Goal: Complete application form: Complete application form

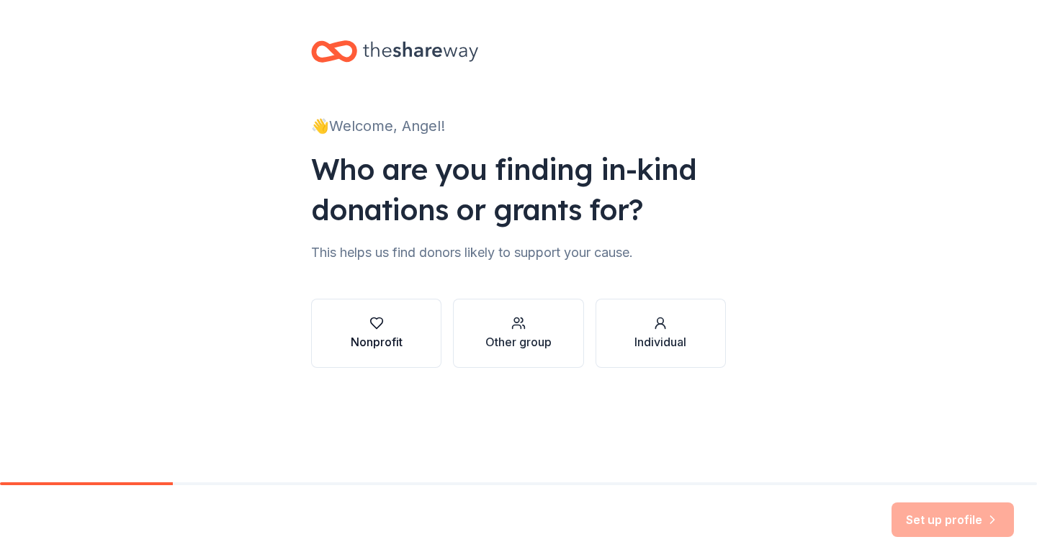
click at [403, 333] on button "Nonprofit" at bounding box center [376, 333] width 130 height 69
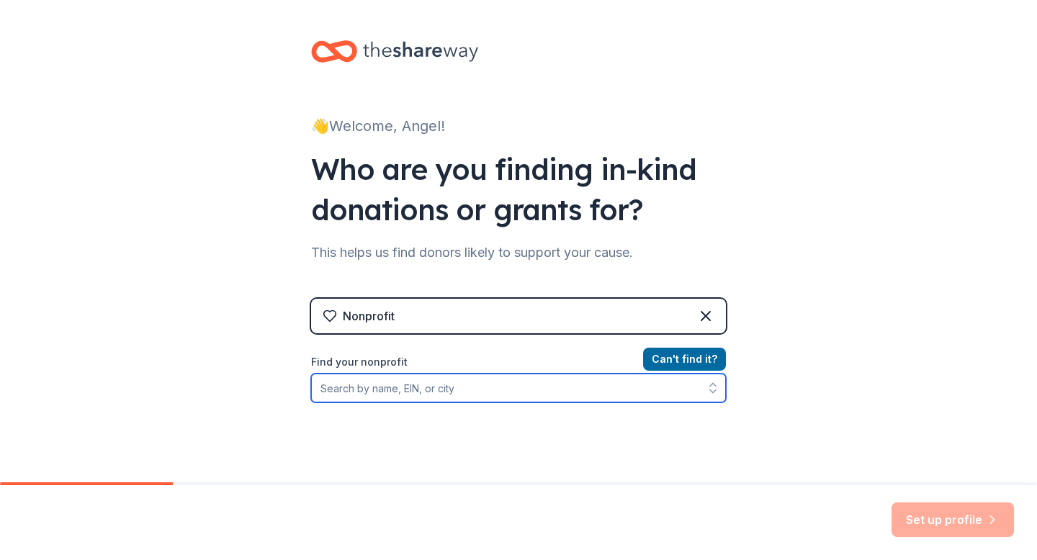
click at [503, 394] on input "Find your nonprofit" at bounding box center [518, 388] width 415 height 29
click at [474, 400] on input "Find your nonprofit" at bounding box center [518, 388] width 415 height 29
paste input "[US_EMPLOYER_IDENTIFICATION_NUMBER]"
type input "[US_EMPLOYER_IDENTIFICATION_NUMBER]"
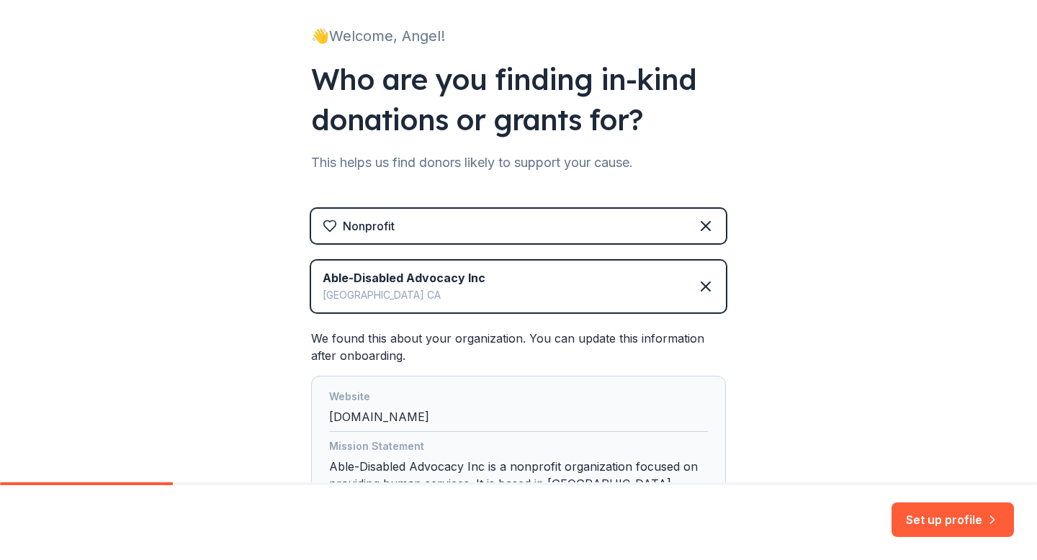
scroll to position [233, 0]
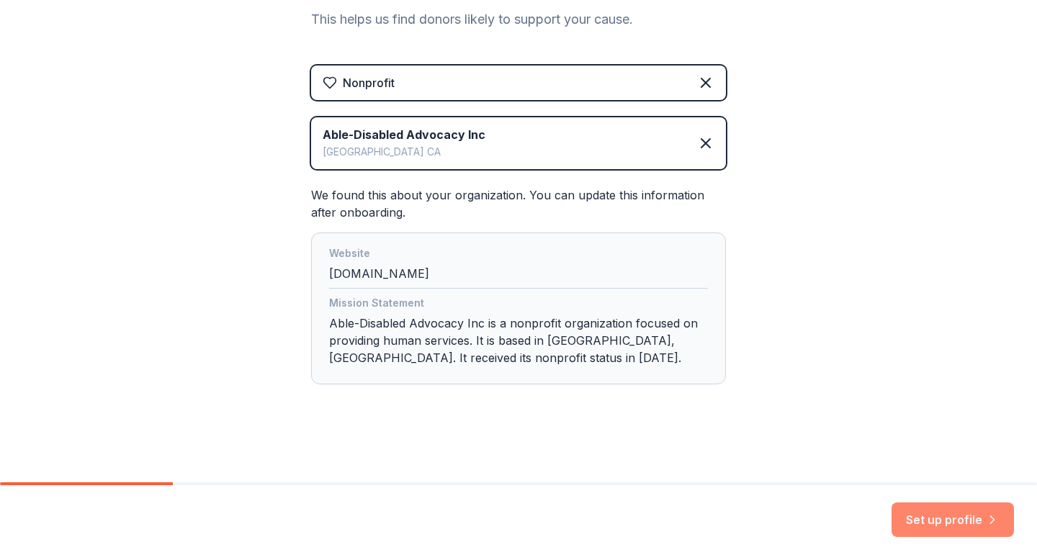
click at [923, 515] on button "Set up profile" at bounding box center [953, 520] width 122 height 35
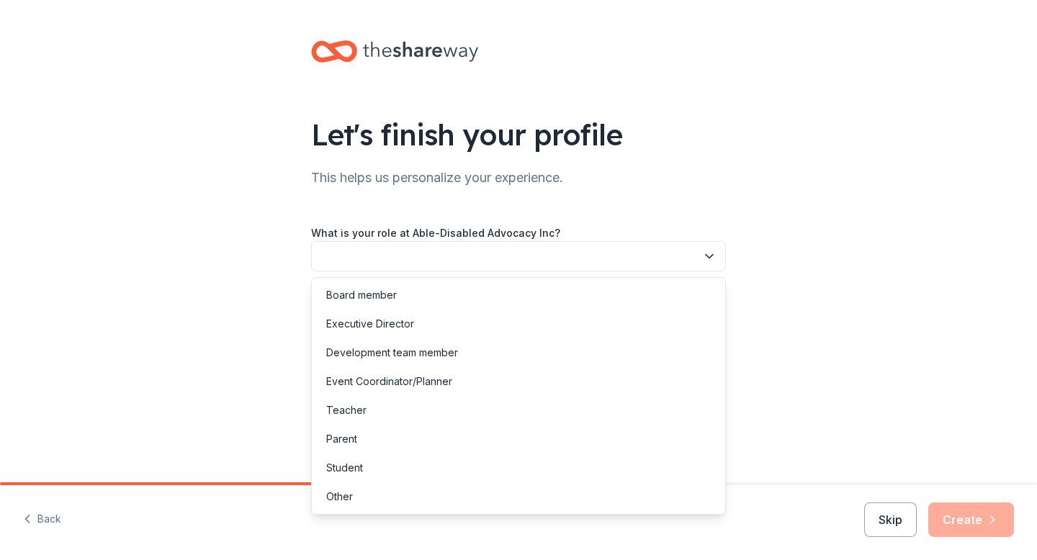
click at [570, 247] on button "button" at bounding box center [518, 256] width 415 height 30
click at [470, 357] on div "Development team member" at bounding box center [519, 353] width 408 height 29
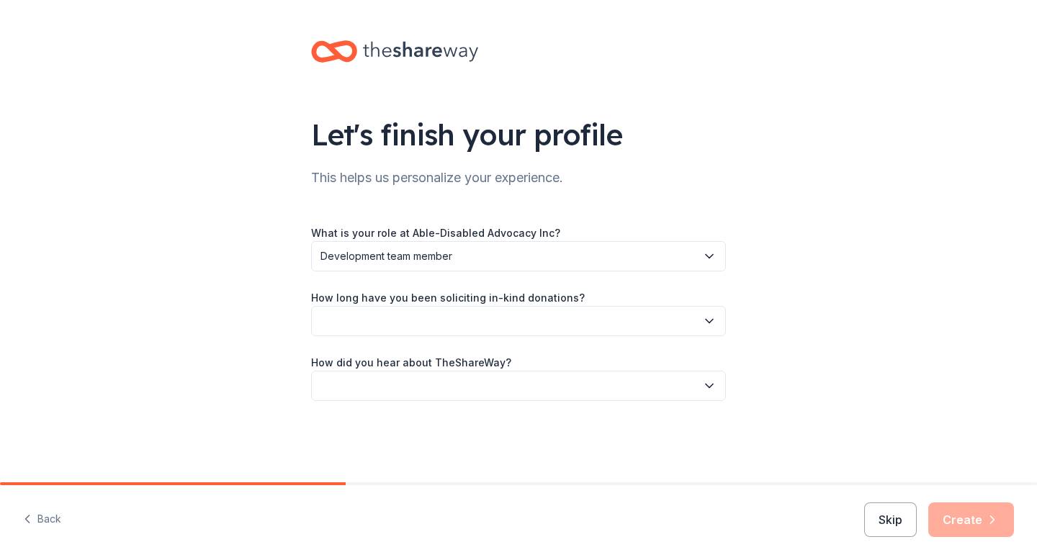
click at [551, 310] on button "button" at bounding box center [518, 321] width 415 height 30
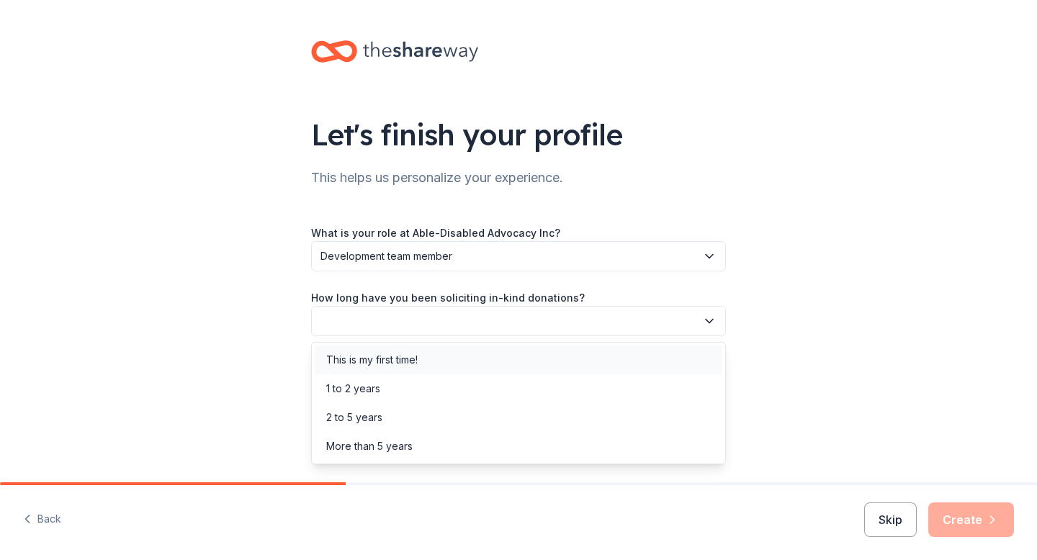
click at [458, 364] on div "This is my first time!" at bounding box center [519, 360] width 408 height 29
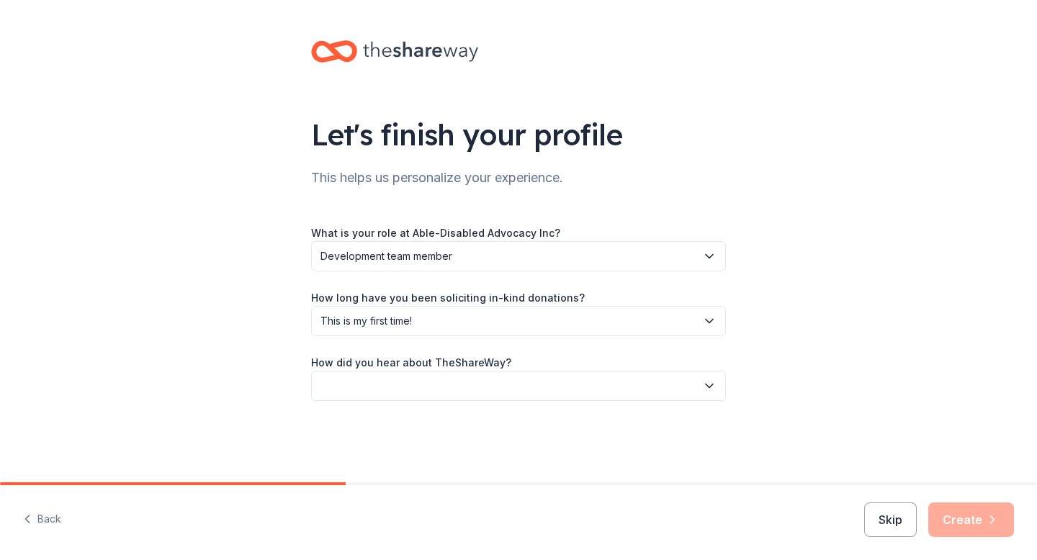
click at [441, 387] on button "button" at bounding box center [518, 386] width 415 height 30
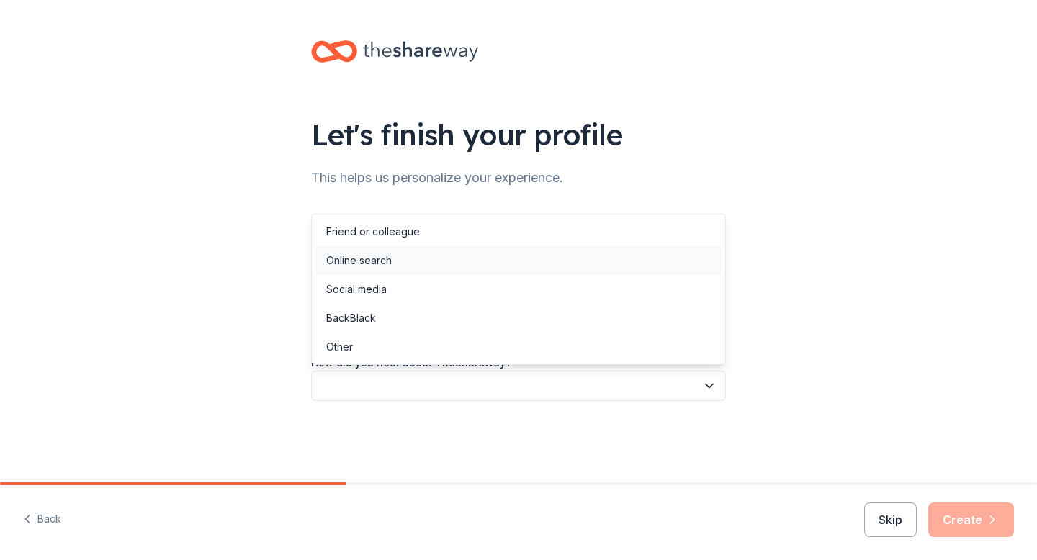
click at [431, 258] on div "Online search" at bounding box center [519, 260] width 408 height 29
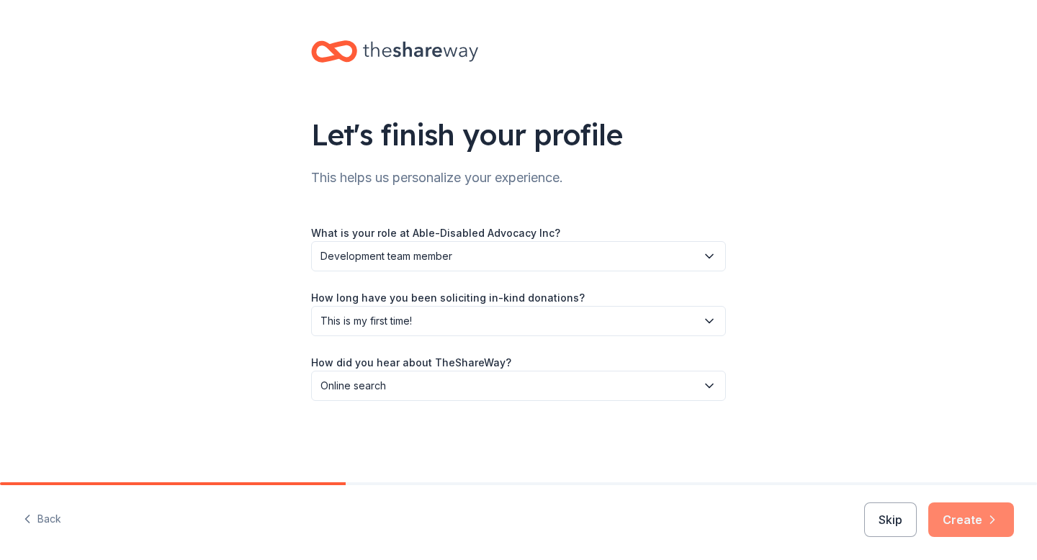
click at [956, 518] on button "Create" at bounding box center [971, 520] width 86 height 35
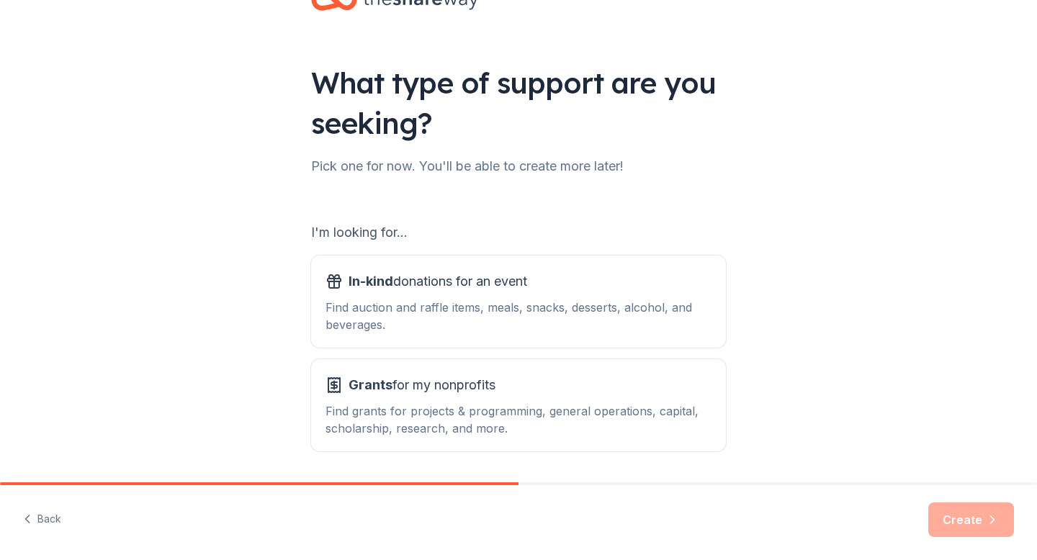
scroll to position [99, 0]
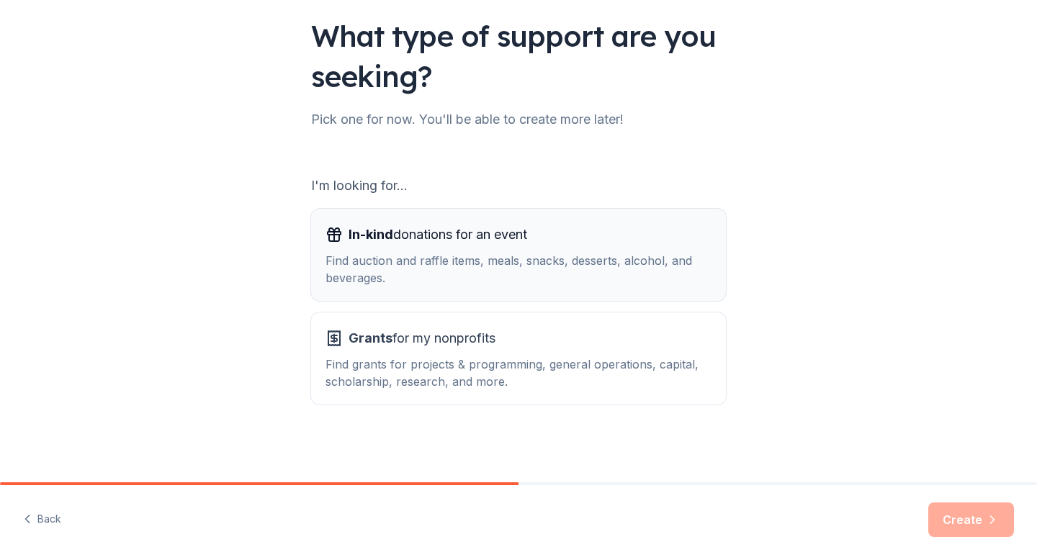
click at [562, 269] on div "Find auction and raffle items, meals, snacks, desserts, alcohol, and beverages." at bounding box center [519, 269] width 386 height 35
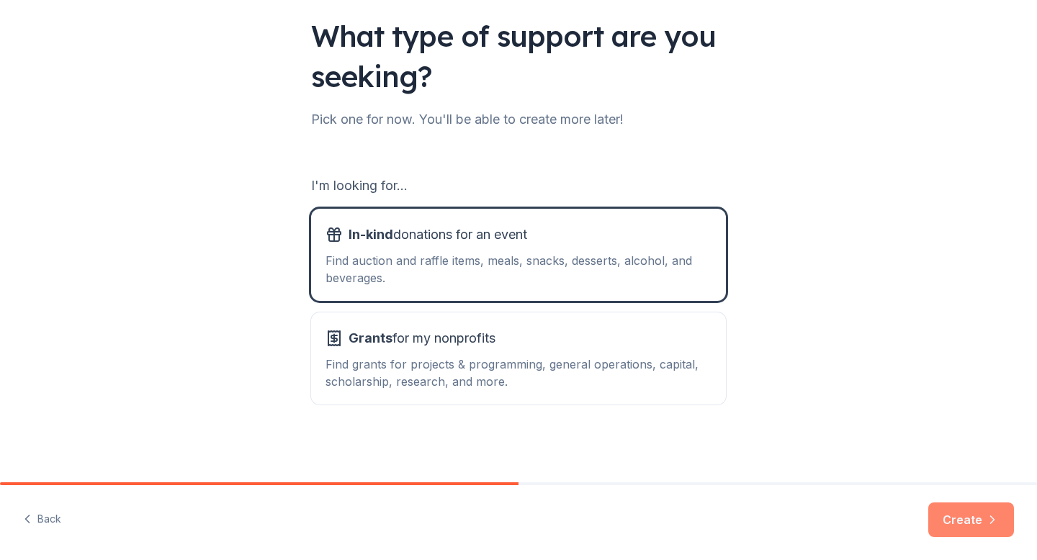
click at [975, 509] on button "Create" at bounding box center [971, 520] width 86 height 35
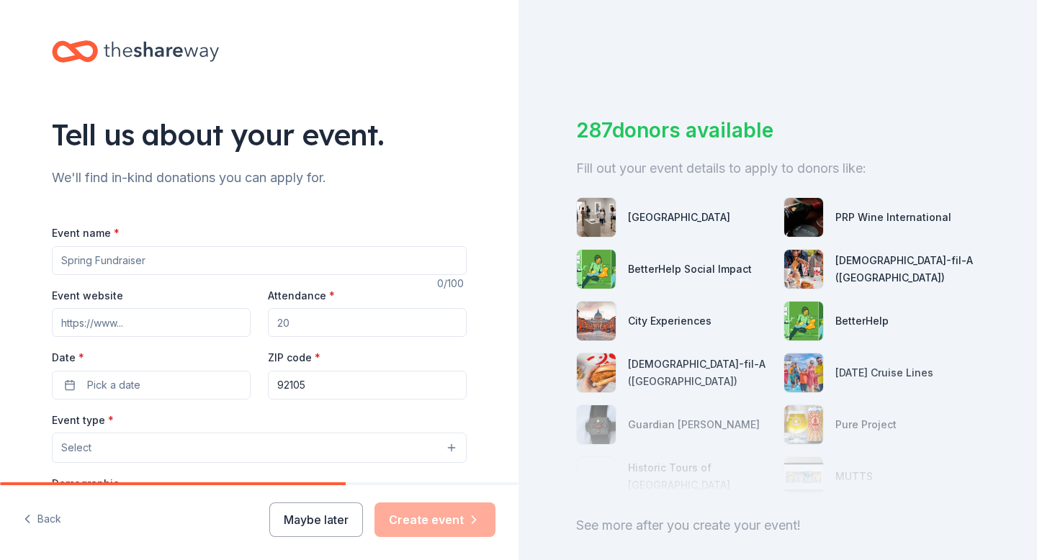
click at [253, 267] on input "Event name *" at bounding box center [259, 260] width 415 height 29
click at [33, 525] on icon "button" at bounding box center [27, 519] width 14 height 14
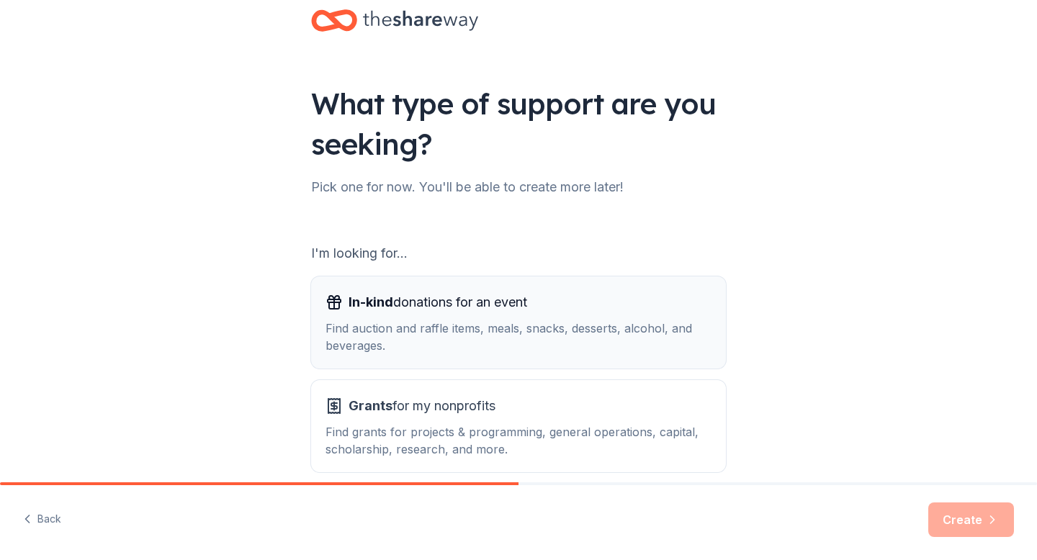
scroll to position [27, 0]
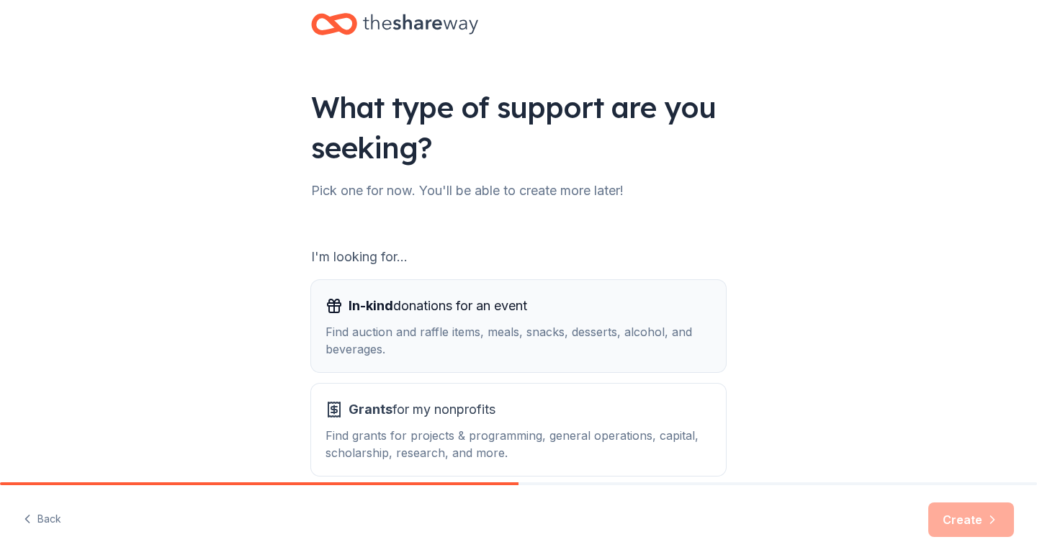
click at [368, 362] on button "In-kind donations for an event Find auction and raffle items, meals, snacks, de…" at bounding box center [518, 326] width 415 height 92
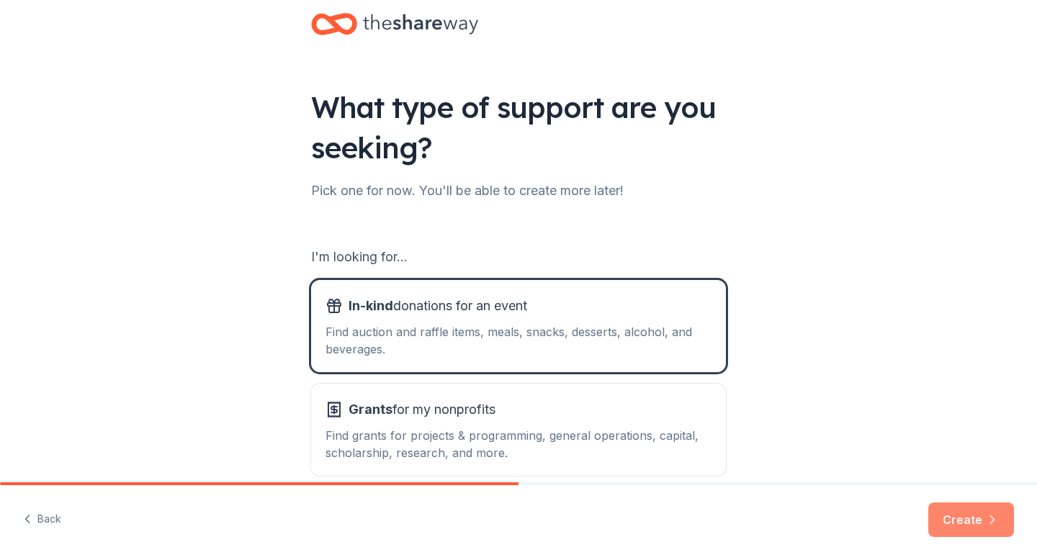
click at [956, 520] on button "Create" at bounding box center [971, 520] width 86 height 35
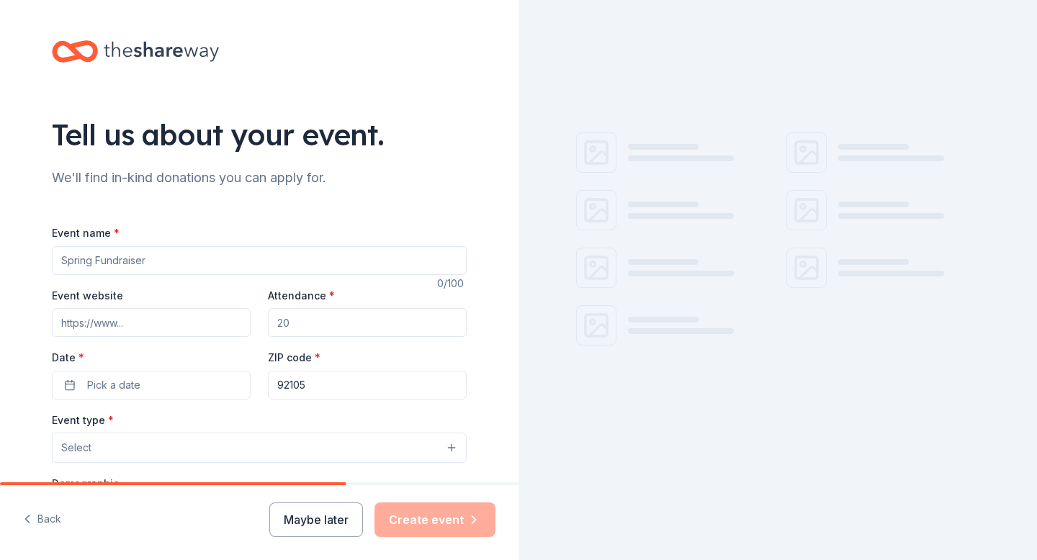
click at [176, 262] on input "Event name *" at bounding box center [259, 260] width 415 height 29
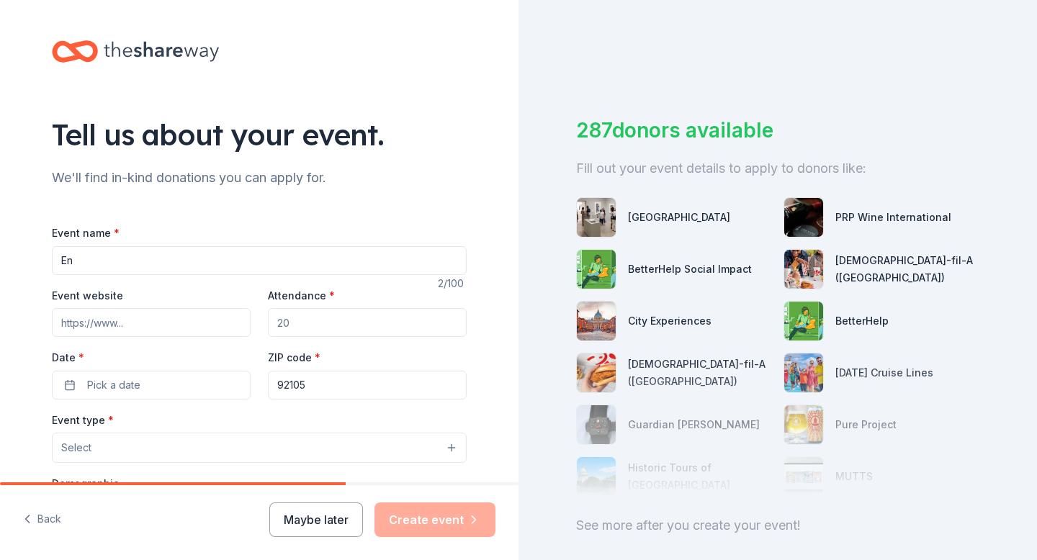
type input "E"
type input "End of Year Student Celebration"
click at [99, 328] on input "Event website" at bounding box center [151, 322] width 199 height 29
click at [279, 323] on input "Attendance *" at bounding box center [367, 322] width 199 height 29
type input "2"
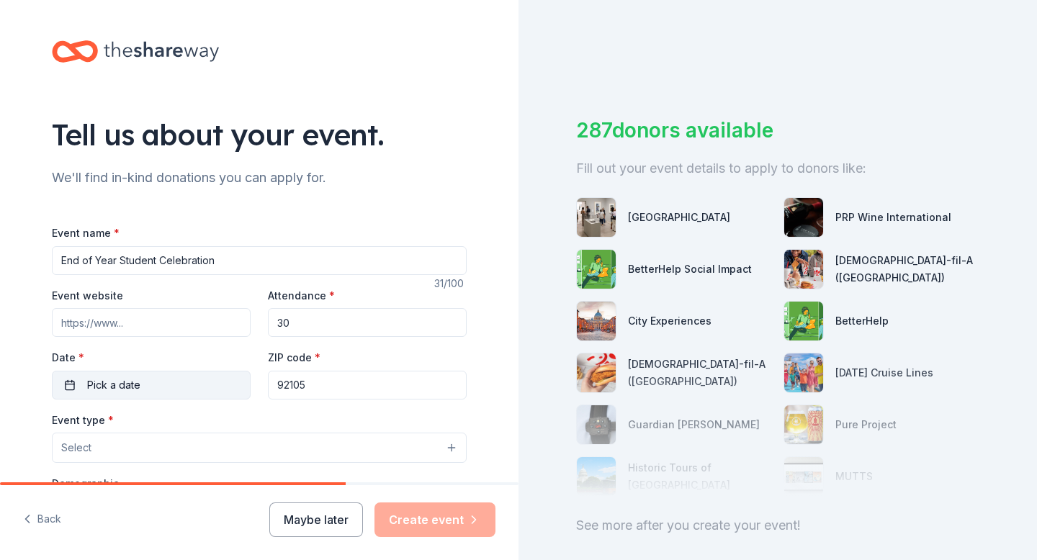
type input "30"
click at [189, 380] on button "Pick a date" at bounding box center [151, 385] width 199 height 29
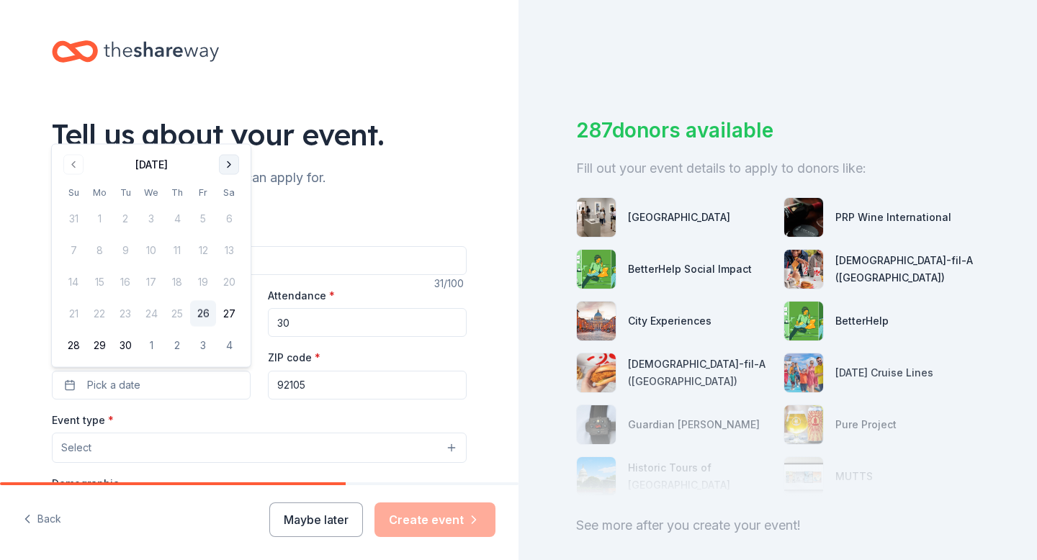
click at [231, 164] on button "Go to next month" at bounding box center [229, 165] width 20 height 20
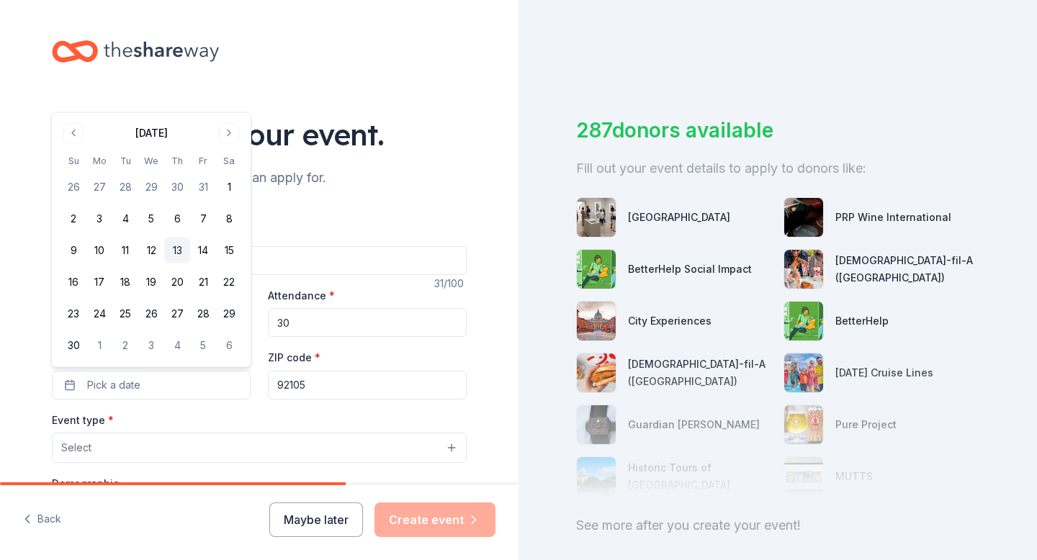
click at [180, 246] on button "13" at bounding box center [177, 251] width 26 height 26
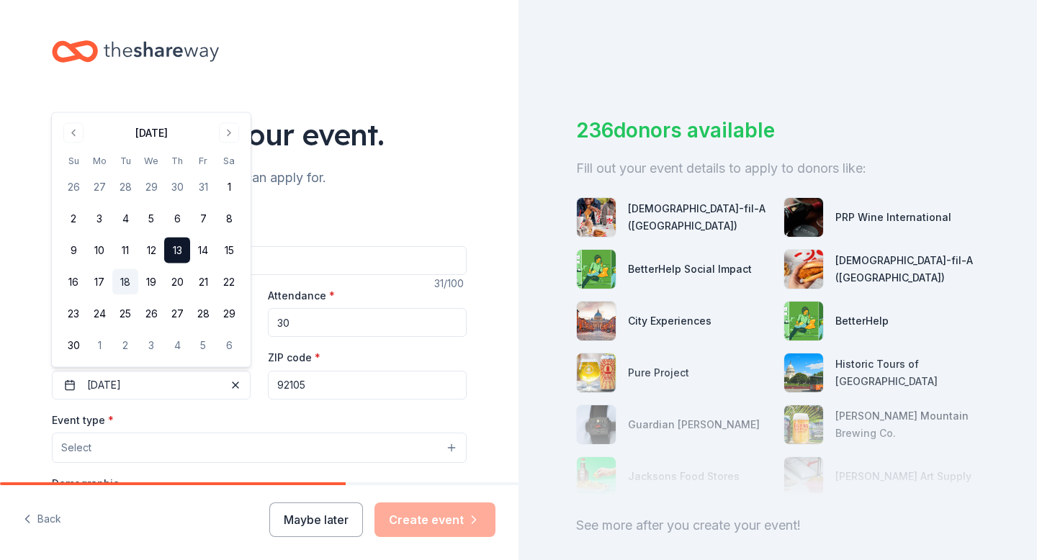
click at [125, 284] on button "18" at bounding box center [125, 282] width 26 height 26
click at [353, 213] on div "Event name * End of Year Student Celebration 31 /100 Event website Attendance *…" at bounding box center [259, 545] width 415 height 689
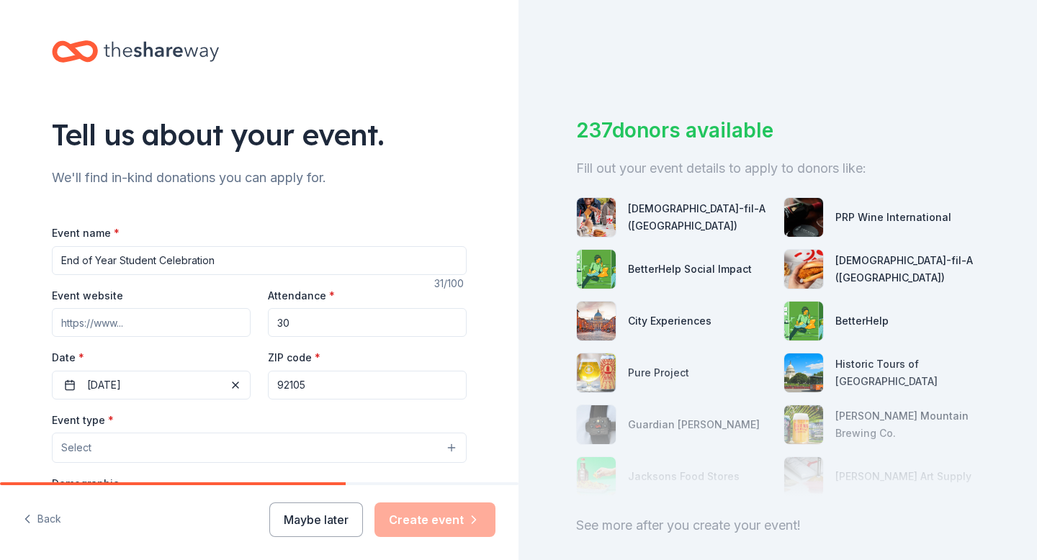
click at [323, 390] on input "92105" at bounding box center [367, 385] width 199 height 29
type input "[STREET_ADDRESS]"
click at [250, 416] on div "Event type * Select" at bounding box center [259, 437] width 415 height 53
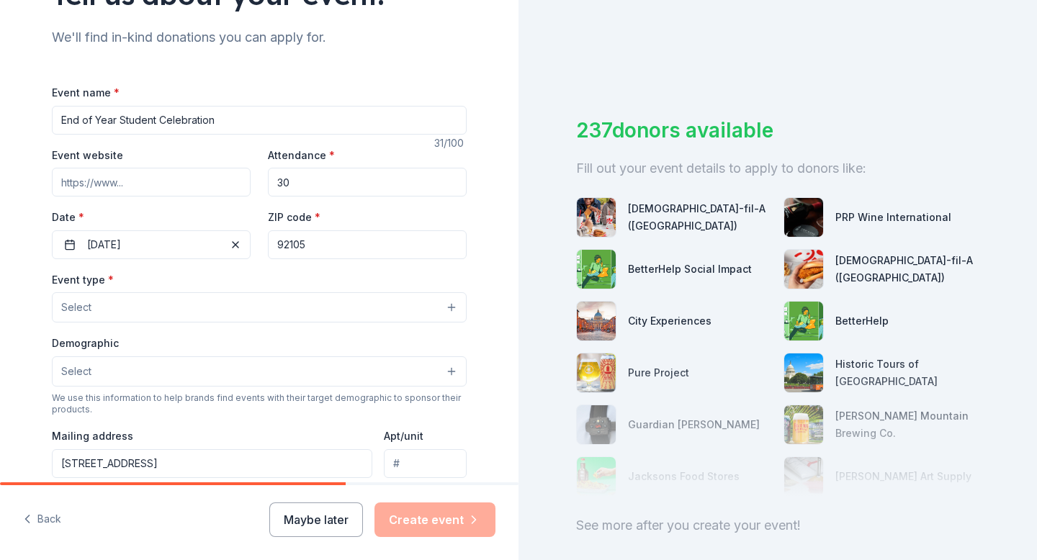
scroll to position [189, 0]
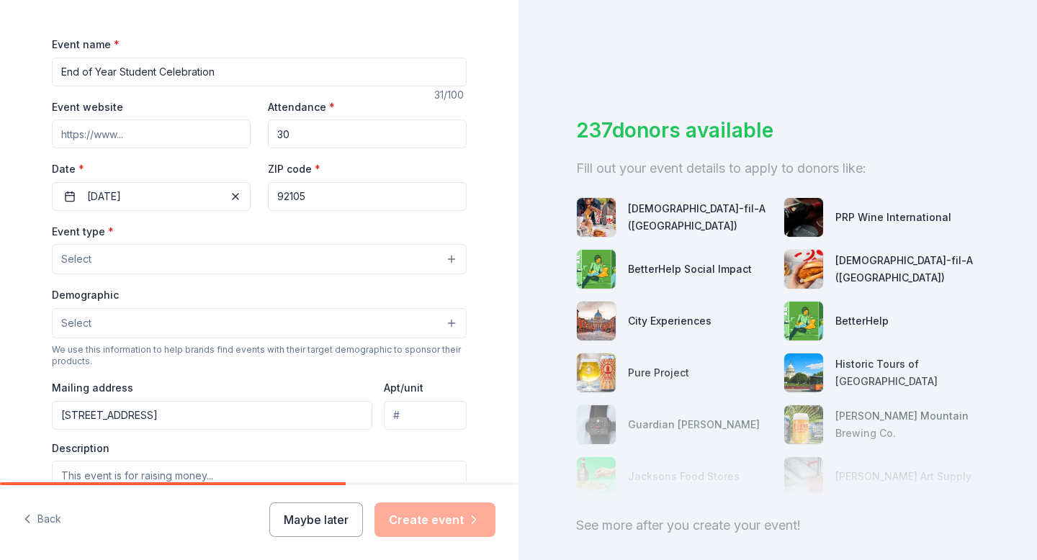
click at [190, 269] on button "Select" at bounding box center [259, 259] width 415 height 30
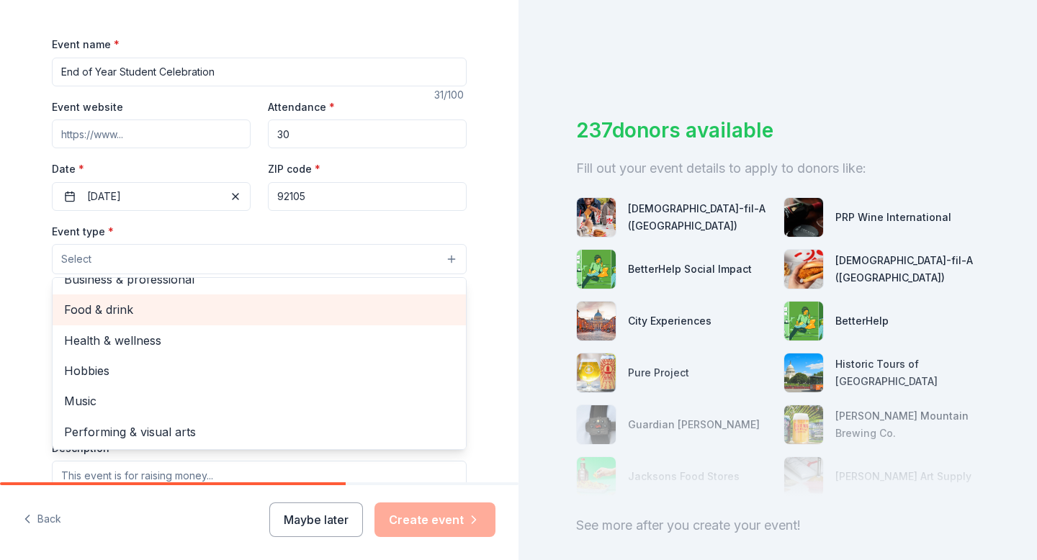
scroll to position [0, 0]
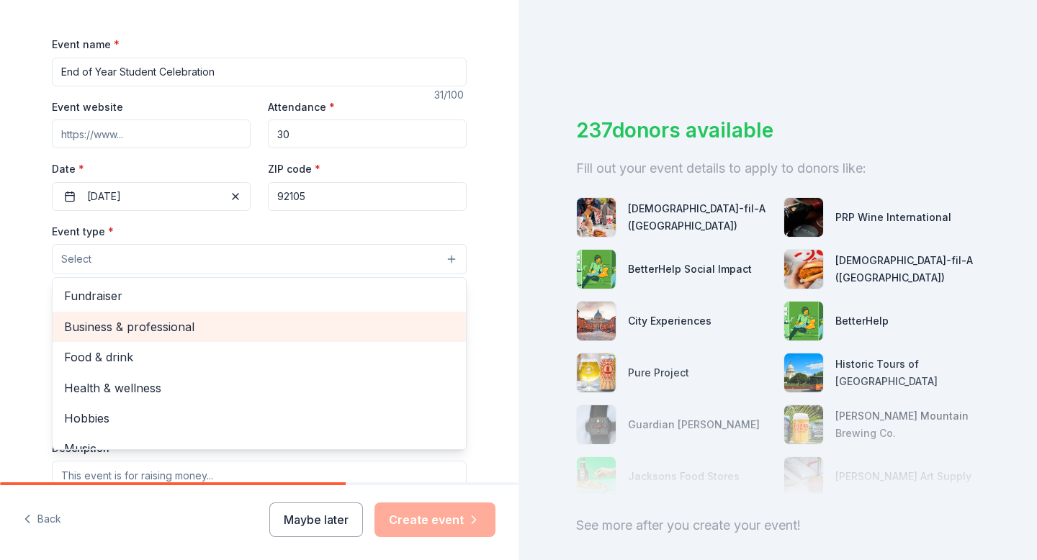
click at [207, 331] on span "Business & professional" at bounding box center [259, 327] width 390 height 19
click at [130, 333] on span "Food & drink" at bounding box center [259, 328] width 390 height 19
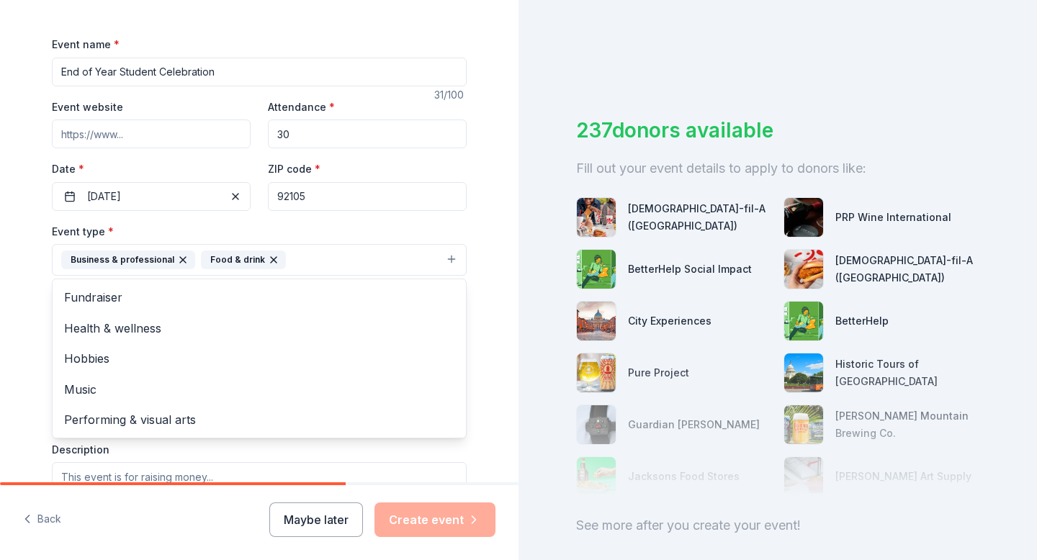
click at [38, 400] on div "Tell us about your event. We'll find in-kind donations you can apply for. Event…" at bounding box center [259, 291] width 461 height 960
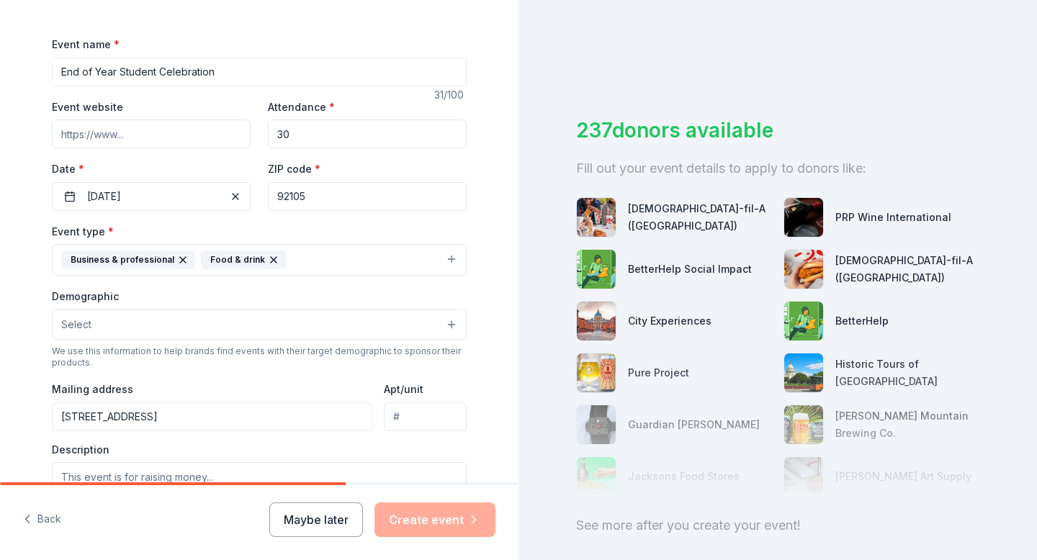
click at [136, 321] on button "Select" at bounding box center [259, 325] width 415 height 30
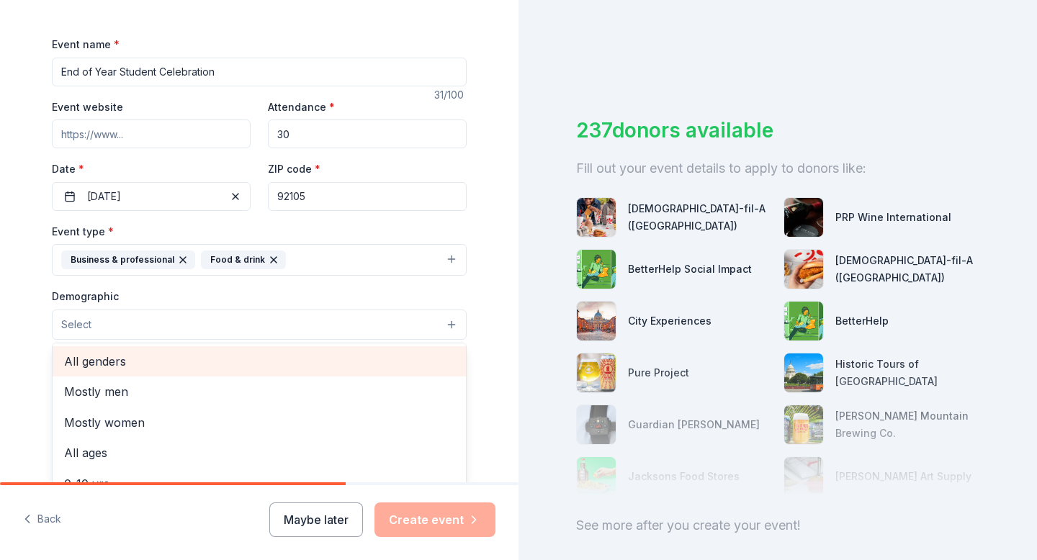
click at [140, 367] on span "All genders" at bounding box center [259, 361] width 390 height 19
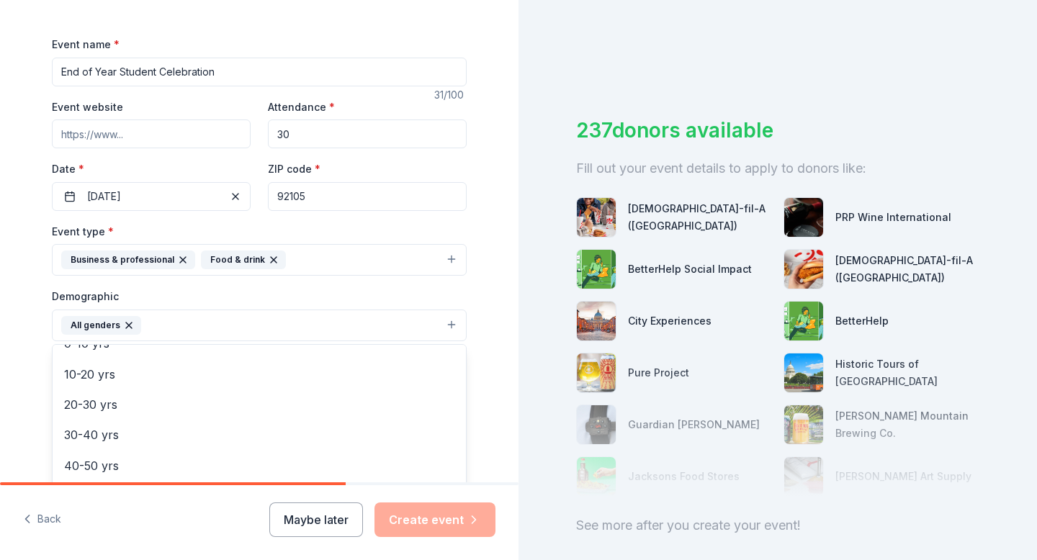
scroll to position [111, 0]
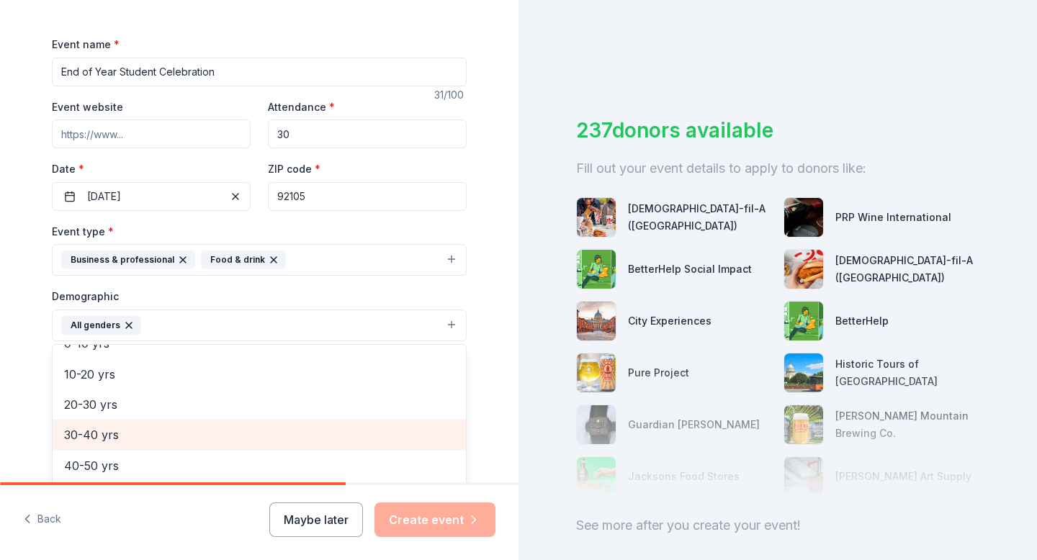
click at [145, 444] on span "30-40 yrs" at bounding box center [259, 435] width 390 height 19
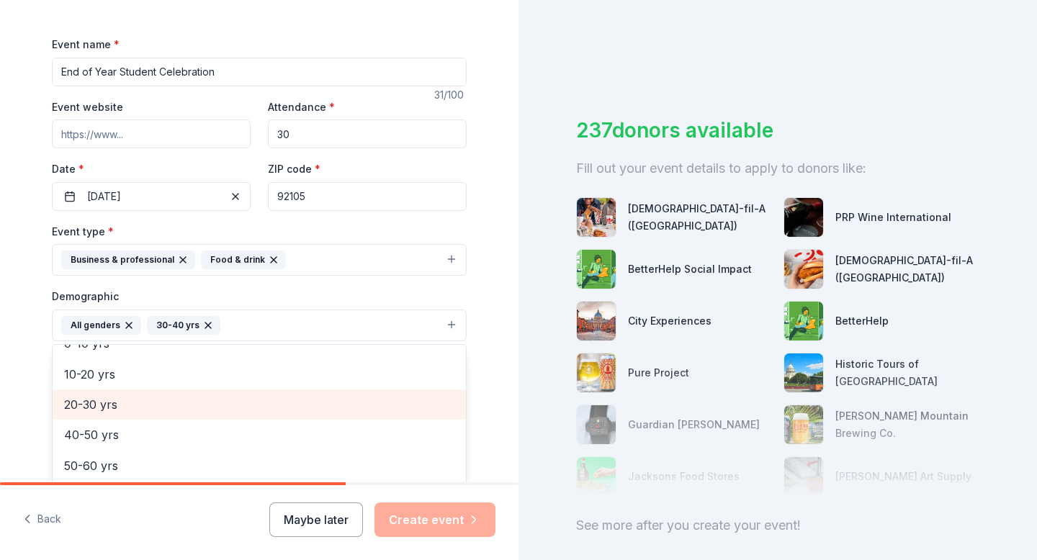
click at [143, 414] on span "20-30 yrs" at bounding box center [259, 404] width 390 height 19
click at [141, 406] on span "40-50 yrs" at bounding box center [259, 404] width 390 height 19
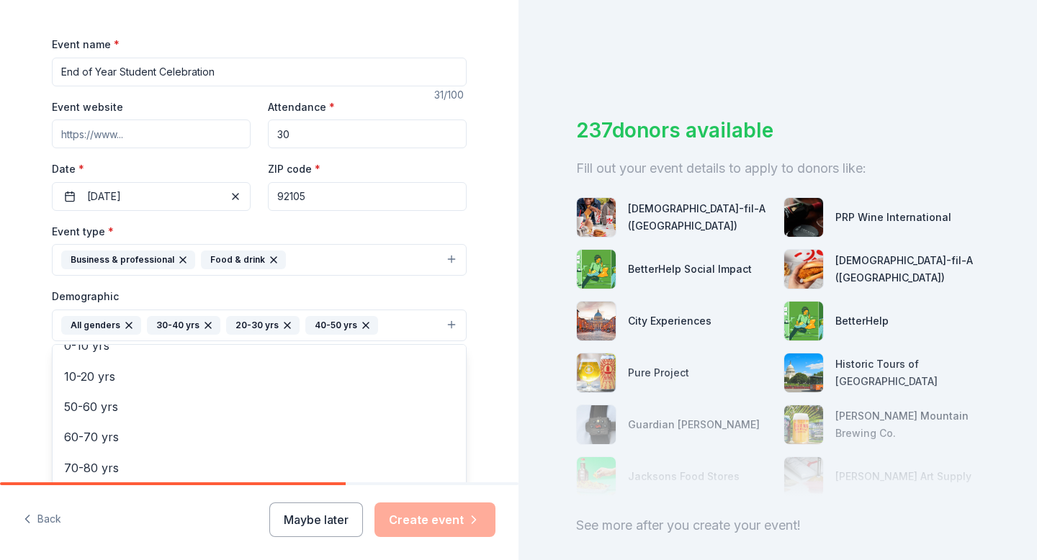
click at [362, 326] on icon "button" at bounding box center [366, 326] width 12 height 12
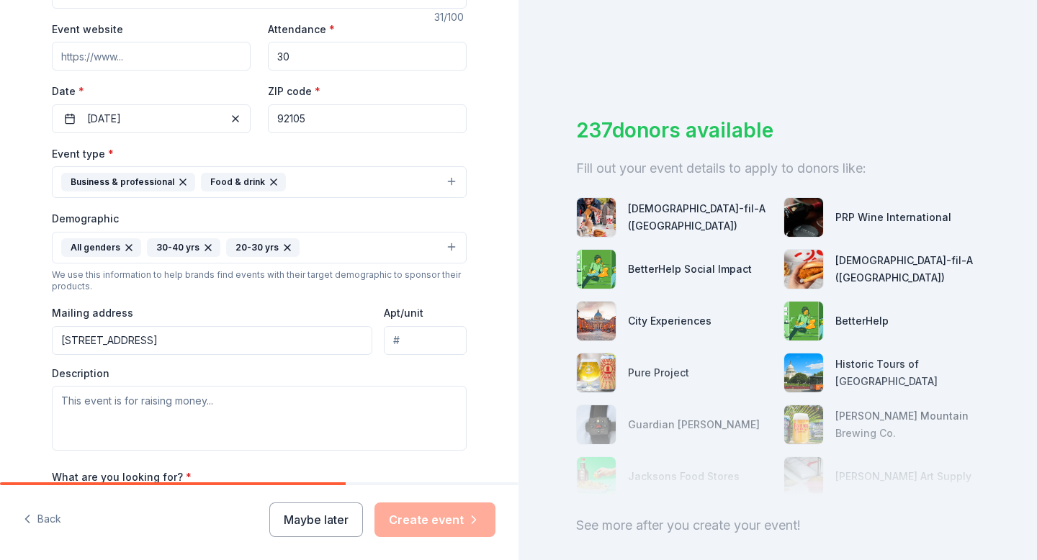
scroll to position [274, 0]
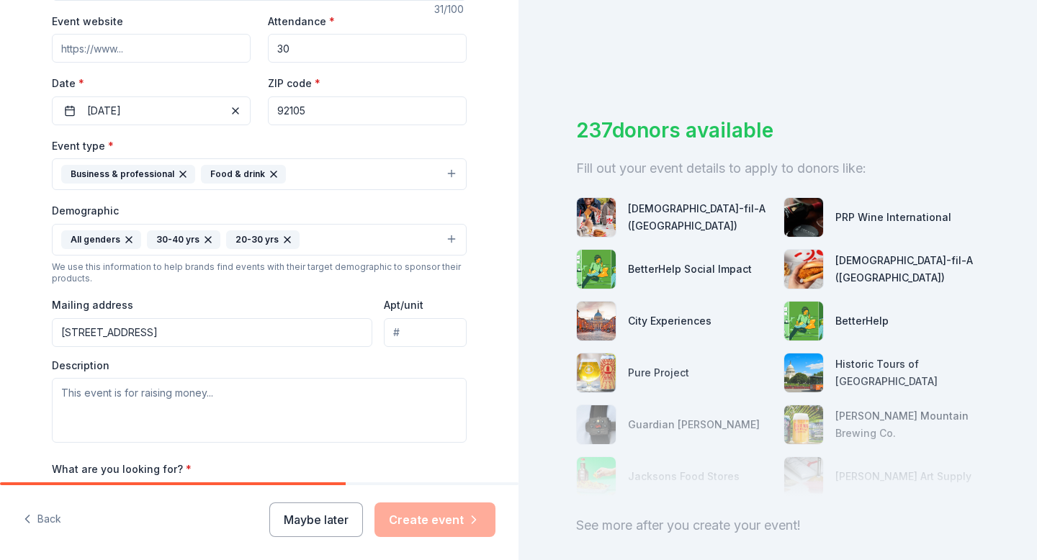
click at [421, 336] on input "Apt/unit" at bounding box center [425, 332] width 83 height 29
type input "110"
click at [309, 377] on div "Description" at bounding box center [259, 401] width 415 height 85
click at [290, 392] on textarea at bounding box center [259, 410] width 415 height 65
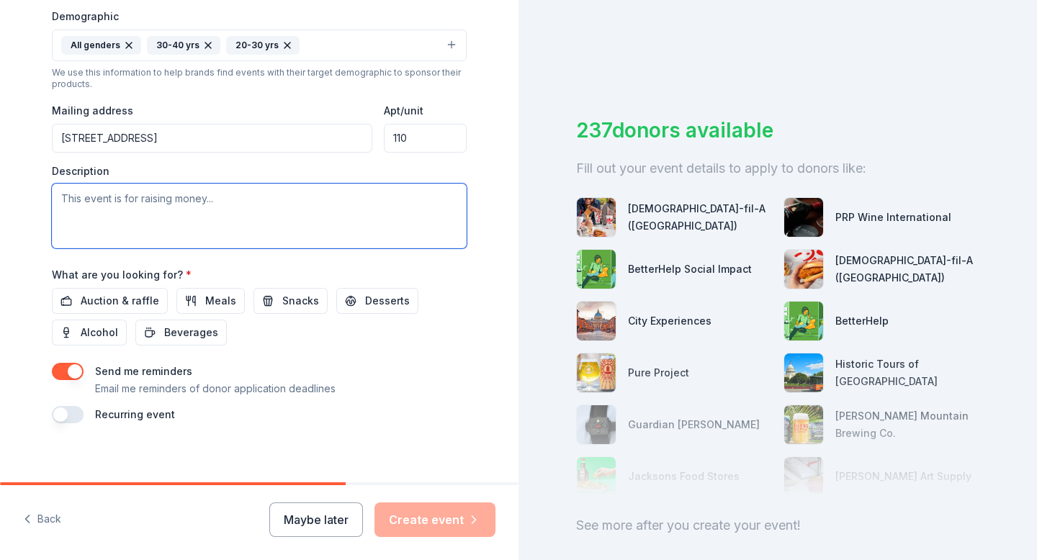
scroll to position [479, 0]
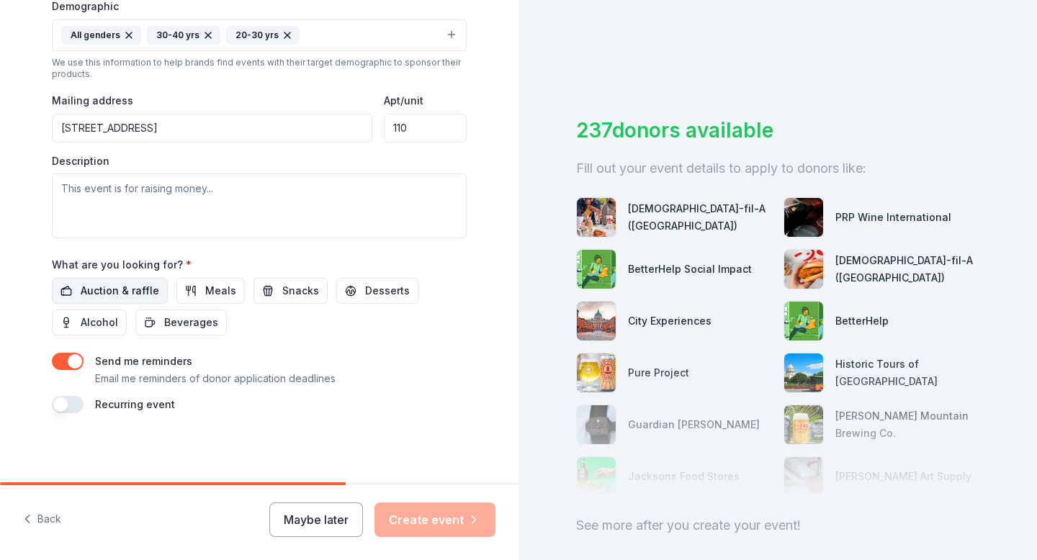
click at [106, 299] on span "Auction & raffle" at bounding box center [120, 290] width 79 height 17
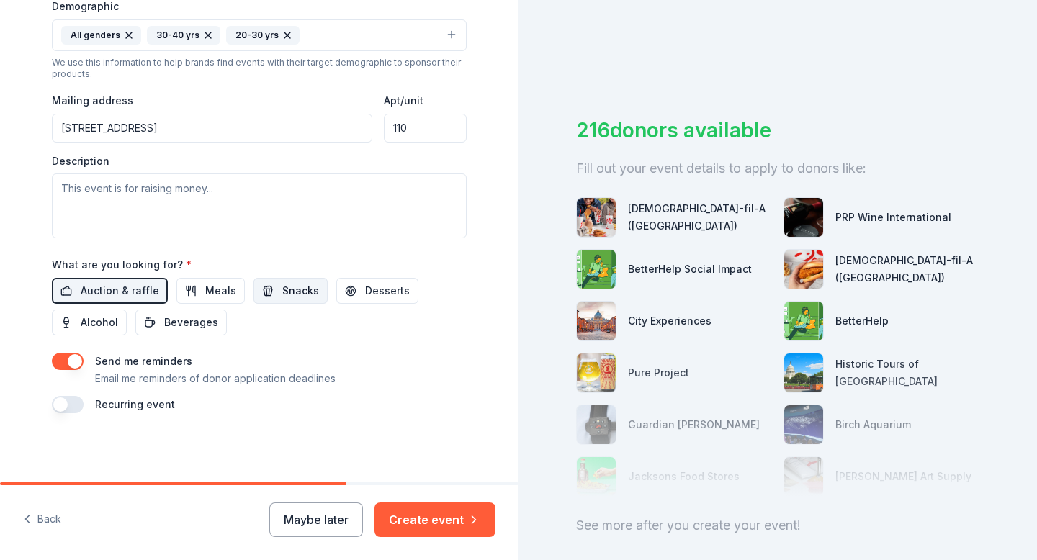
click at [274, 299] on button "Snacks" at bounding box center [291, 291] width 74 height 26
click at [97, 318] on span "Alcohol" at bounding box center [99, 322] width 37 height 17
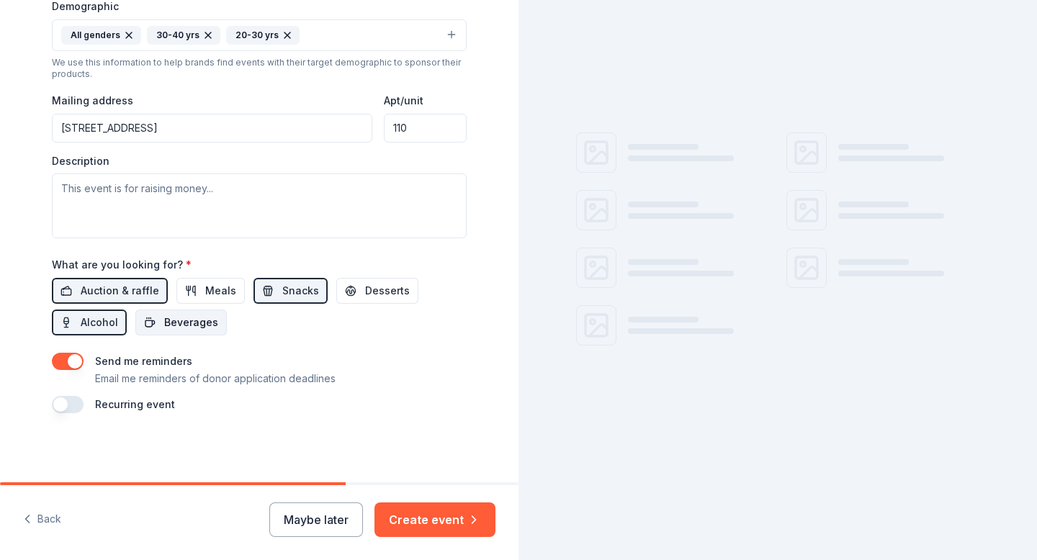
click at [158, 326] on button "Beverages" at bounding box center [180, 323] width 91 height 26
click at [344, 290] on button "Desserts" at bounding box center [377, 291] width 82 height 26
click at [195, 292] on button "Meals" at bounding box center [210, 291] width 68 height 26
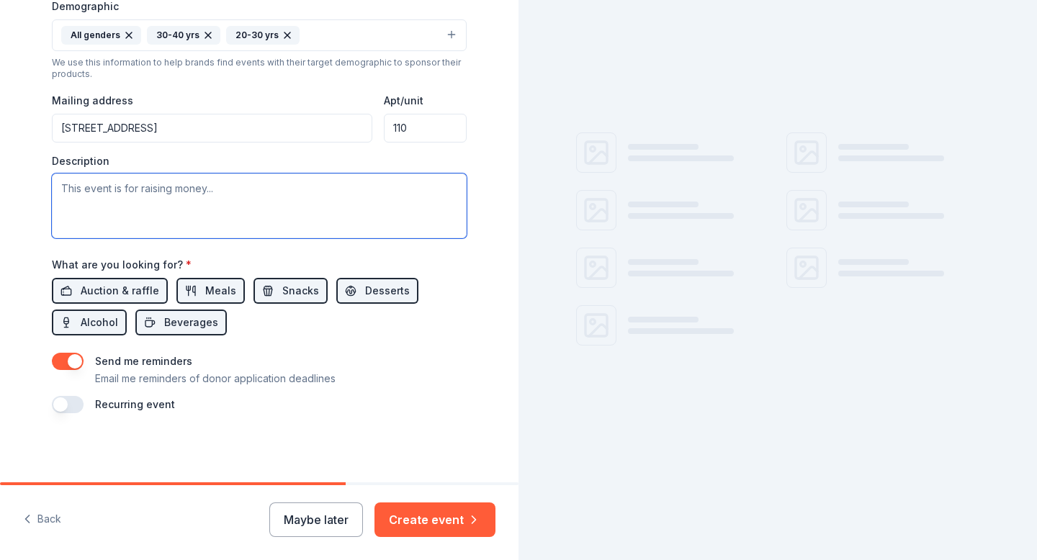
click at [209, 205] on textarea at bounding box center [259, 206] width 415 height 65
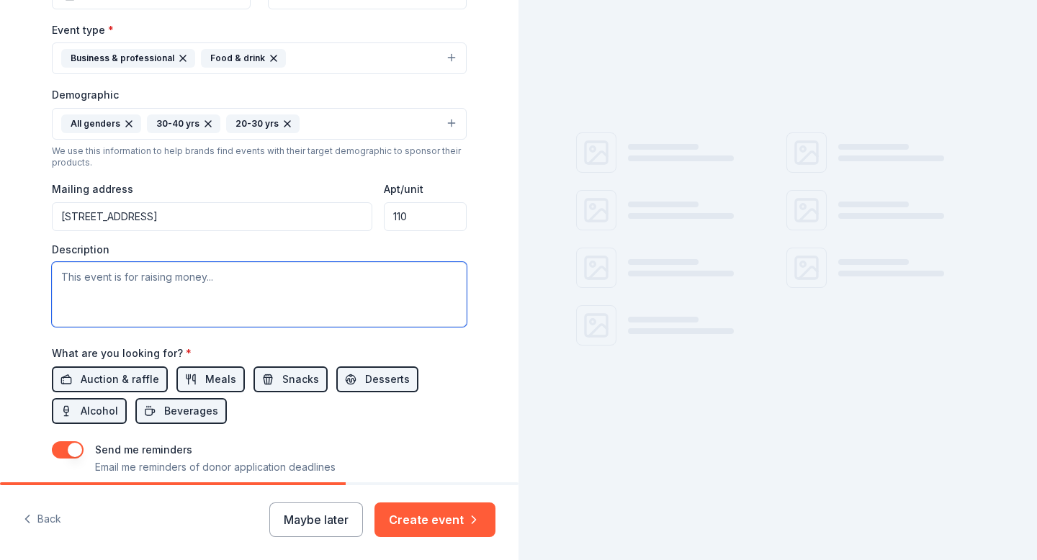
scroll to position [385, 0]
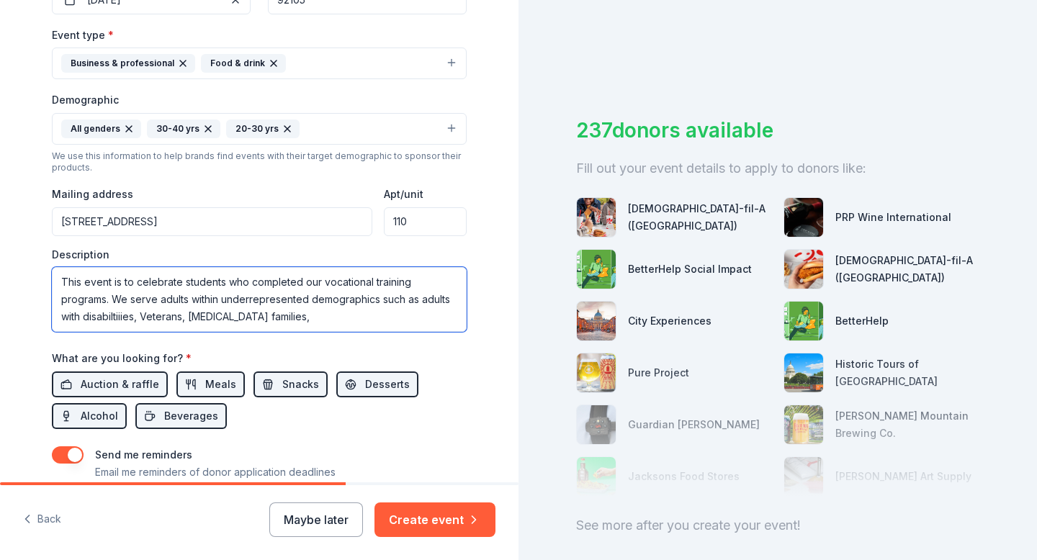
click at [104, 321] on textarea "This event is to celebrate students who completed our vocational training progr…" at bounding box center [259, 299] width 415 height 65
click at [297, 310] on textarea "This event is to celebrate students who completed our vocational training progr…" at bounding box center [259, 299] width 415 height 65
drag, startPoint x: 160, startPoint y: 302, endPoint x: 220, endPoint y: 301, distance: 60.5
click at [220, 301] on textarea "This event is to celebrate students who completed our vocational training progr…" at bounding box center [259, 299] width 415 height 65
click at [359, 321] on textarea "This event is to celebrate students who completed our vocational training progr…" at bounding box center [259, 299] width 415 height 65
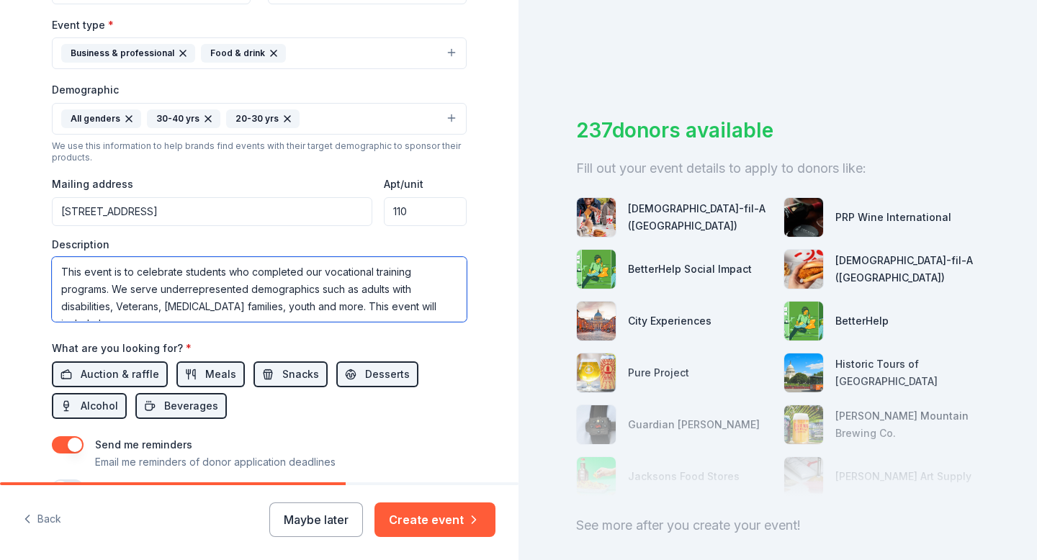
scroll to position [9, 0]
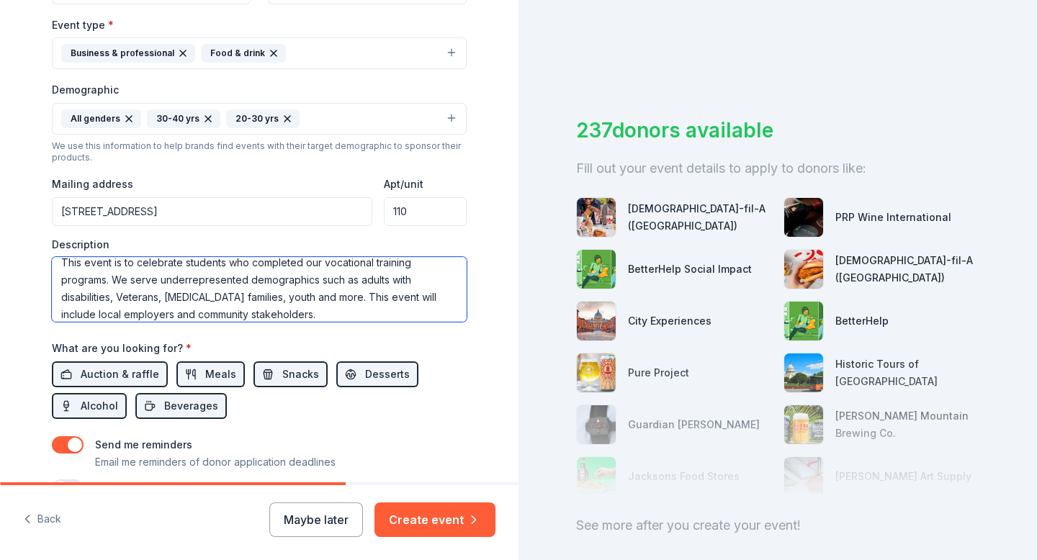
click at [136, 317] on textarea "This event is to celebrate students who completed our vocational training progr…" at bounding box center [259, 289] width 415 height 65
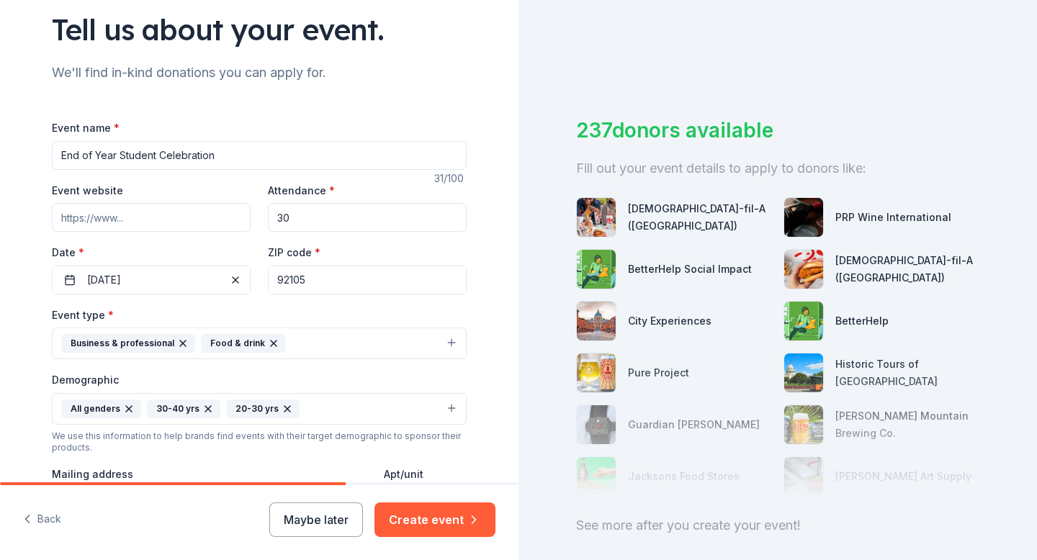
scroll to position [50, 0]
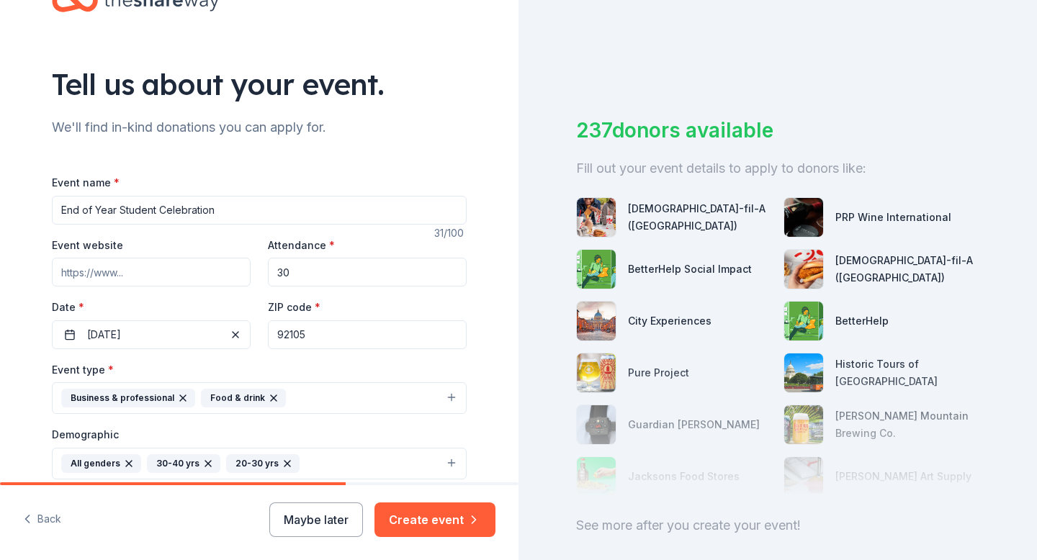
type textarea "This event is to celebrate students who completed our vocational training progr…"
click at [323, 282] on input "30" at bounding box center [367, 272] width 199 height 29
type input "3"
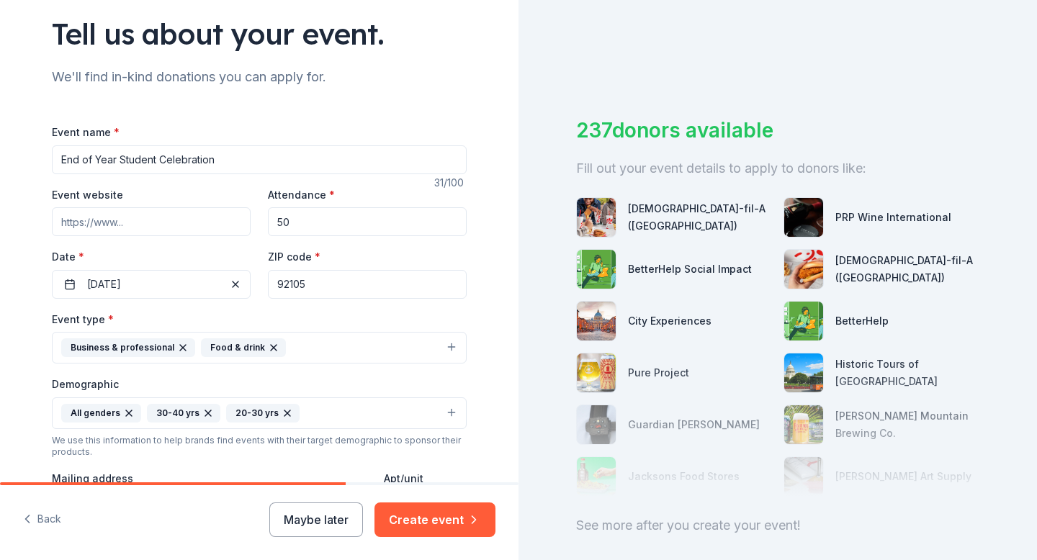
scroll to position [138, 0]
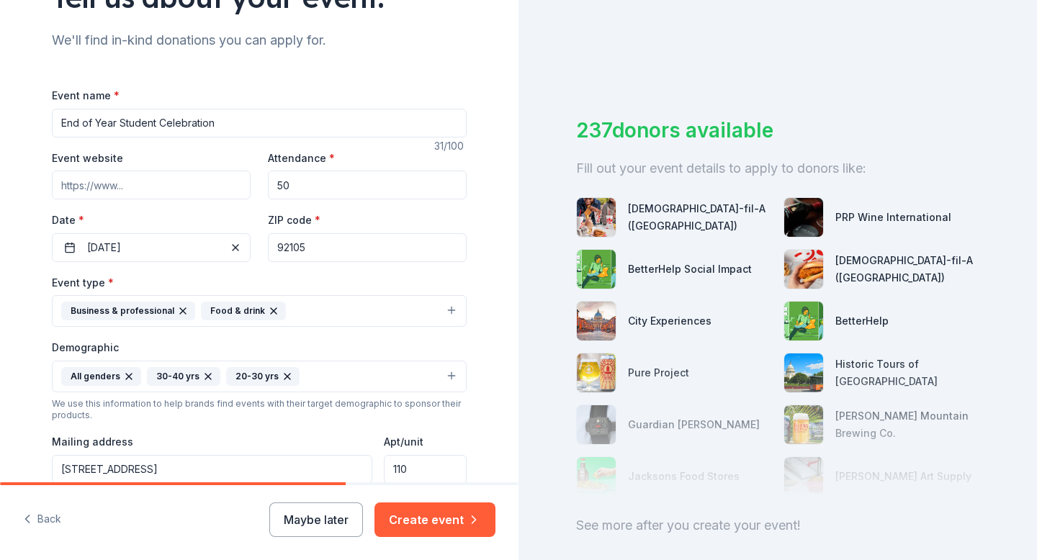
type input "50"
click at [169, 189] on input "Event website" at bounding box center [151, 185] width 199 height 29
click at [17, 181] on div "Tell us about your event. We'll find in-kind donations you can apply for. Event…" at bounding box center [259, 343] width 519 height 962
click at [80, 186] on input "Event website" at bounding box center [151, 185] width 199 height 29
type input "[DOMAIN_NAME]"
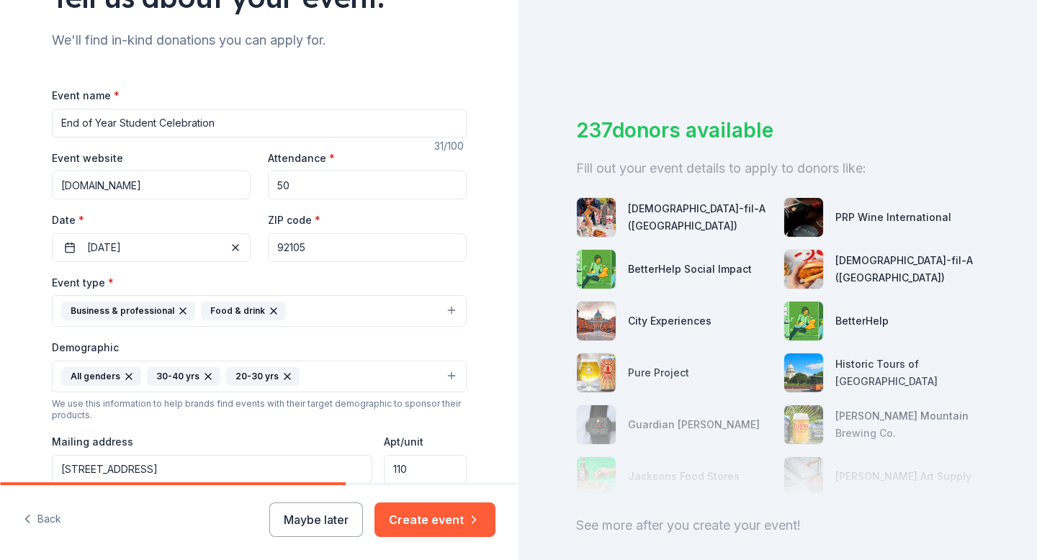
click at [27, 236] on div "Tell us about your event. We'll find in-kind donations you can apply for. Event…" at bounding box center [259, 343] width 519 height 962
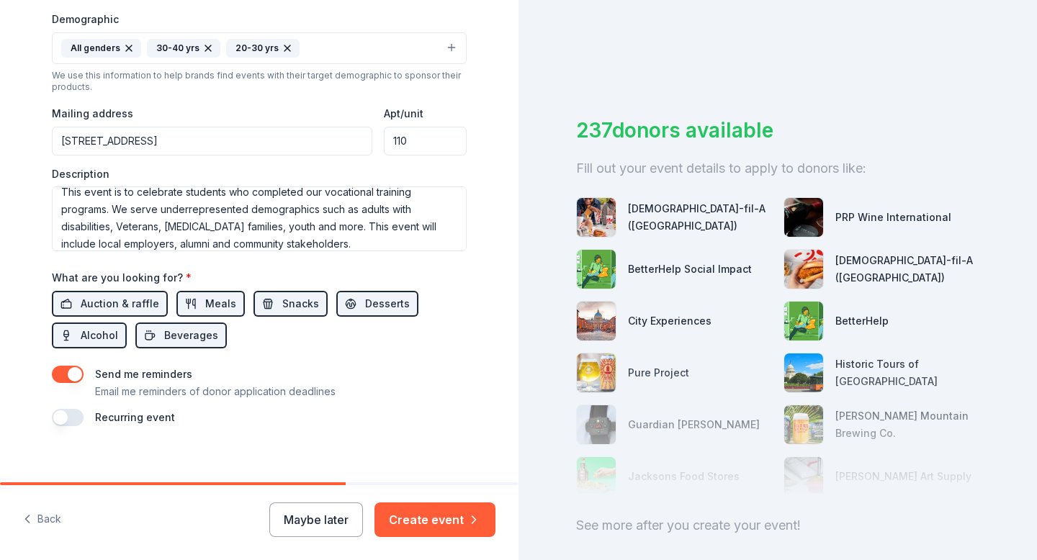
scroll to position [479, 0]
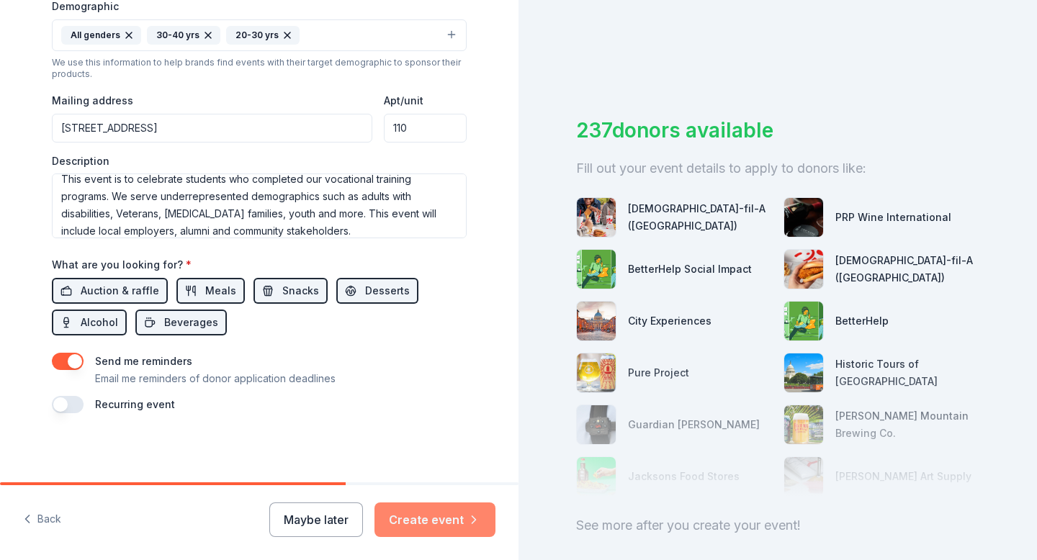
click at [412, 514] on button "Create event" at bounding box center [435, 520] width 121 height 35
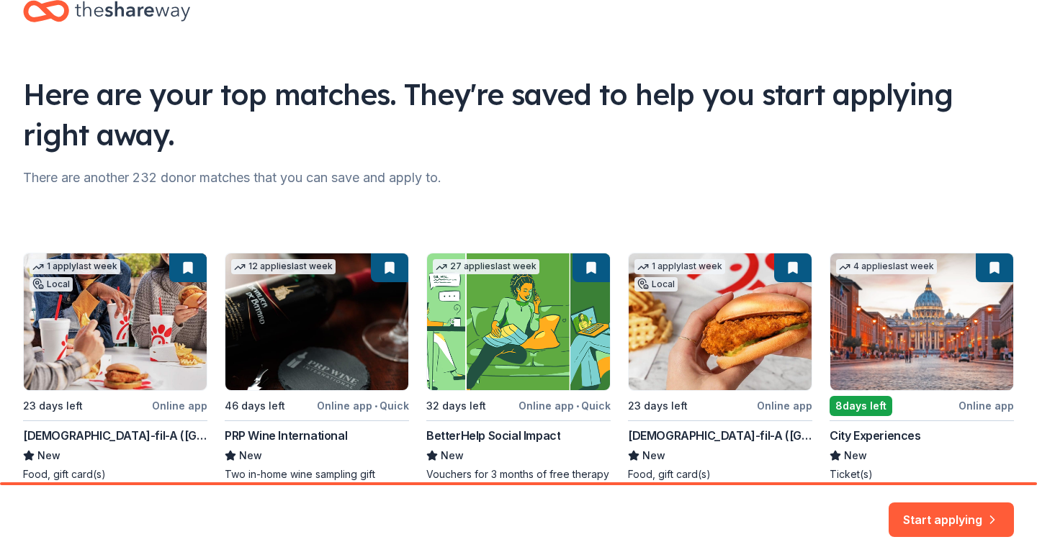
scroll to position [123, 0]
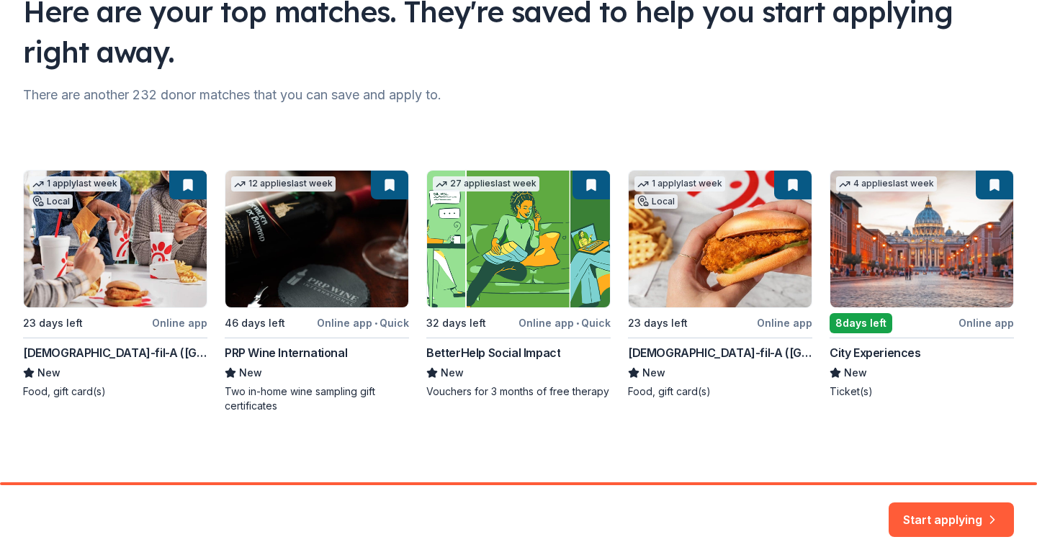
click at [353, 322] on div "1 apply last week Local 23 days left Online app [DEMOGRAPHIC_DATA]-fil-A ([GEOG…" at bounding box center [518, 291] width 991 height 243
click at [328, 215] on div "1 apply last week Local 23 days left Online app [DEMOGRAPHIC_DATA]-fil-A ([GEOG…" at bounding box center [518, 291] width 991 height 243
click at [952, 522] on button "Start applying" at bounding box center [951, 511] width 125 height 35
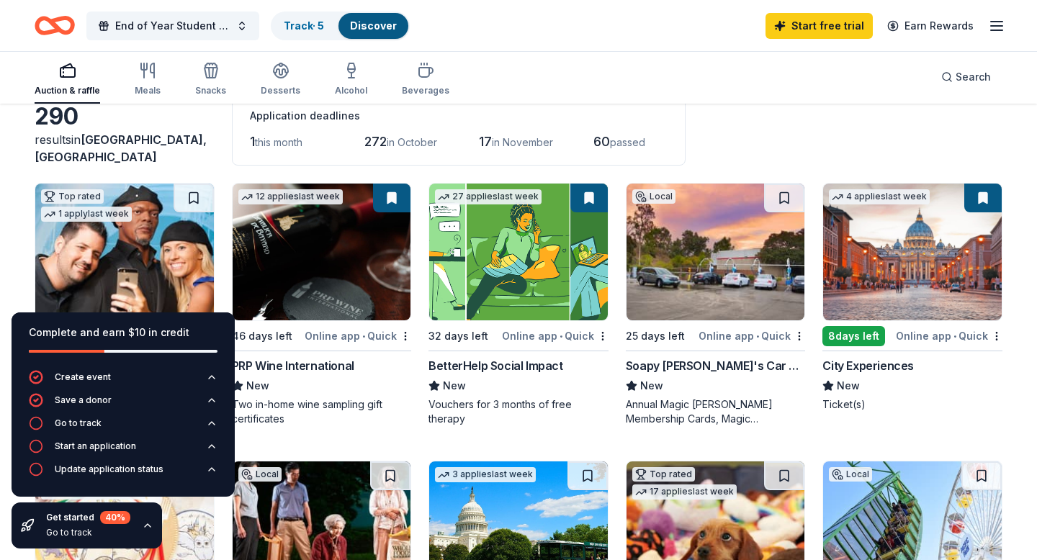
scroll to position [81, 0]
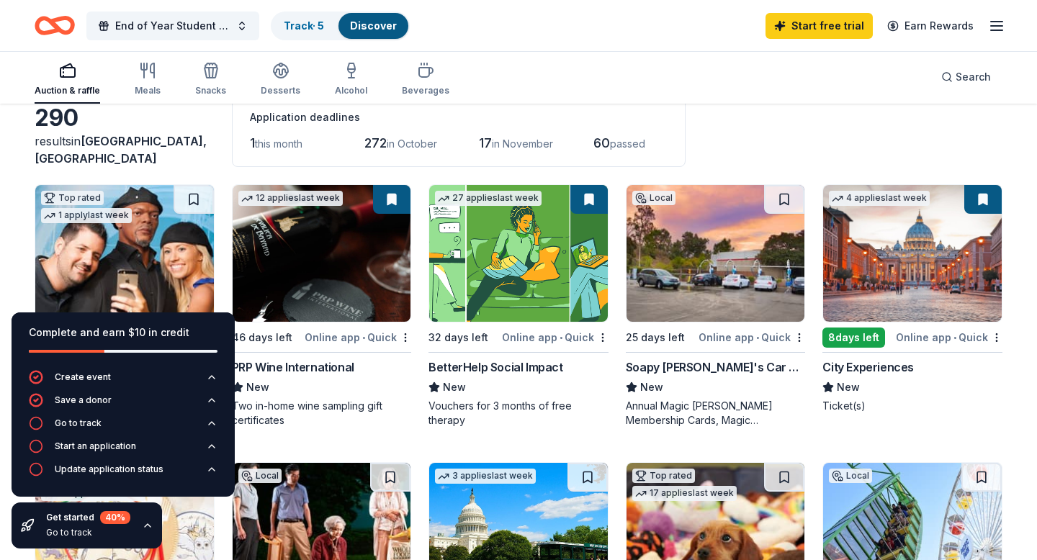
click at [540, 300] on img at bounding box center [518, 253] width 179 height 137
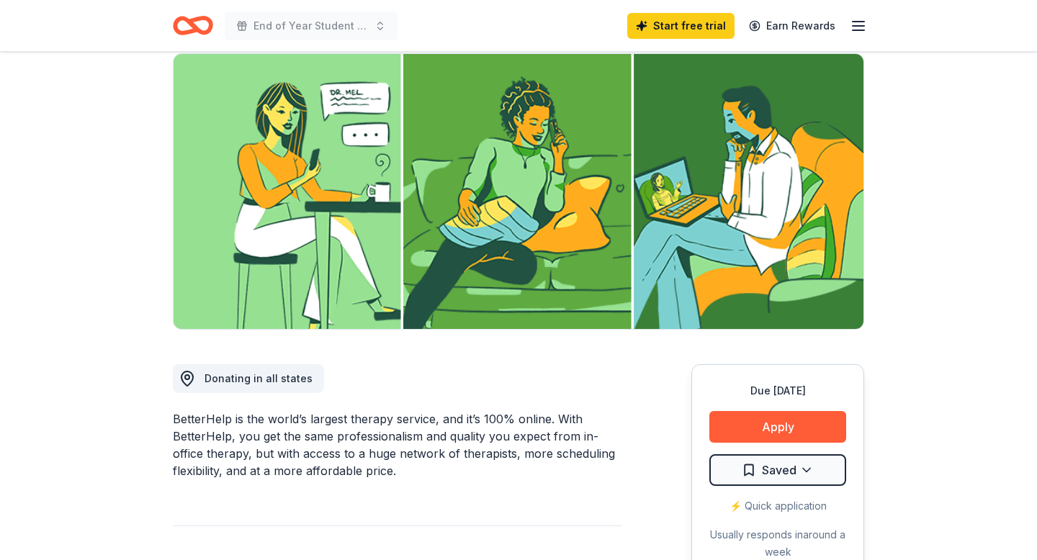
scroll to position [204, 0]
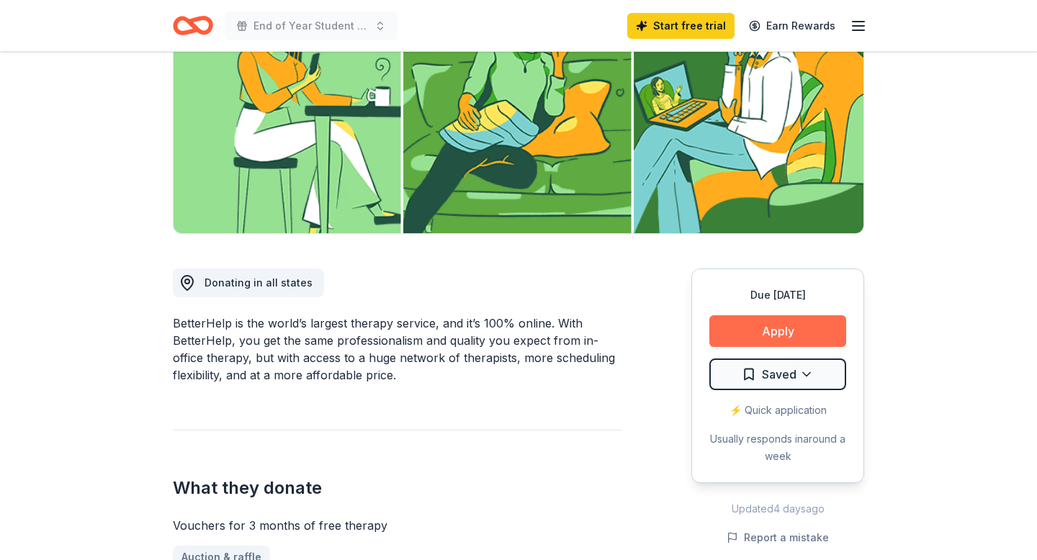
click at [793, 325] on button "Apply" at bounding box center [778, 331] width 137 height 32
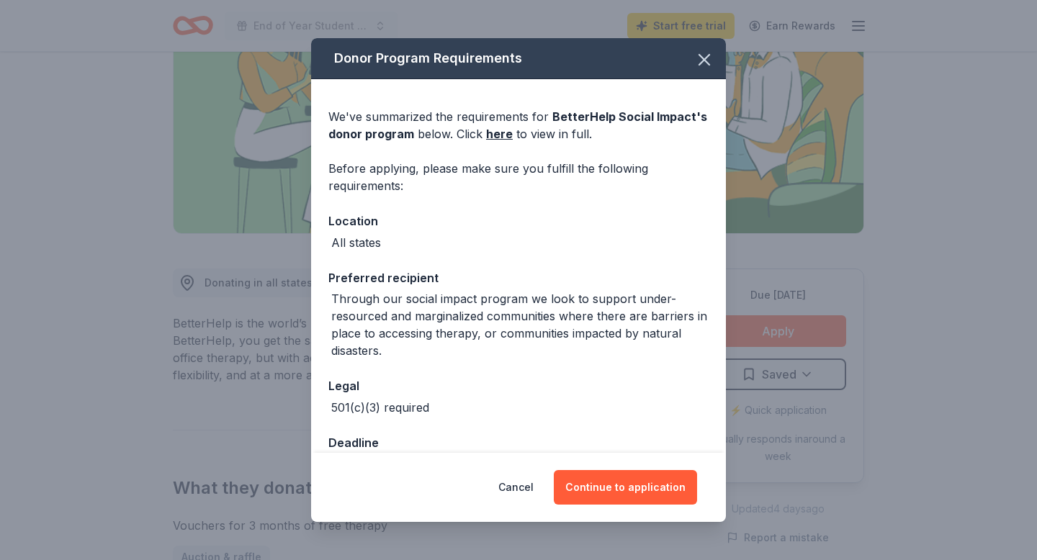
scroll to position [5, 0]
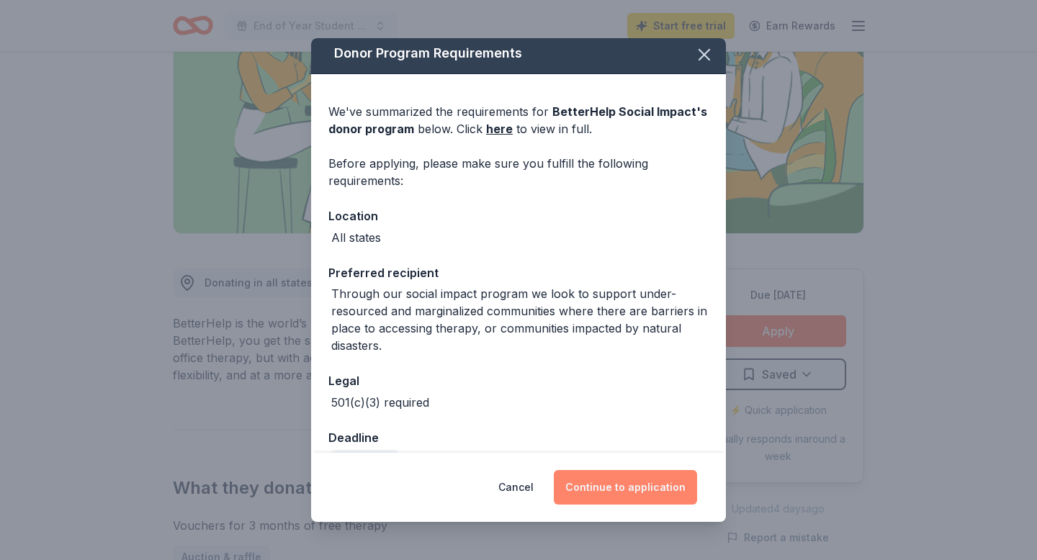
click at [625, 484] on button "Continue to application" at bounding box center [625, 487] width 143 height 35
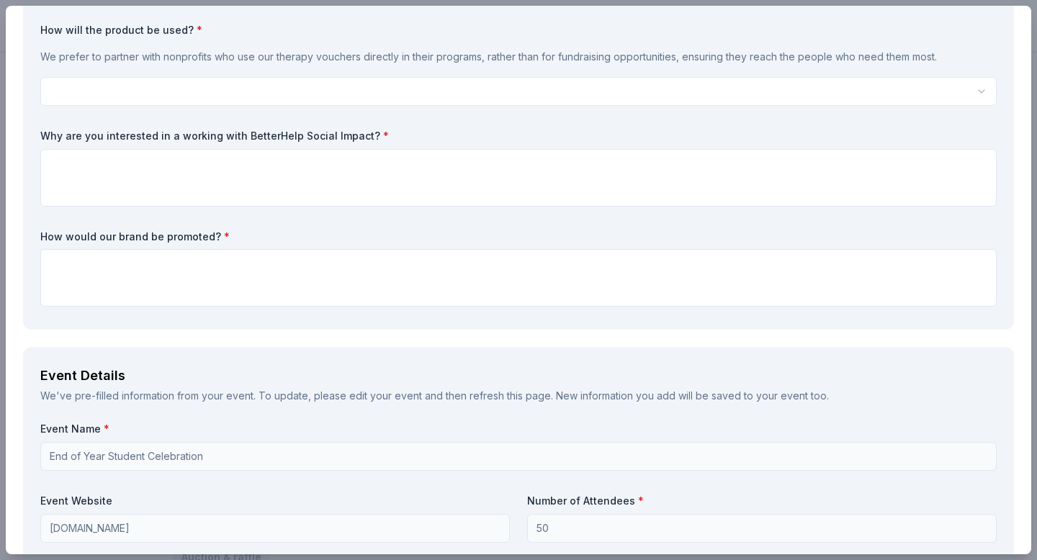
scroll to position [0, 0]
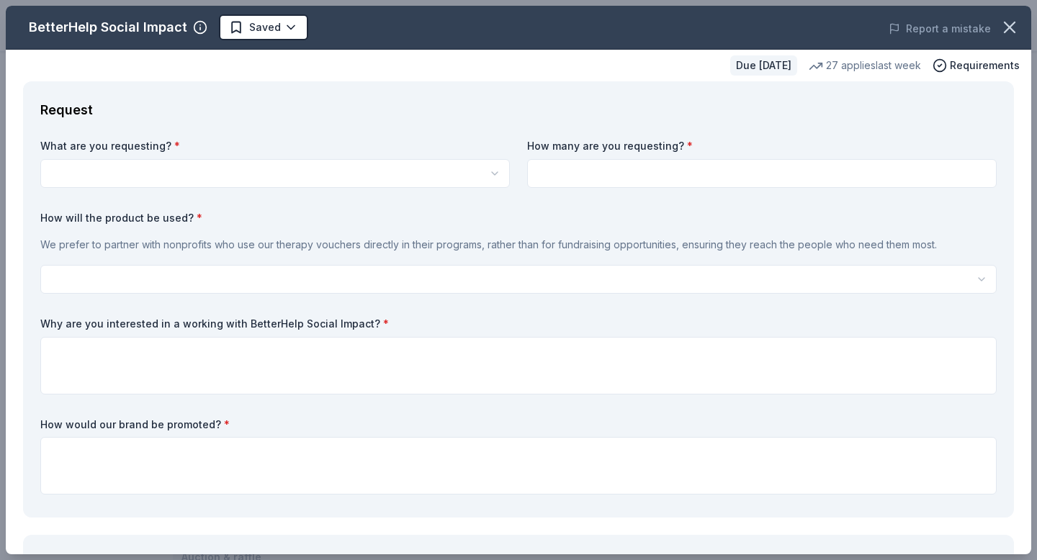
click at [408, 169] on html "End of Year Student Celebration Start free trial Earn Rewards Due in 32 days Sh…" at bounding box center [518, 76] width 1037 height 560
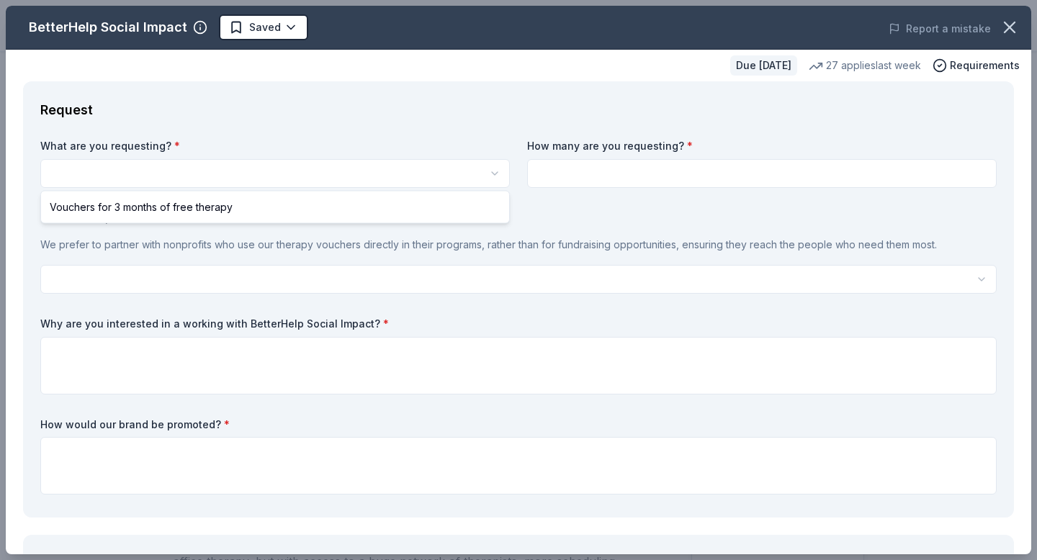
select select "Vouchers for 3 months of free therapy"
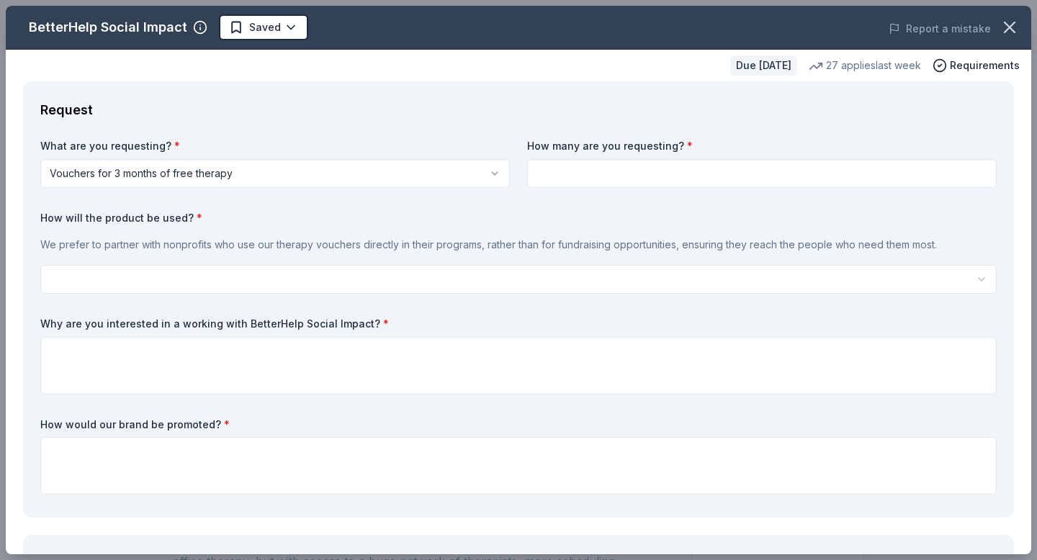
click at [627, 182] on input at bounding box center [762, 173] width 470 height 29
type input "10"
click at [375, 276] on html "End of Year Student Celebration Start free trial Earn Rewards Due in 32 days Sh…" at bounding box center [518, 280] width 1037 height 560
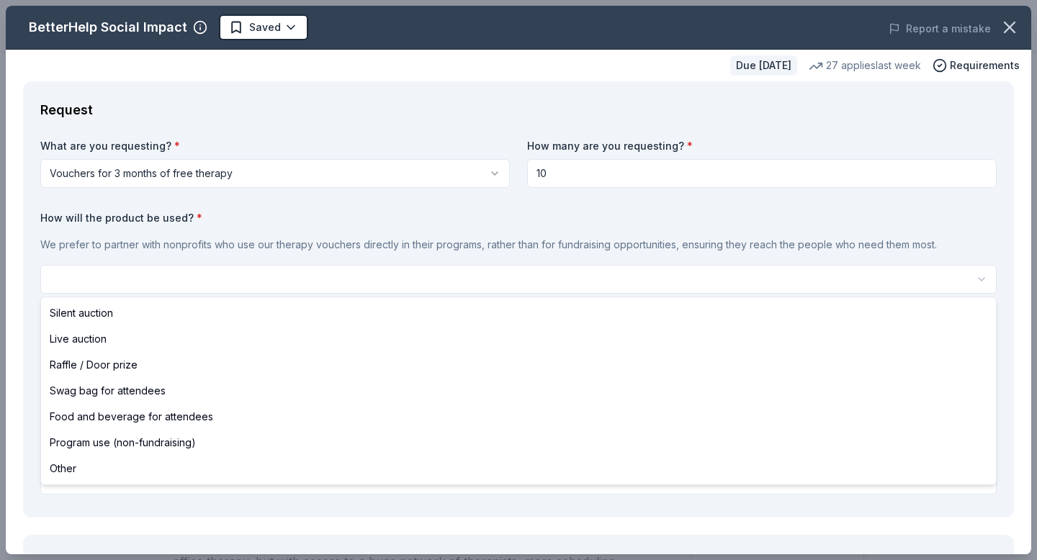
select select "programUse"
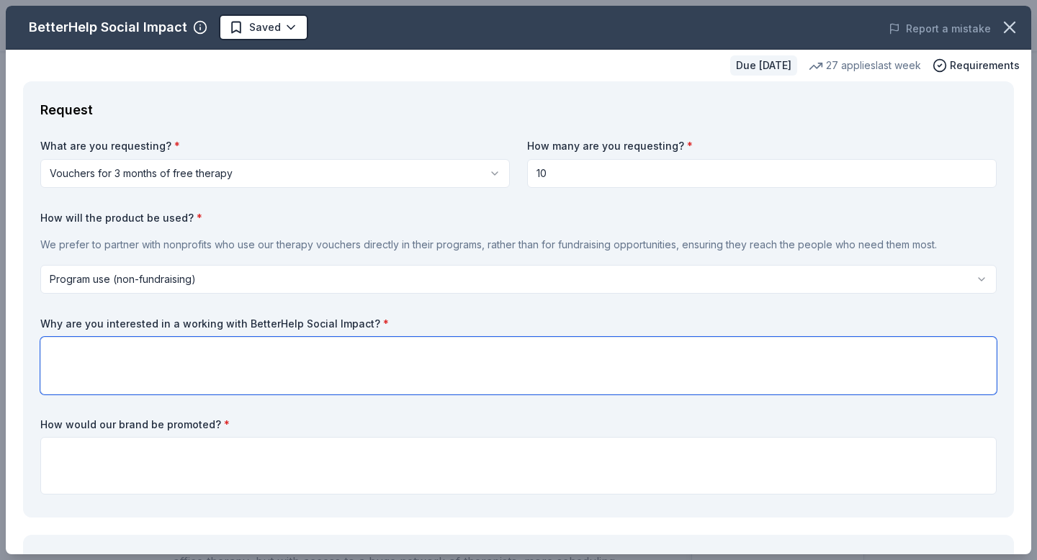
click at [190, 347] on textarea at bounding box center [518, 366] width 957 height 58
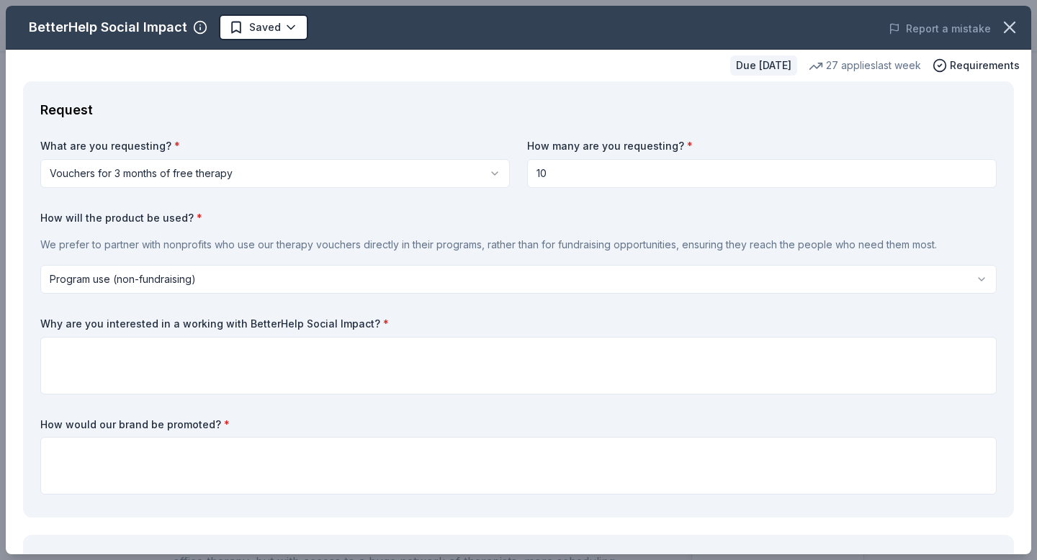
click at [580, 182] on input "10" at bounding box center [762, 173] width 470 height 29
drag, startPoint x: 580, startPoint y: 182, endPoint x: 521, endPoint y: 175, distance: 59.5
click at [521, 175] on div "What are you requesting? * Vouchers for 3 months of free therapy Vouchers for 3…" at bounding box center [518, 320] width 957 height 362
paste input "5010"
type input "50100"
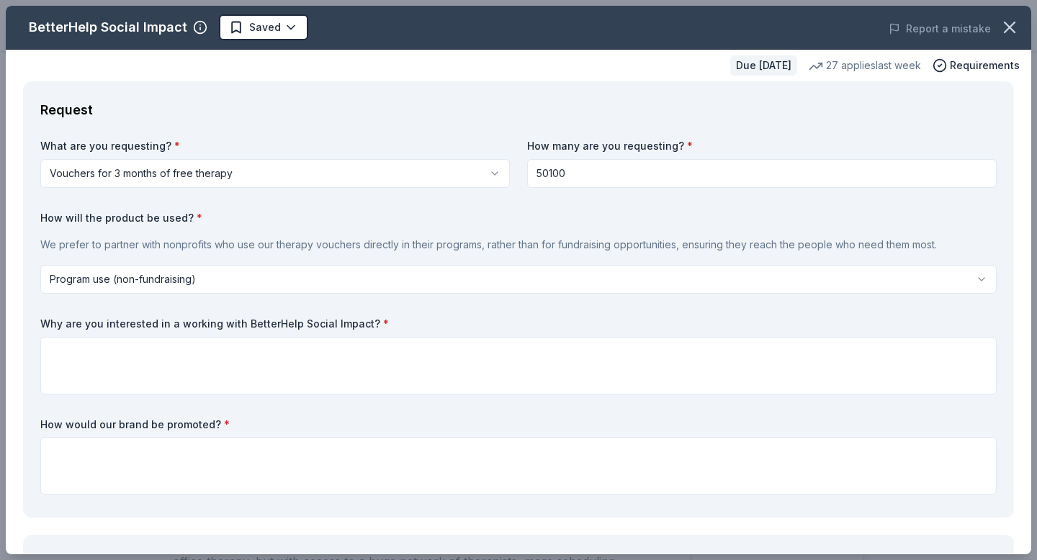
drag, startPoint x: 617, startPoint y: 174, endPoint x: 513, endPoint y: 164, distance: 104.2
click at [513, 164] on div "What are you requesting? * Vouchers for 3 months of free therapy Vouchers for 3…" at bounding box center [518, 320] width 957 height 362
type input "5"
click at [400, 225] on div "How will the product be used? * We prefer to partner with nonprofits who use ou…" at bounding box center [518, 253] width 957 height 84
click at [549, 169] on input "20" at bounding box center [762, 173] width 470 height 29
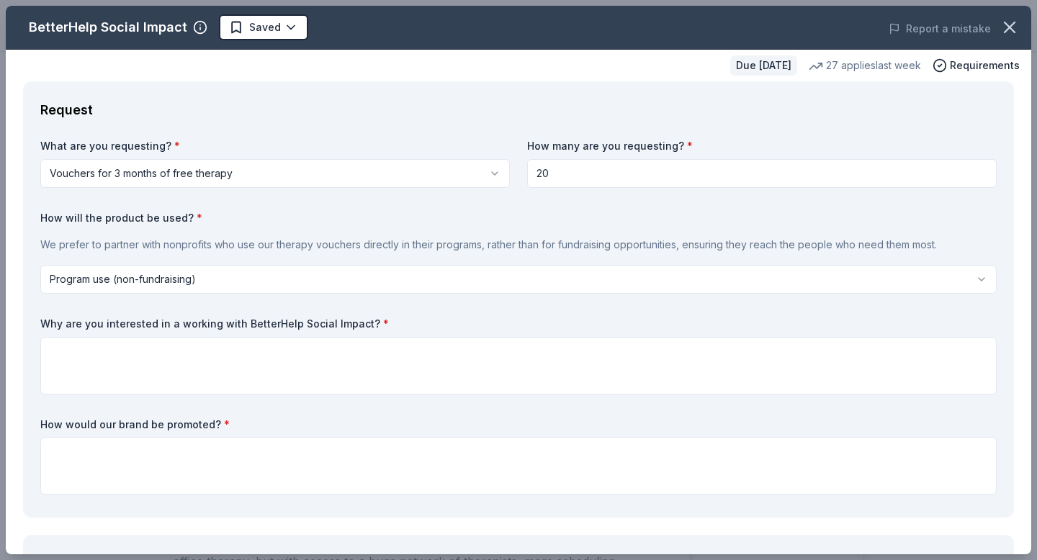
drag, startPoint x: 553, startPoint y: 174, endPoint x: 522, endPoint y: 171, distance: 31.0
click at [522, 171] on div "What are you requesting? * Vouchers for 3 months of free therapy Vouchers for 3…" at bounding box center [518, 320] width 957 height 362
type input "1"
type input "20"
click at [478, 211] on label "How will the product be used? *" at bounding box center [518, 218] width 957 height 14
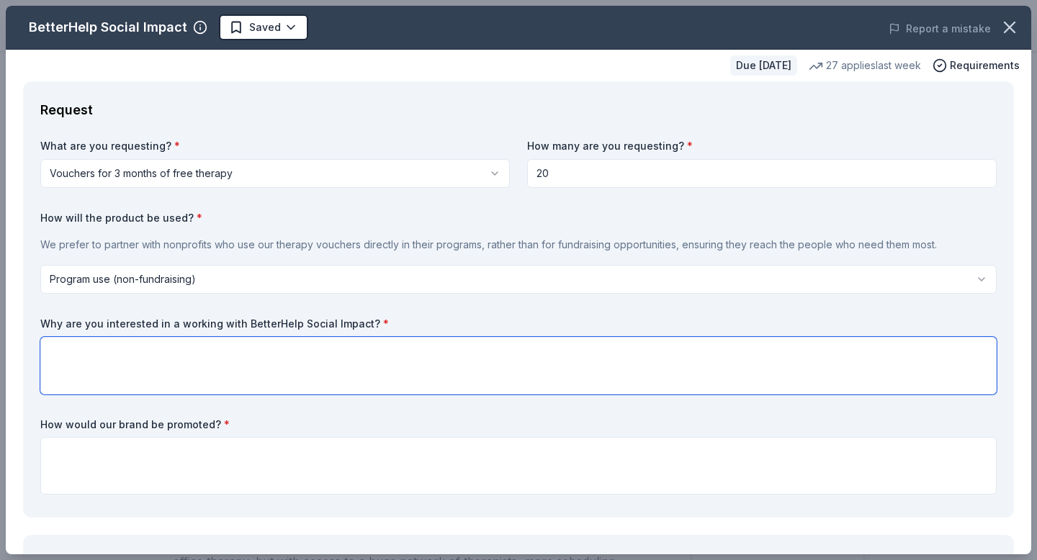
click at [425, 373] on textarea at bounding box center [518, 366] width 957 height 58
paste textarea "We know that access to affordable, high-quality mental health support is one of…"
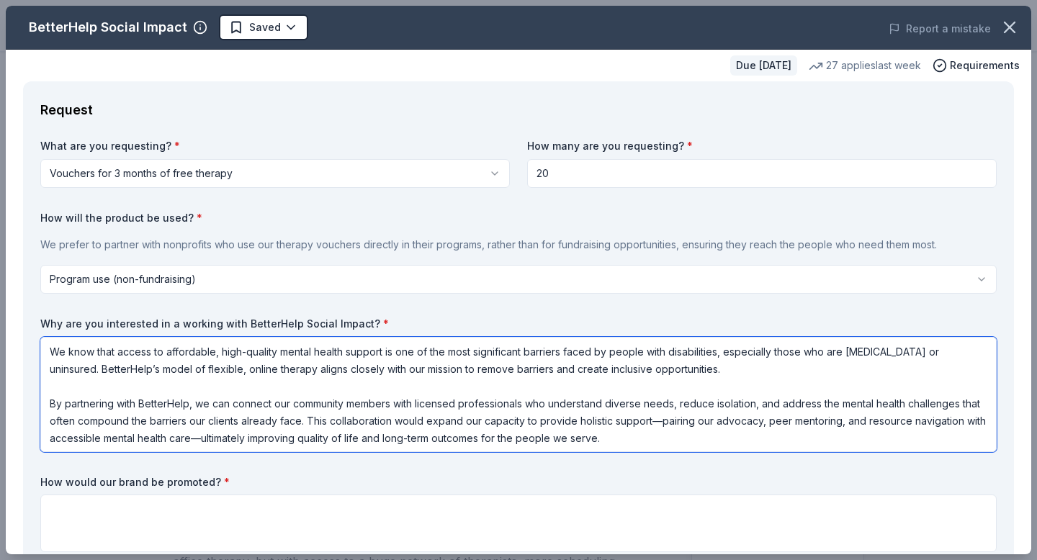
scroll to position [1, 0]
type textarea "We know that access to affordable, high-quality mental health support is one of…"
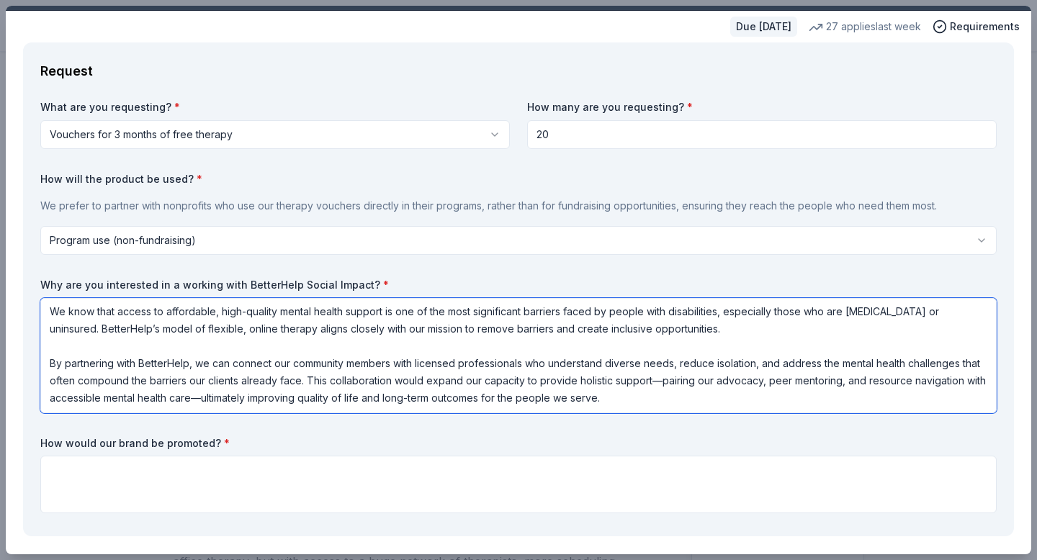
scroll to position [80, 0]
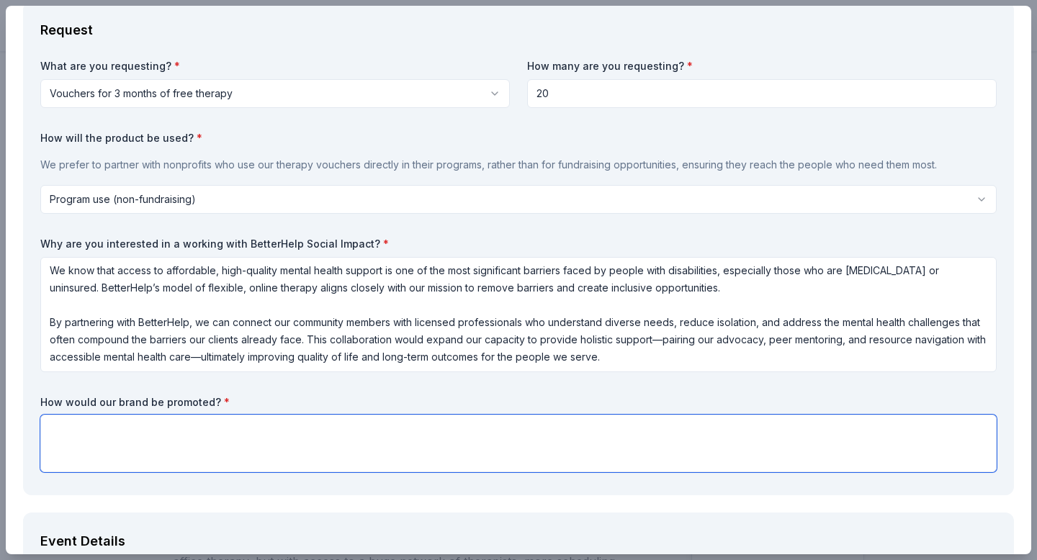
click at [477, 457] on textarea at bounding box center [518, 444] width 957 height 58
paste textarea "We would integrate BetterHelp branding into our outreach and program materials …"
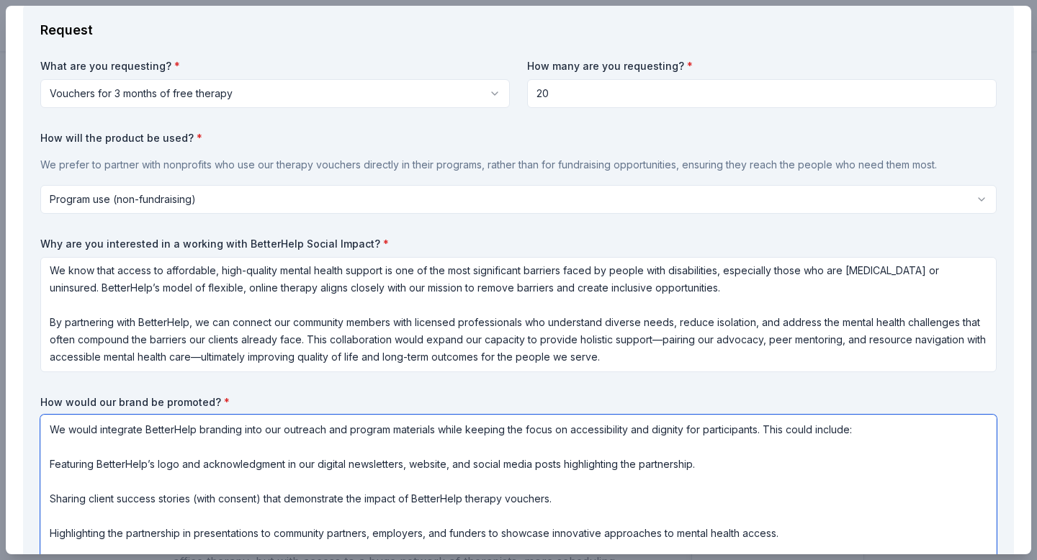
scroll to position [169, 0]
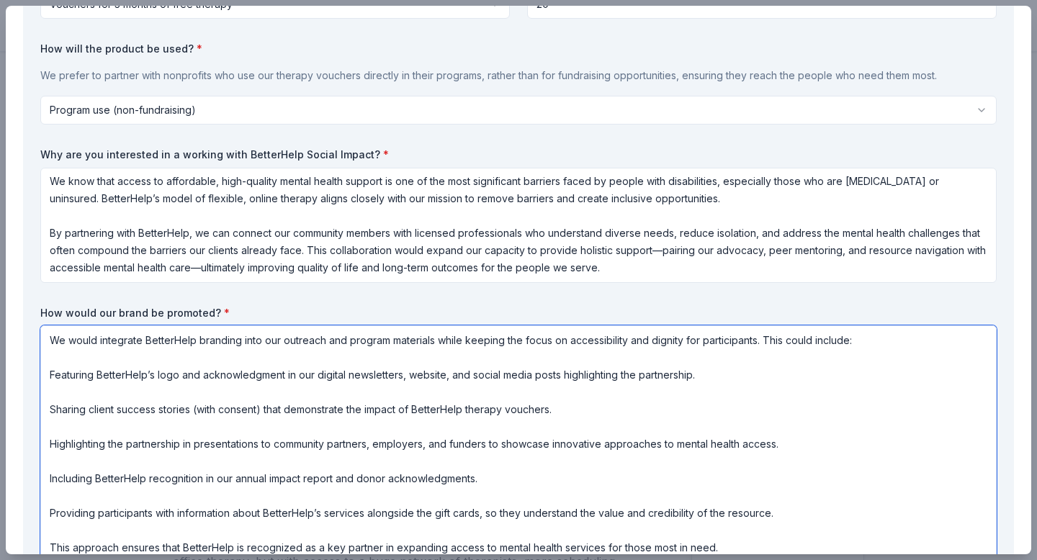
click at [200, 372] on textarea "We would integrate BetterHelp branding into our outreach and program materials …" at bounding box center [518, 444] width 957 height 236
click at [174, 359] on textarea "We would integrate BetterHelp branding into our outreach and program materials …" at bounding box center [518, 444] width 957 height 236
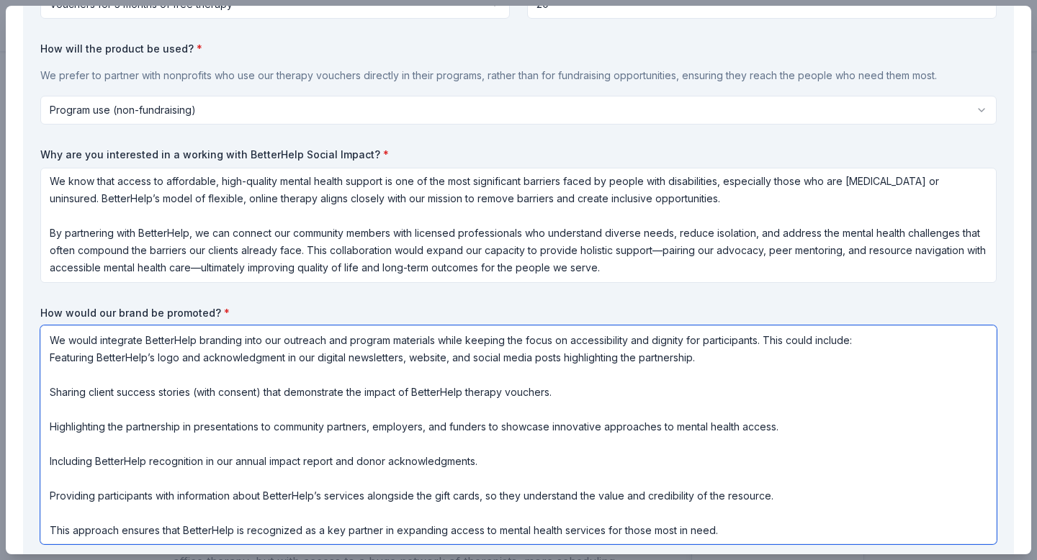
click at [87, 375] on textarea "We would integrate BetterHelp branding into our outreach and program materials …" at bounding box center [518, 435] width 957 height 219
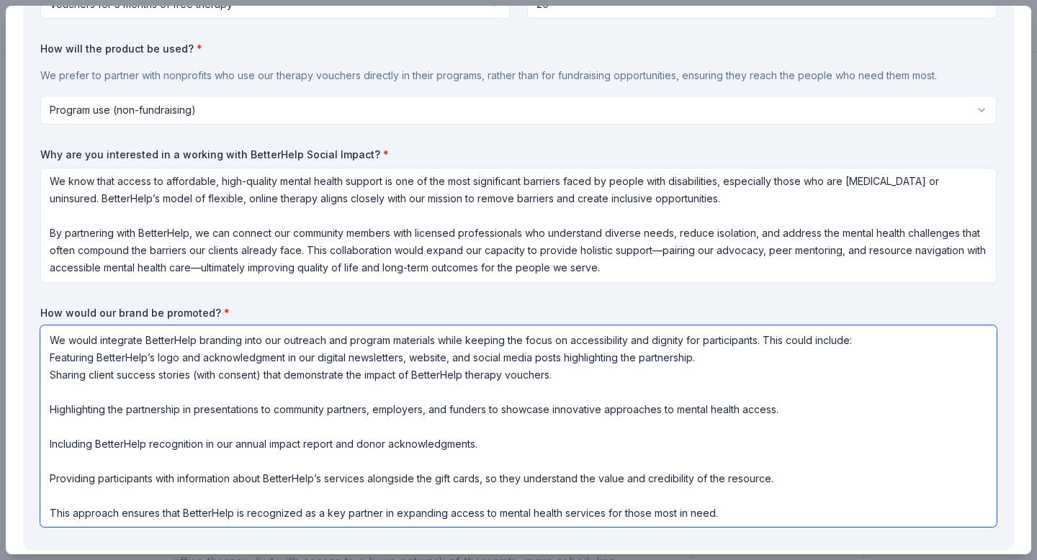
click at [63, 392] on textarea "We would integrate BetterHelp branding into our outreach and program materials …" at bounding box center [518, 427] width 957 height 202
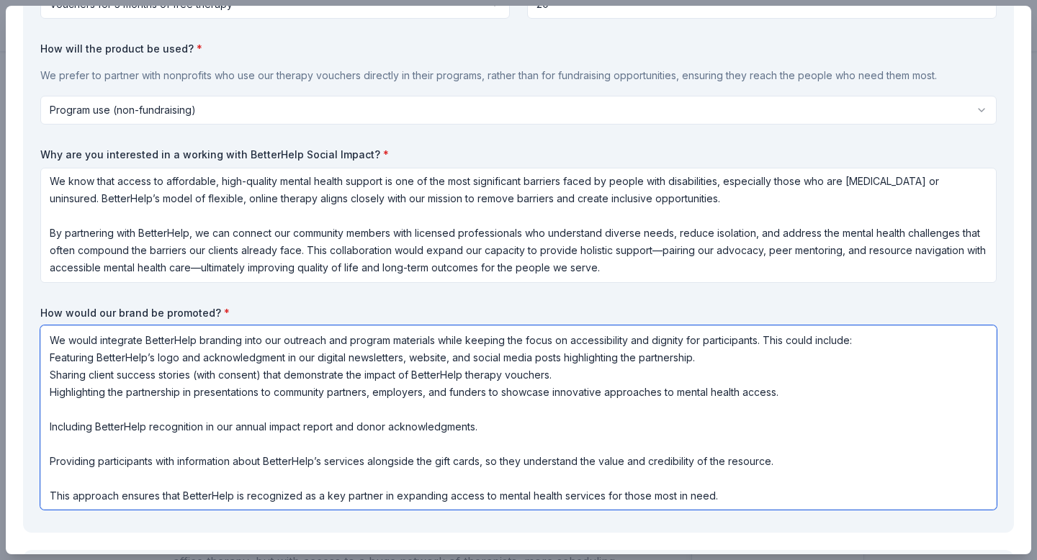
click at [52, 415] on textarea "We would integrate BetterHelp branding into our outreach and program materials …" at bounding box center [518, 418] width 957 height 184
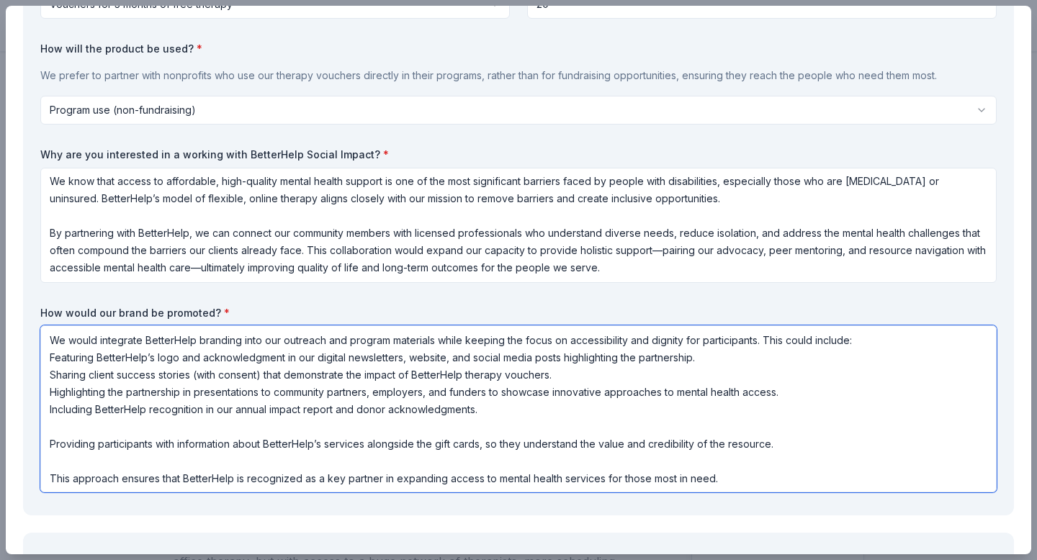
click at [63, 432] on textarea "We would integrate BetterHelp branding into our outreach and program materials …" at bounding box center [518, 409] width 957 height 167
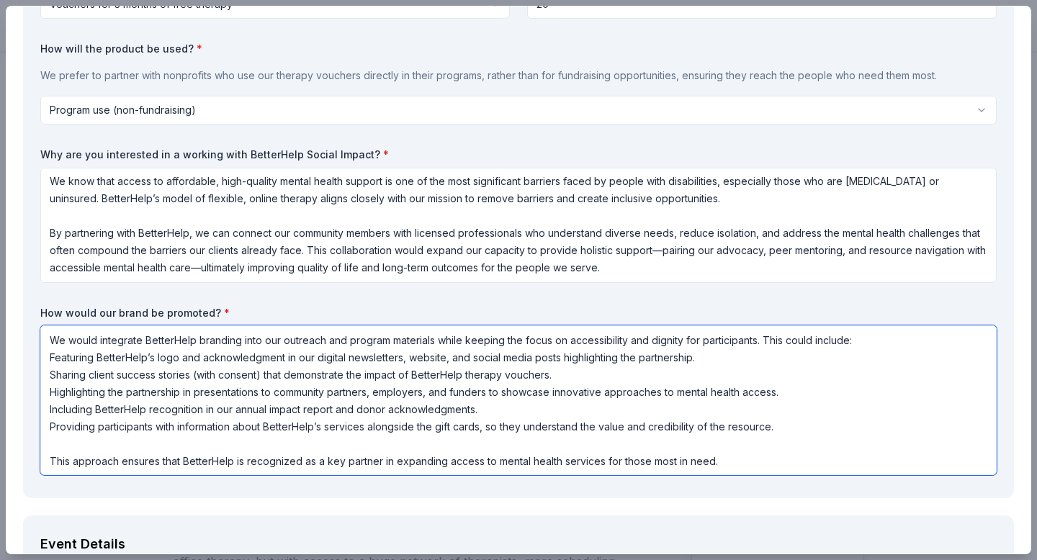
click at [61, 444] on textarea "We would integrate BetterHelp branding into our outreach and program materials …" at bounding box center [518, 401] width 957 height 150
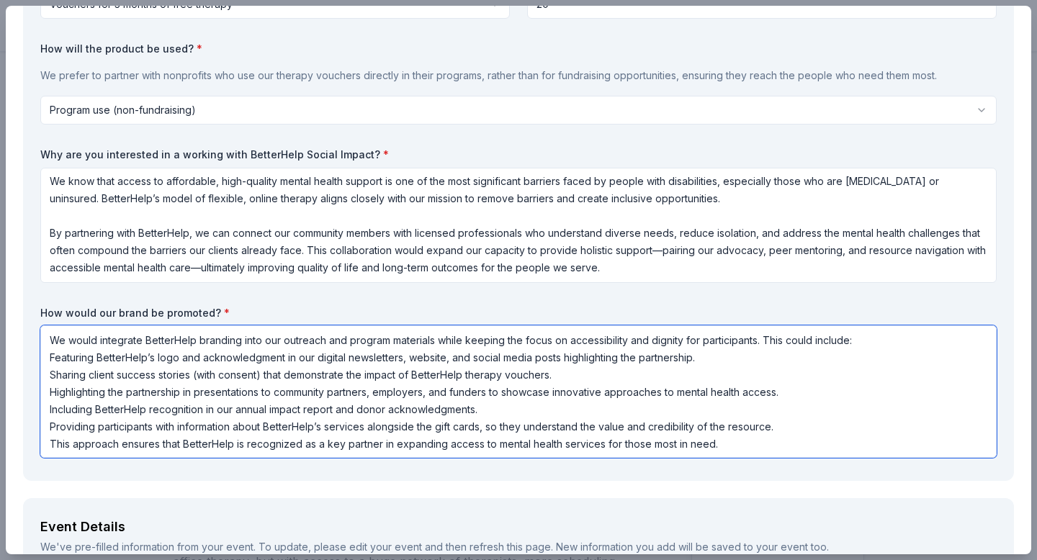
click at [51, 358] on textarea "We would integrate BetterHelp branding into our outreach and program materials …" at bounding box center [518, 392] width 957 height 133
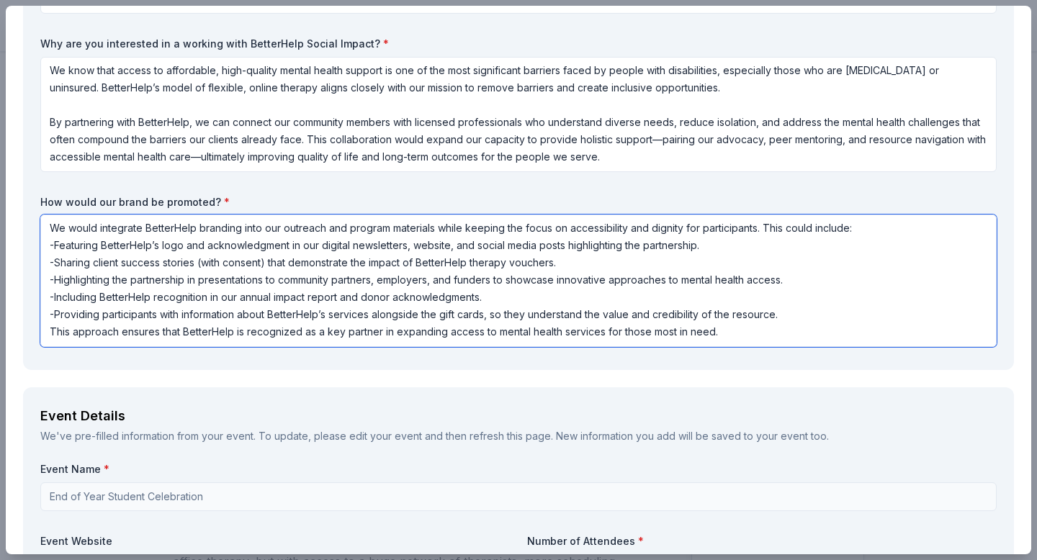
scroll to position [392, 0]
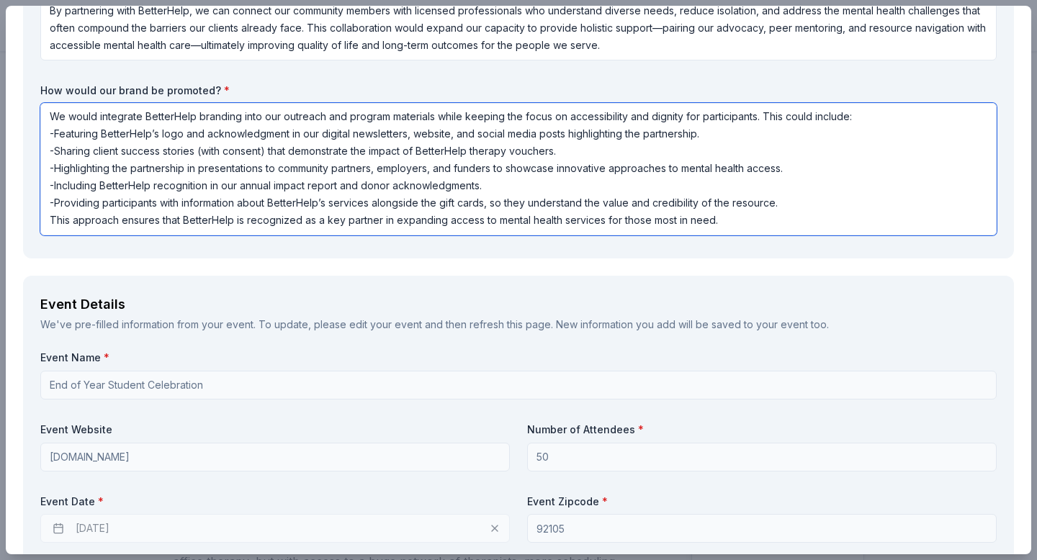
type textarea "We would integrate BetterHelp branding into our outreach and program materials …"
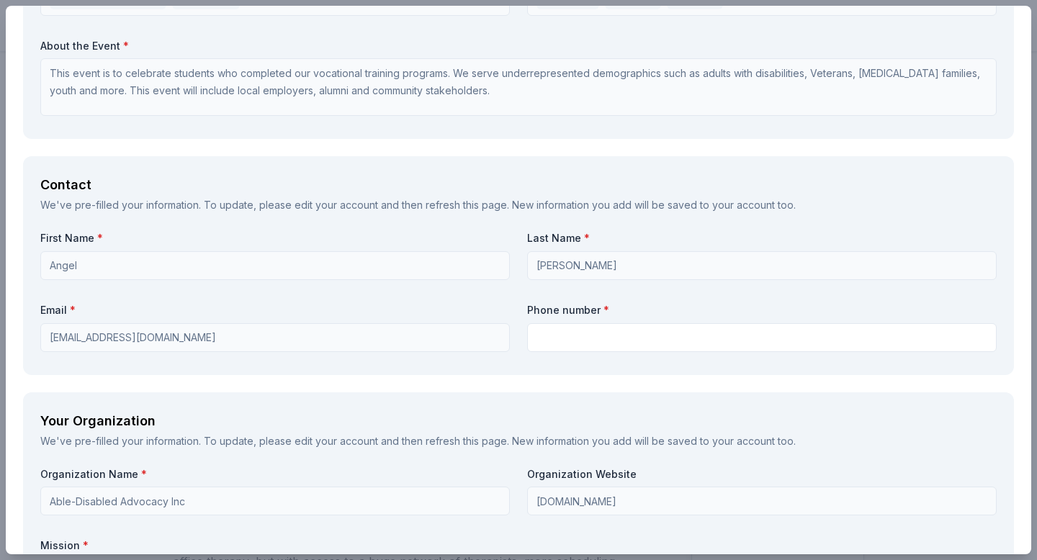
scroll to position [995, 0]
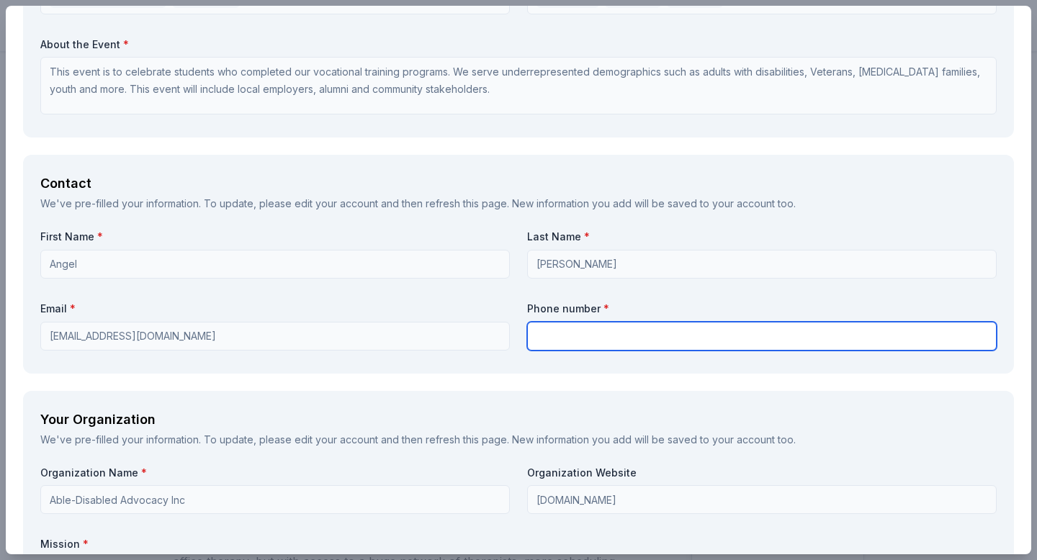
click at [563, 333] on input "text" at bounding box center [762, 336] width 470 height 29
click at [554, 336] on input "6192315990 ext.303" at bounding box center [762, 336] width 470 height 29
click at [573, 337] on input "619-2315990 ext.303" at bounding box center [762, 336] width 470 height 29
click at [669, 344] on input "619-231-5990 ext.303" at bounding box center [762, 336] width 470 height 29
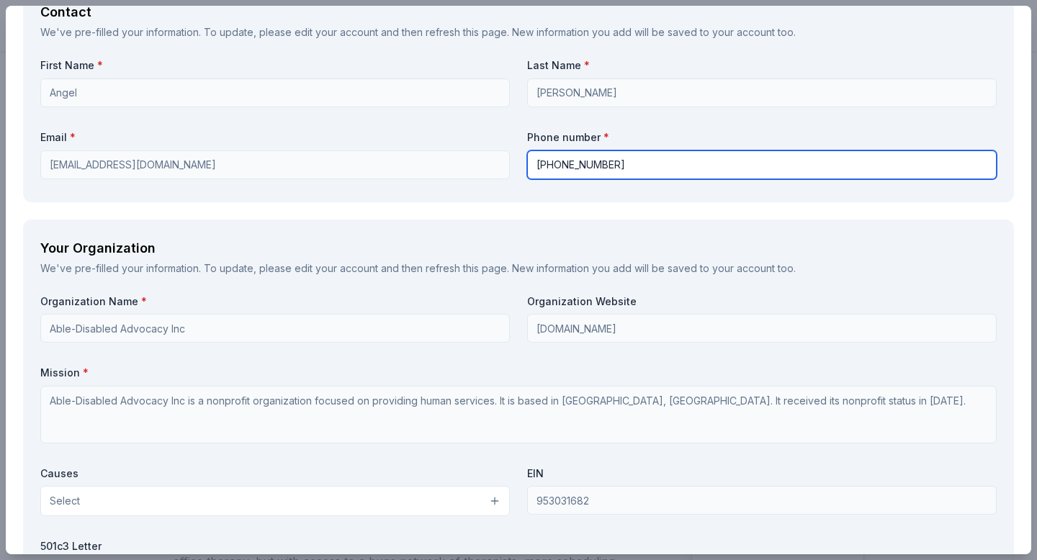
scroll to position [1169, 0]
type input "619-231-5990 ext.303"
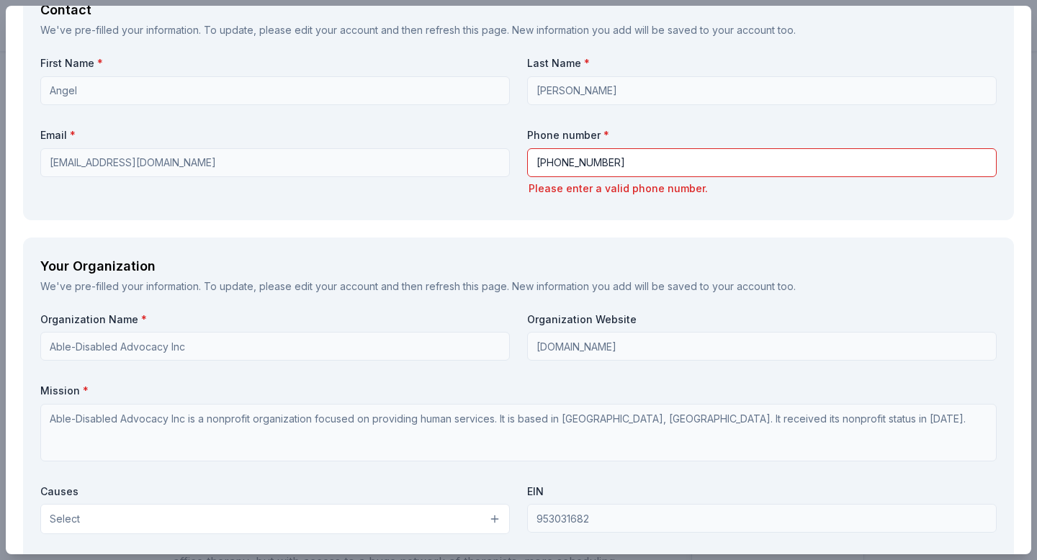
click at [358, 318] on div "Organization Name * Able-Disabled Advocacy Inc" at bounding box center [275, 337] width 470 height 49
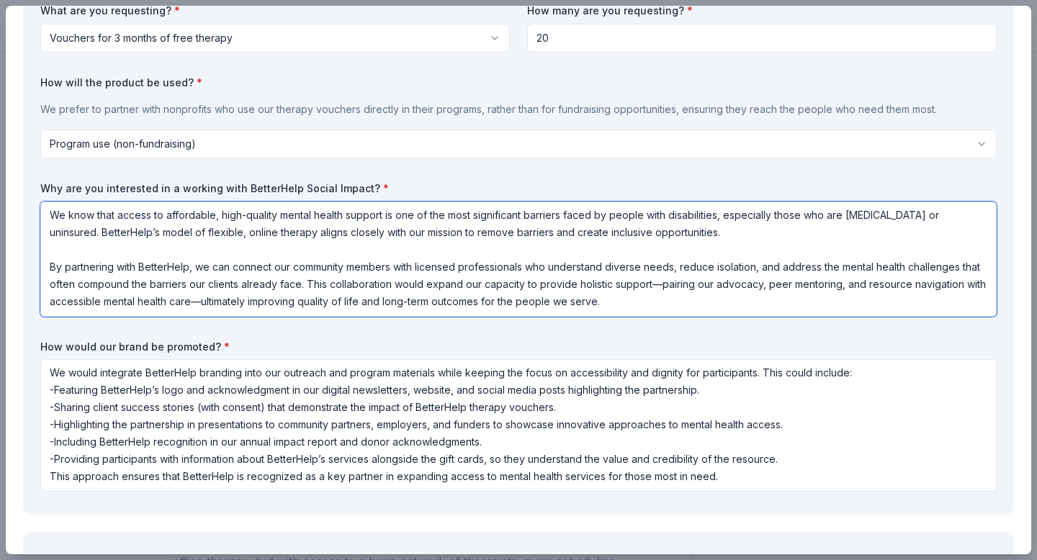
scroll to position [0, 0]
drag, startPoint x: 642, startPoint y: 297, endPoint x: 53, endPoint y: 182, distance: 600.4
click at [53, 182] on div "Why are you interested in a working with BetterHelp Social Impact? * We know th…" at bounding box center [518, 249] width 957 height 135
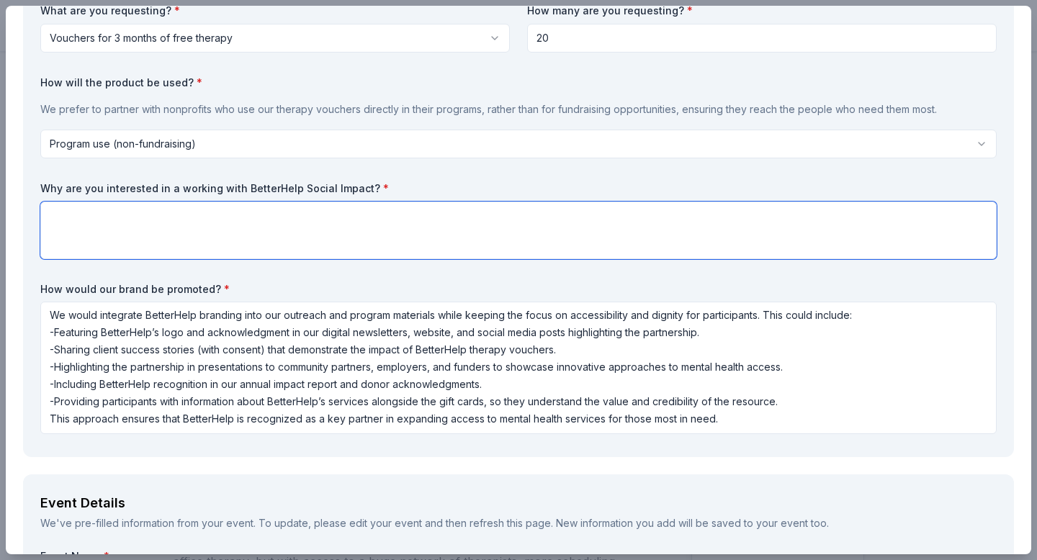
paste textarea "We help people launch their careers and overcome barriers to employment, and we…"
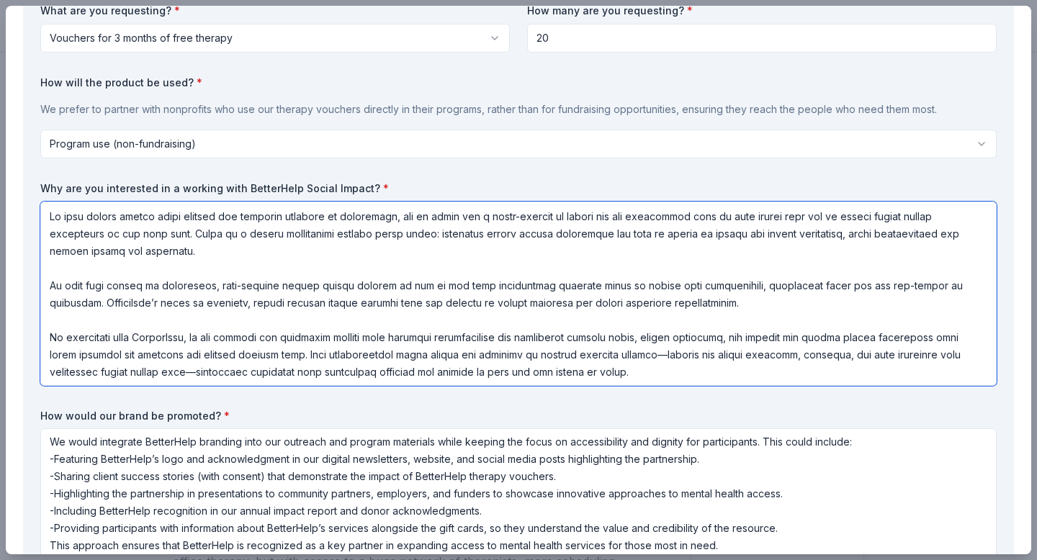
click at [242, 262] on textarea at bounding box center [518, 294] width 957 height 184
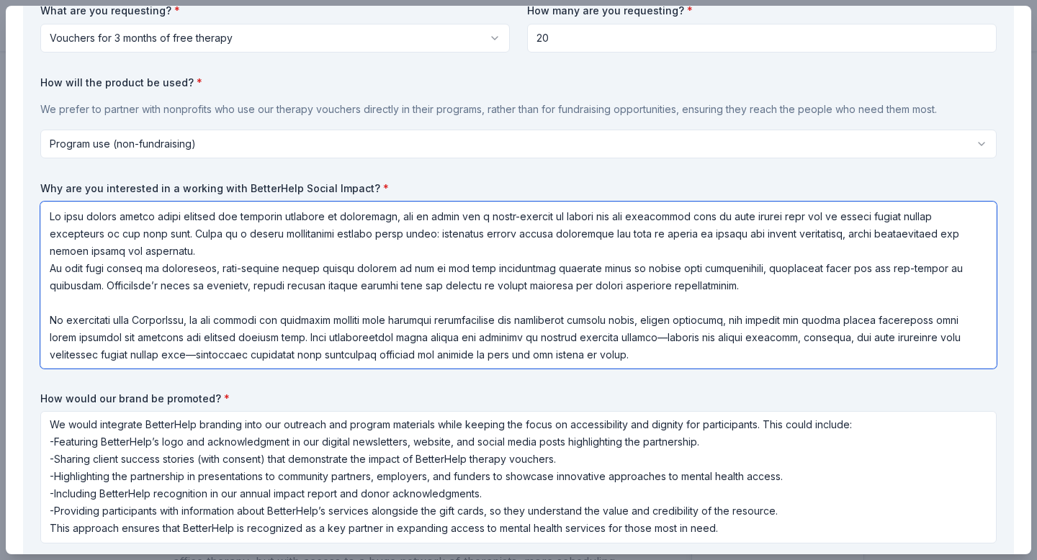
click at [153, 298] on textarea at bounding box center [518, 285] width 957 height 167
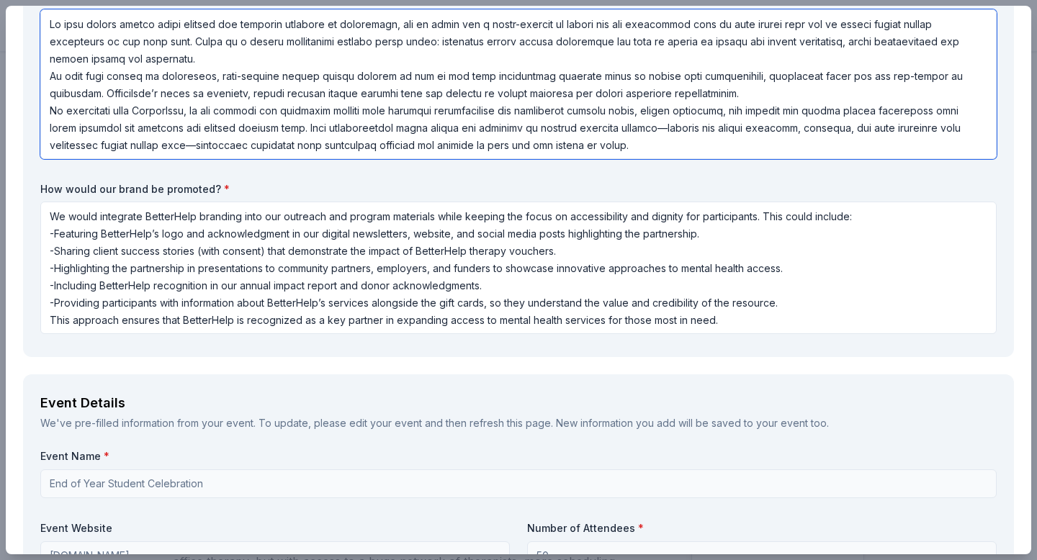
scroll to position [1, 0]
click at [51, 77] on textarea at bounding box center [518, 84] width 957 height 150
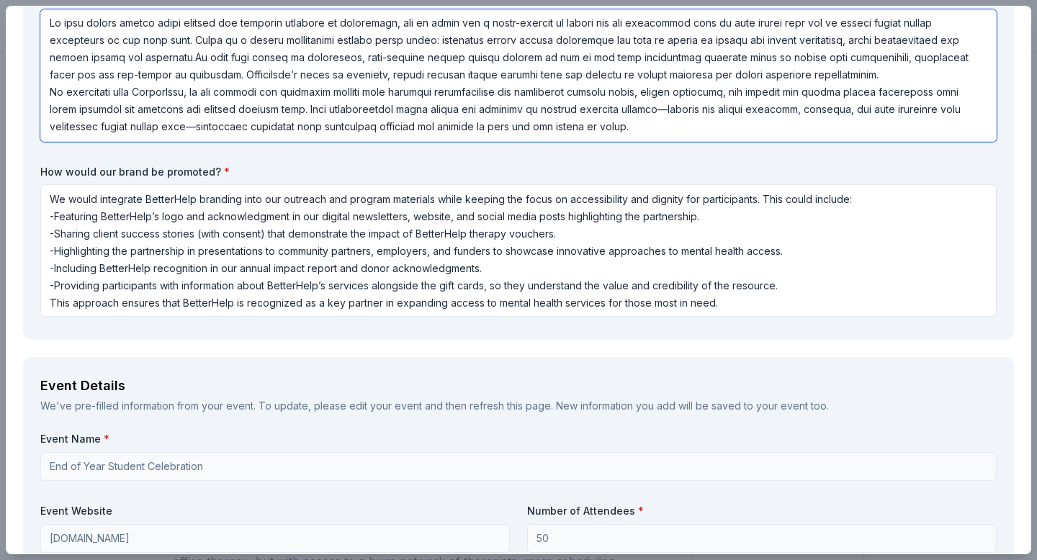
scroll to position [0, 0]
click at [813, 79] on textarea at bounding box center [518, 75] width 957 height 133
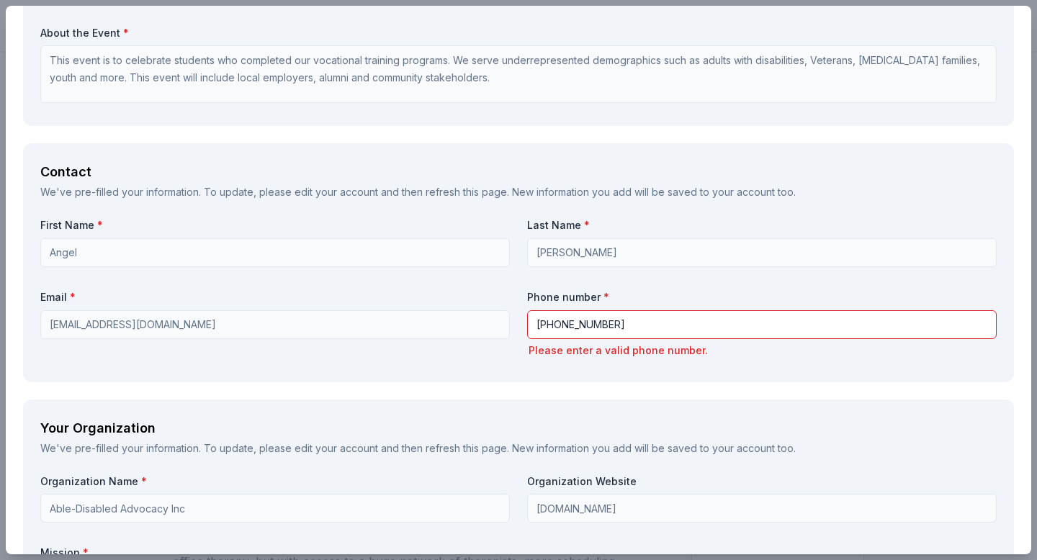
scroll to position [1063, 0]
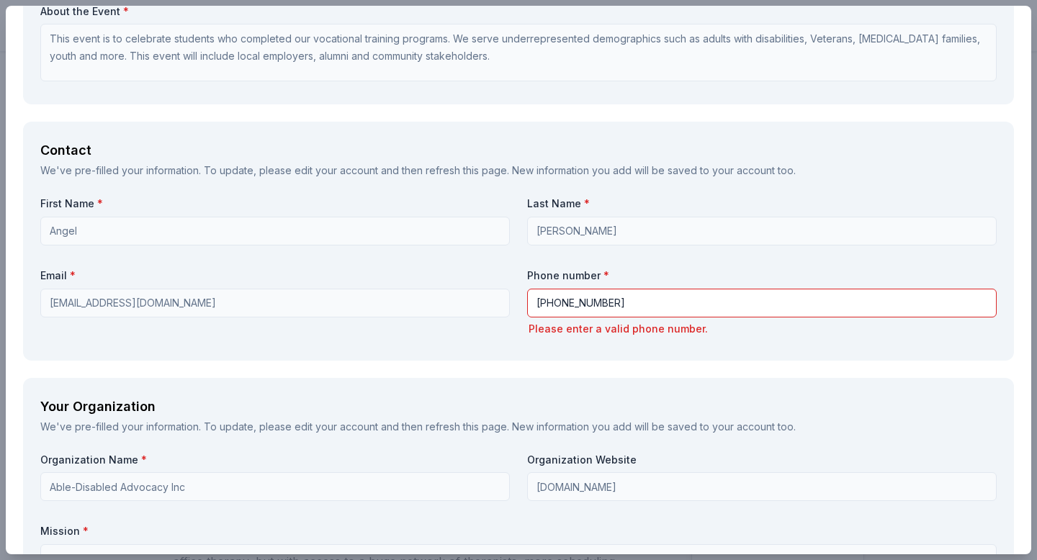
type textarea "We help people launch their careers and overcome barriers to employment, and we…"
click at [676, 287] on div "Phone number * 619-231-5990 ext.303 Please enter a valid phone number." at bounding box center [762, 303] width 470 height 69
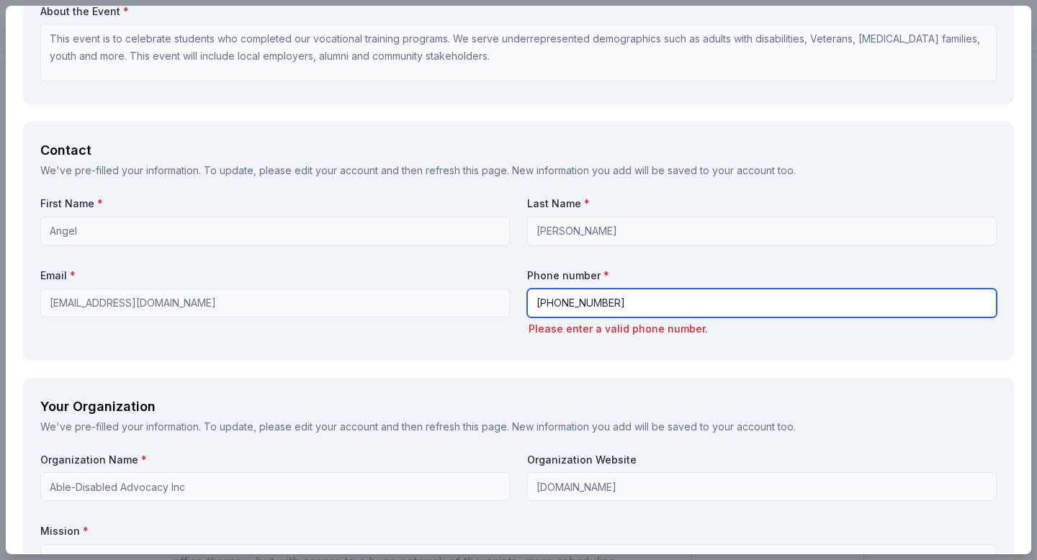
click at [661, 310] on input "619-231-5990 ext.303" at bounding box center [762, 303] width 470 height 29
drag, startPoint x: 661, startPoint y: 310, endPoint x: 606, endPoint y: 310, distance: 54.7
click at [606, 310] on input "619-231-5990 ext.303" at bounding box center [762, 303] width 470 height 29
click at [581, 303] on input "619-231-5990 ext.303" at bounding box center [762, 303] width 470 height 29
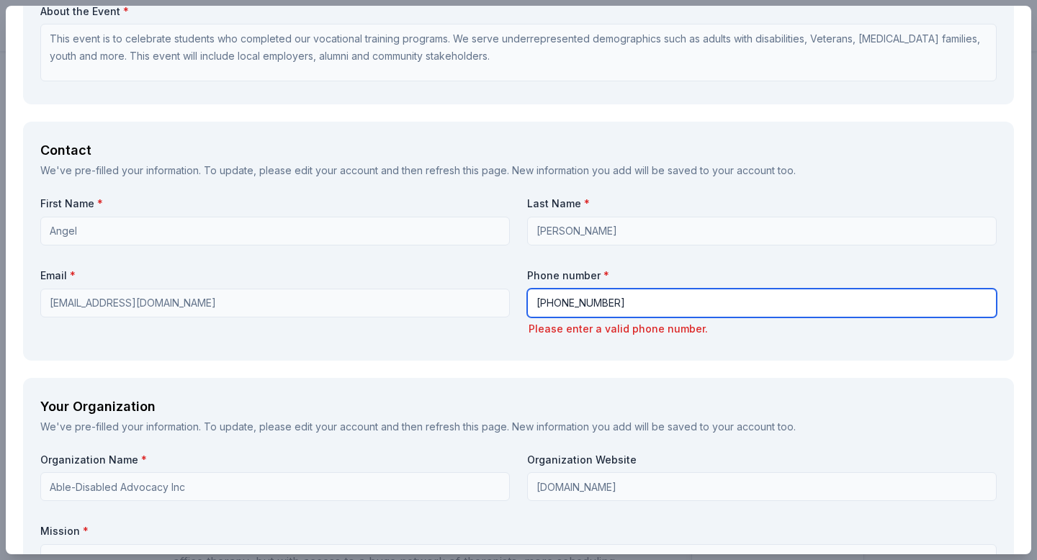
click at [460, 295] on div "First Name * Angel Last Name * Stancer Email * angel@able2work.org Phone number…" at bounding box center [518, 270] width 957 height 146
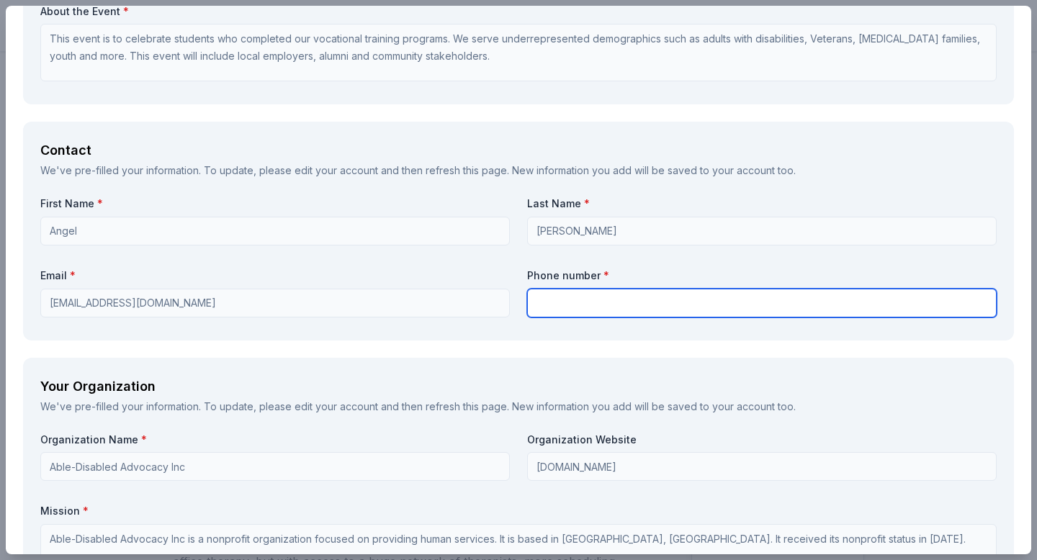
click at [615, 290] on input "text" at bounding box center [762, 303] width 470 height 29
type input "6192315990"
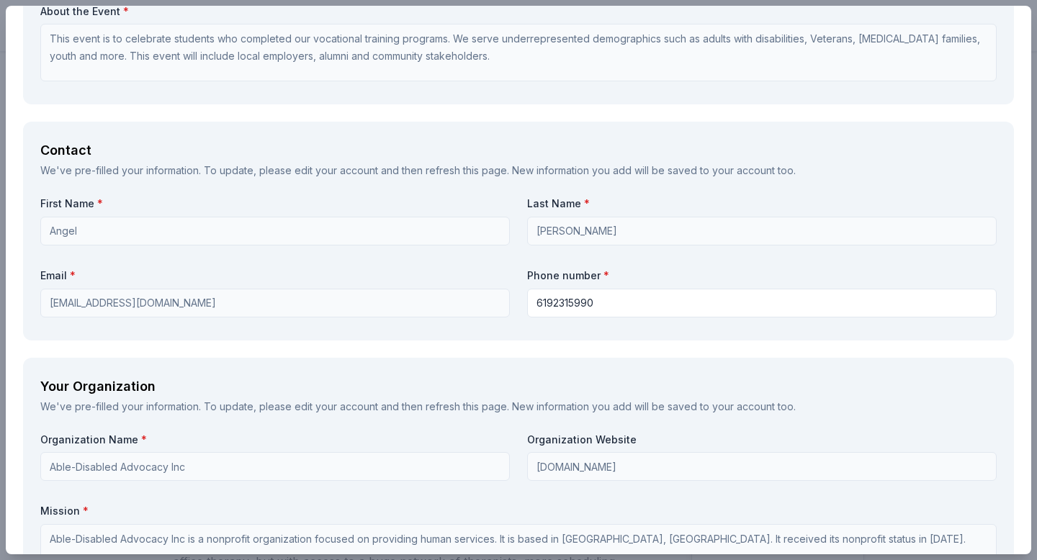
click at [460, 334] on div "Contact We've pre-filled your information. To update, please edit your account …" at bounding box center [518, 231] width 991 height 218
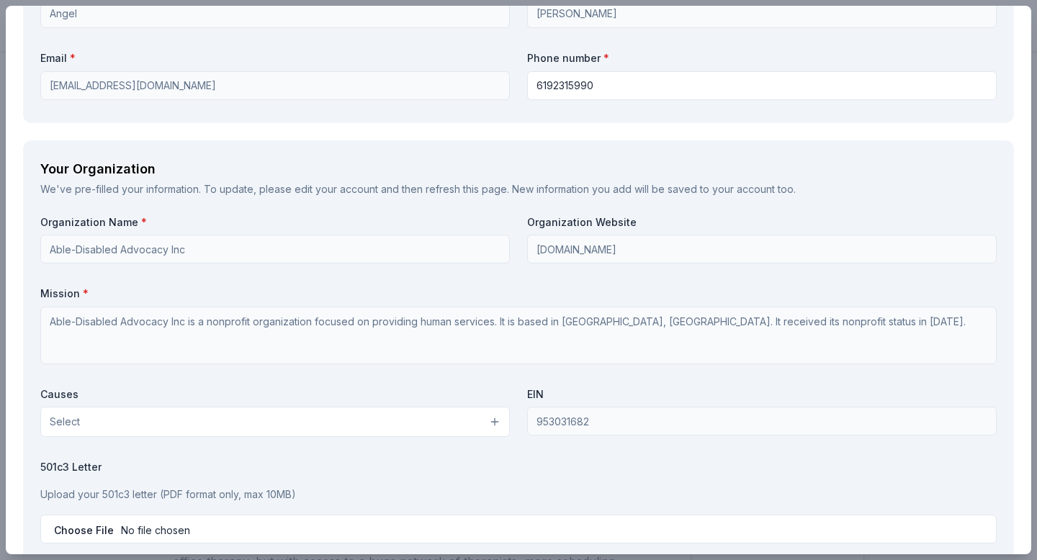
scroll to position [1288, 0]
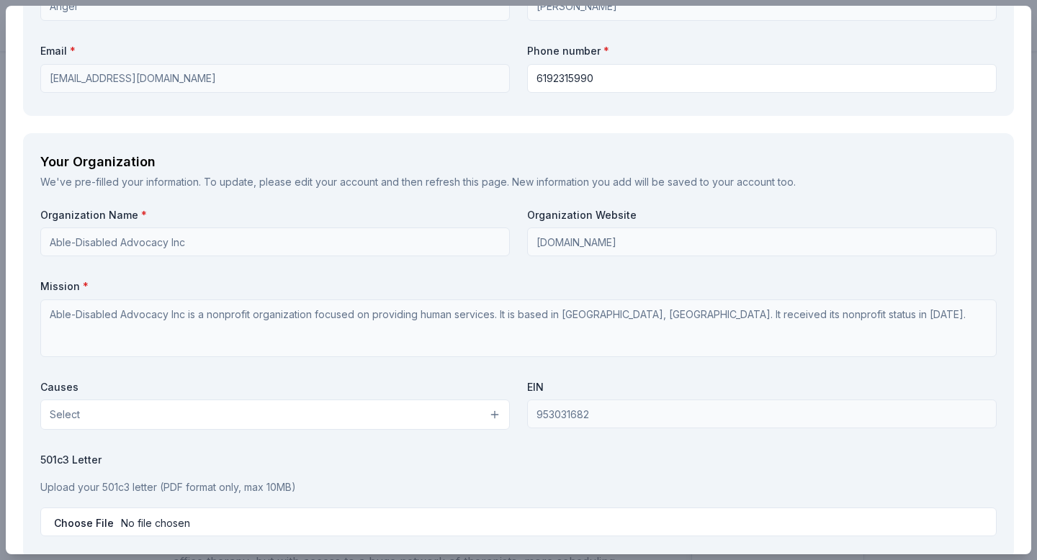
click at [500, 422] on button "Select" at bounding box center [275, 415] width 470 height 30
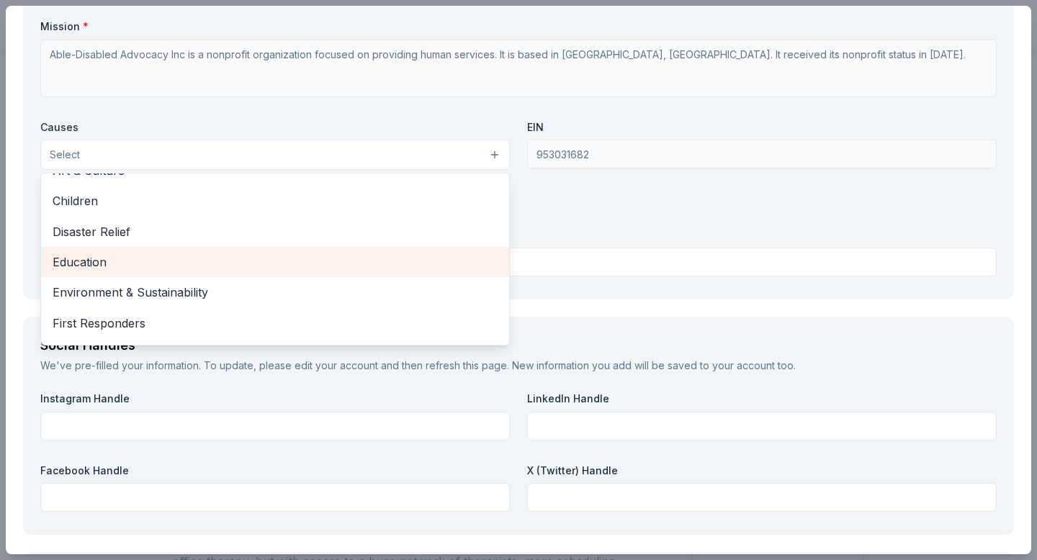
scroll to position [90, 0]
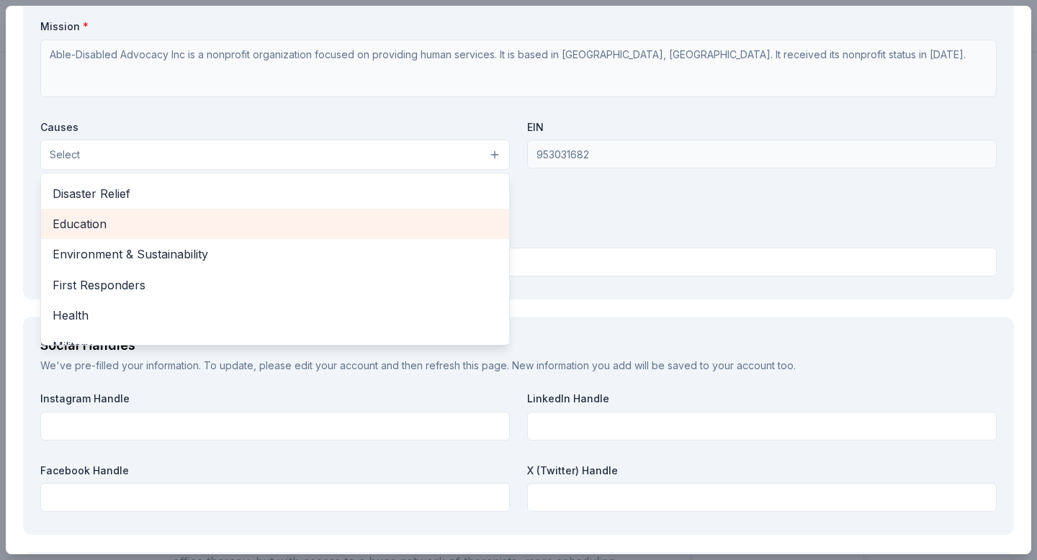
click at [215, 238] on div "Education" at bounding box center [275, 224] width 468 height 30
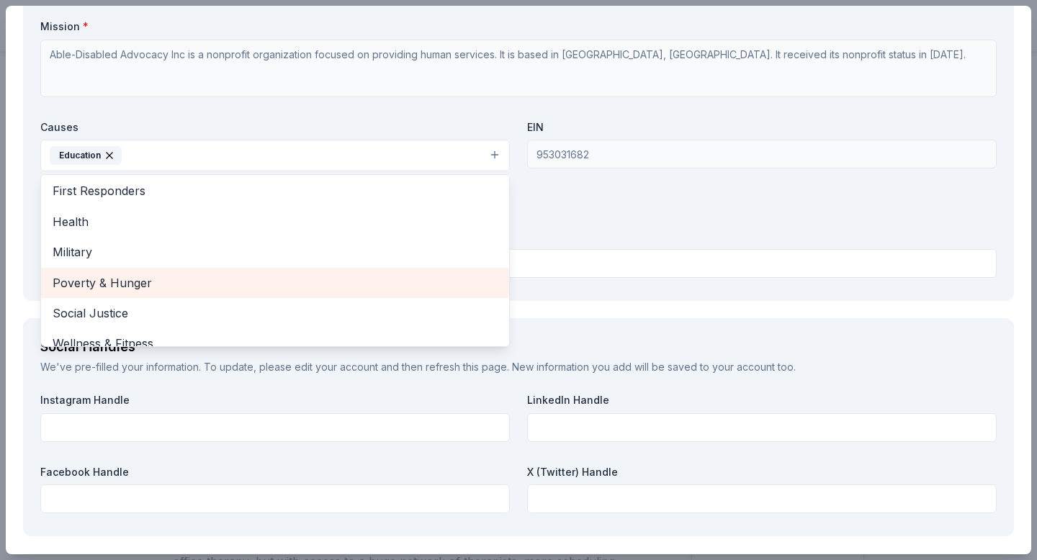
scroll to position [170, 0]
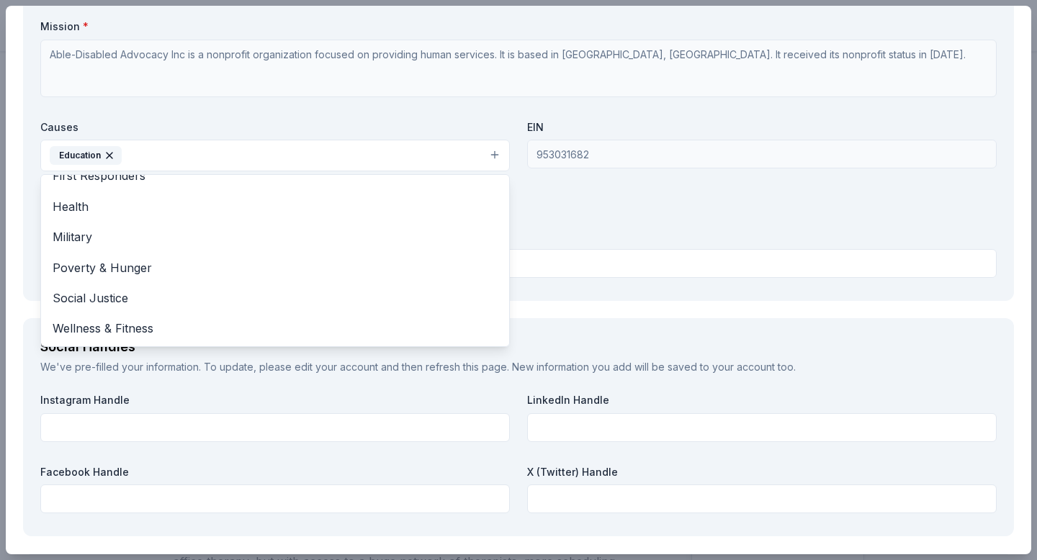
click at [645, 197] on div "Organization Name * Able-Disabled Advocacy Inc Organization Website able2work.o…" at bounding box center [518, 116] width 957 height 336
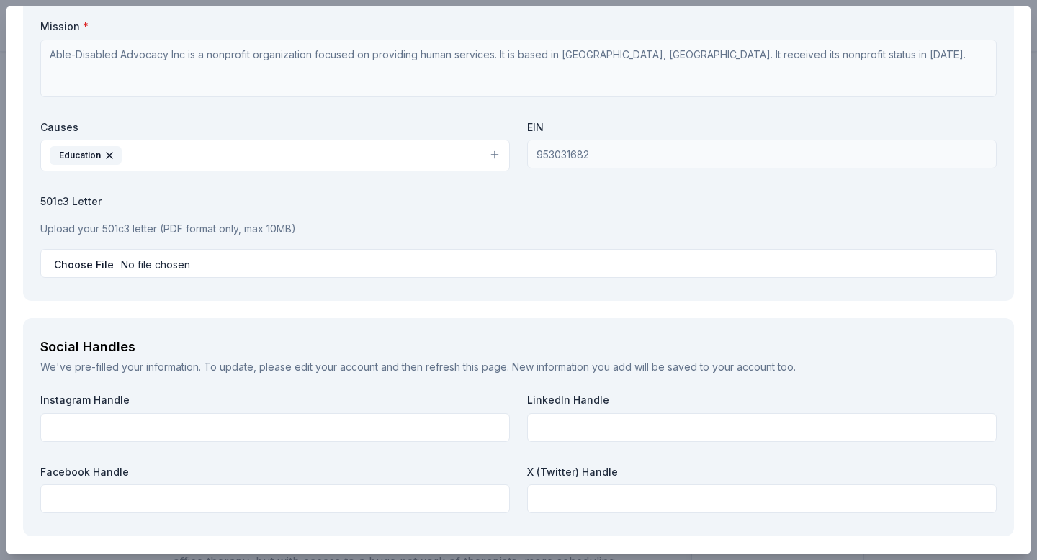
click at [442, 153] on button "Education" at bounding box center [275, 156] width 470 height 32
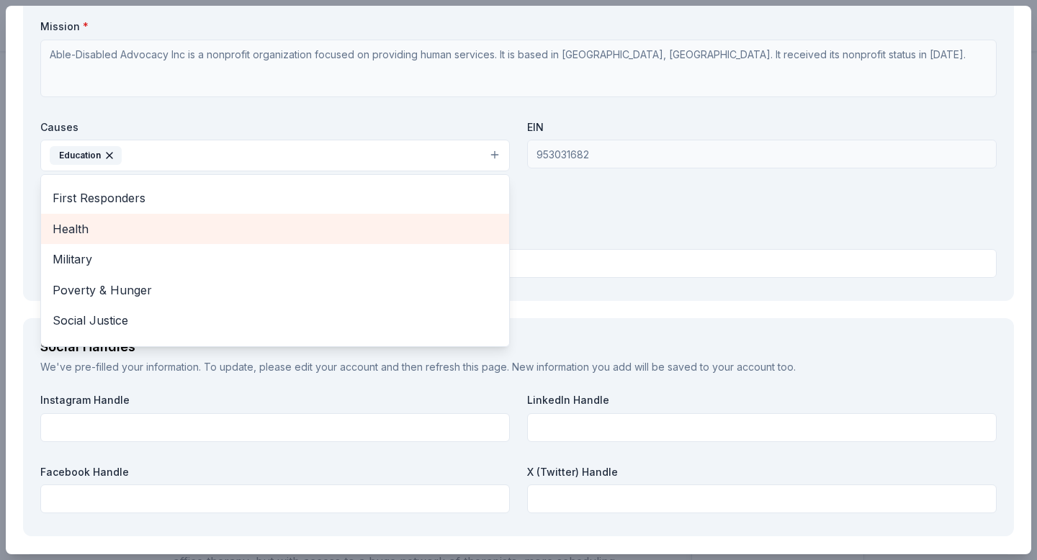
scroll to position [150, 0]
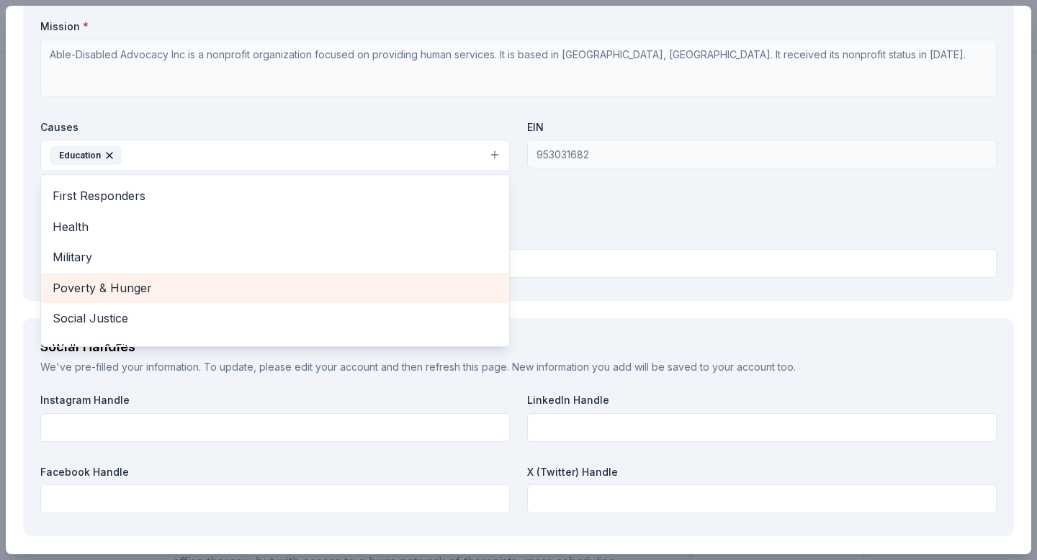
click at [318, 283] on span "Poverty & Hunger" at bounding box center [275, 288] width 445 height 19
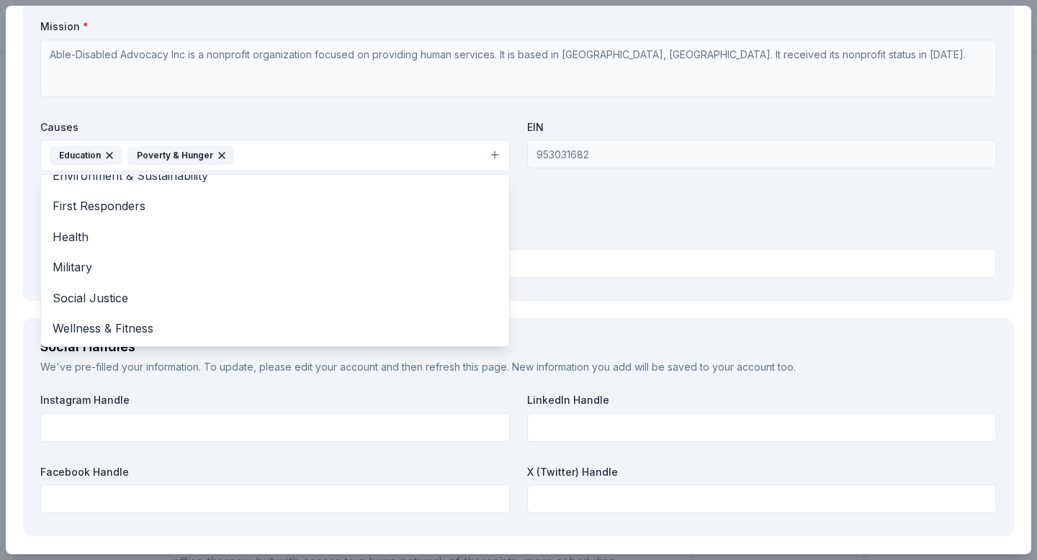
click at [630, 257] on div "Organization Name * Able-Disabled Advocacy Inc Organization Website able2work.o…" at bounding box center [518, 116] width 957 height 336
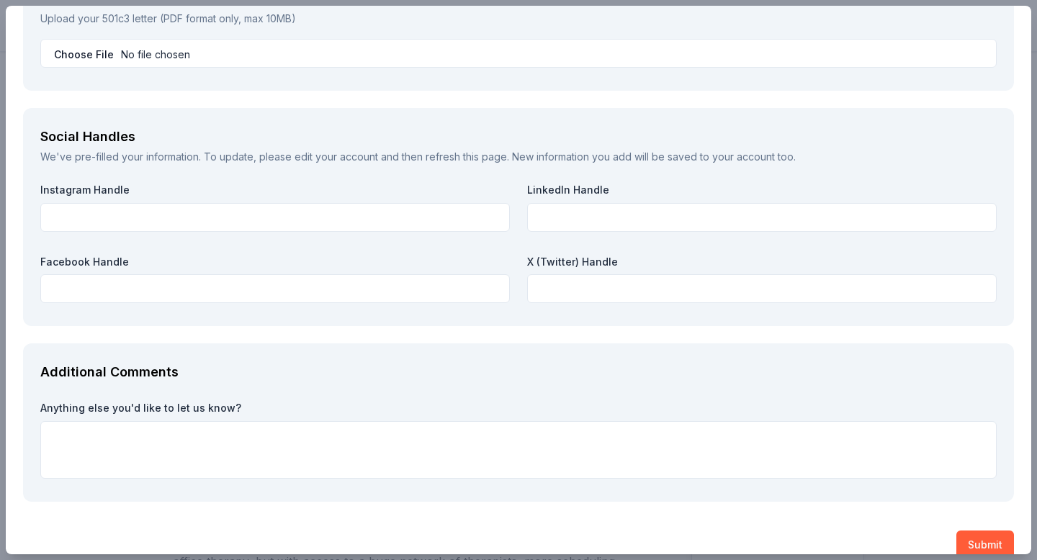
scroll to position [1780, 0]
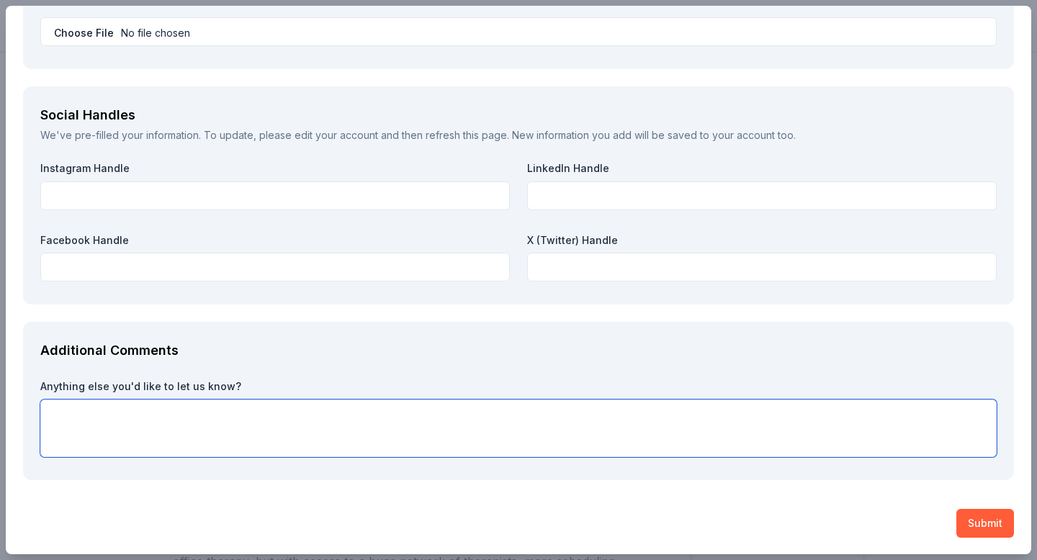
click at [666, 441] on textarea at bounding box center [518, 429] width 957 height 58
type textarea "W"
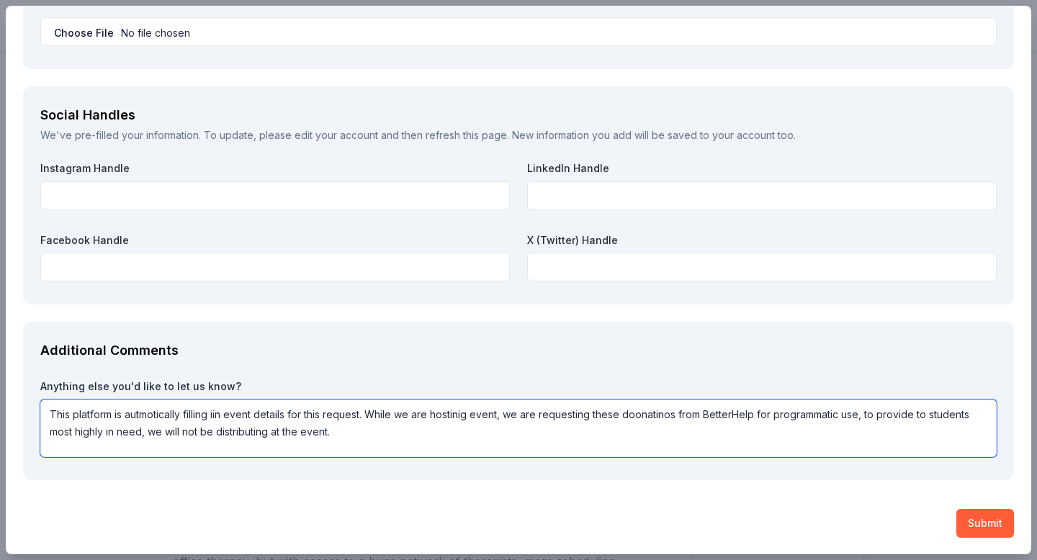
click at [646, 411] on textarea "This platform is autmotically filling iin event details for this request. While…" at bounding box center [518, 429] width 957 height 58
click at [644, 416] on textarea "This platform is autmotically filling iin event details for this request. While…" at bounding box center [518, 429] width 957 height 58
click at [318, 441] on textarea "This platform is autmotically filling iin event details for this request. While…" at bounding box center [518, 429] width 957 height 58
click at [334, 432] on textarea "This platform is autmotically filling iin event details for this request. While…" at bounding box center [518, 429] width 957 height 58
click at [329, 432] on textarea "This platform is autmotically filling iin event details for this request. While…" at bounding box center [518, 429] width 957 height 58
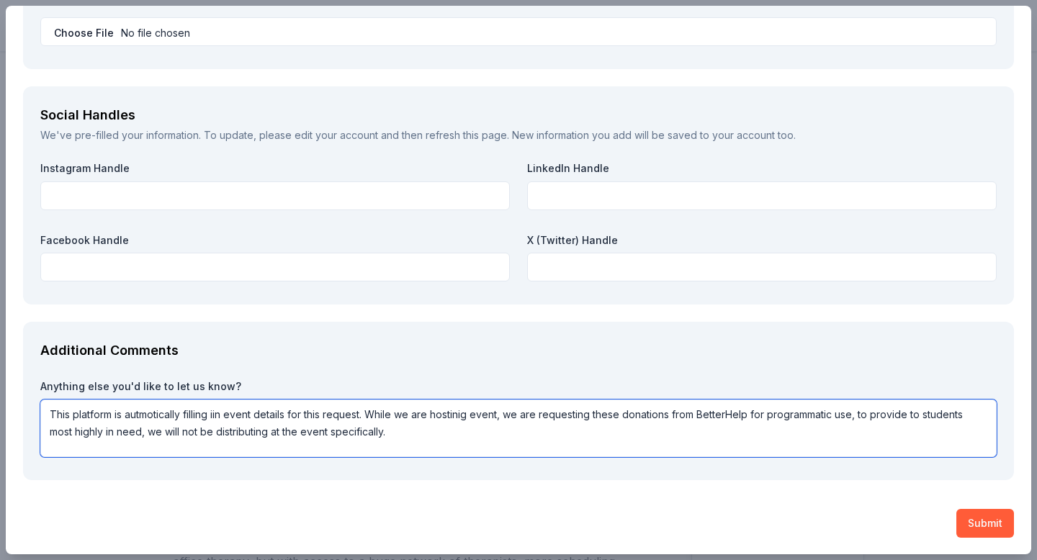
click at [437, 424] on textarea "This platform is autmotically filling iin event details for this request. While…" at bounding box center [518, 429] width 957 height 58
click at [448, 418] on textarea "This platform is autmotically filling iin event details for this request. While…" at bounding box center [518, 429] width 957 height 58
click at [406, 437] on textarea "This platform is autmotically filling iin event details for this request. While…" at bounding box center [518, 429] width 957 height 58
click at [457, 429] on textarea "This platform is automatically filling iin event details for this request. Whil…" at bounding box center [518, 429] width 957 height 58
click at [446, 439] on textarea "This platform is automatically filling in event details for this request. While…" at bounding box center [518, 429] width 957 height 58
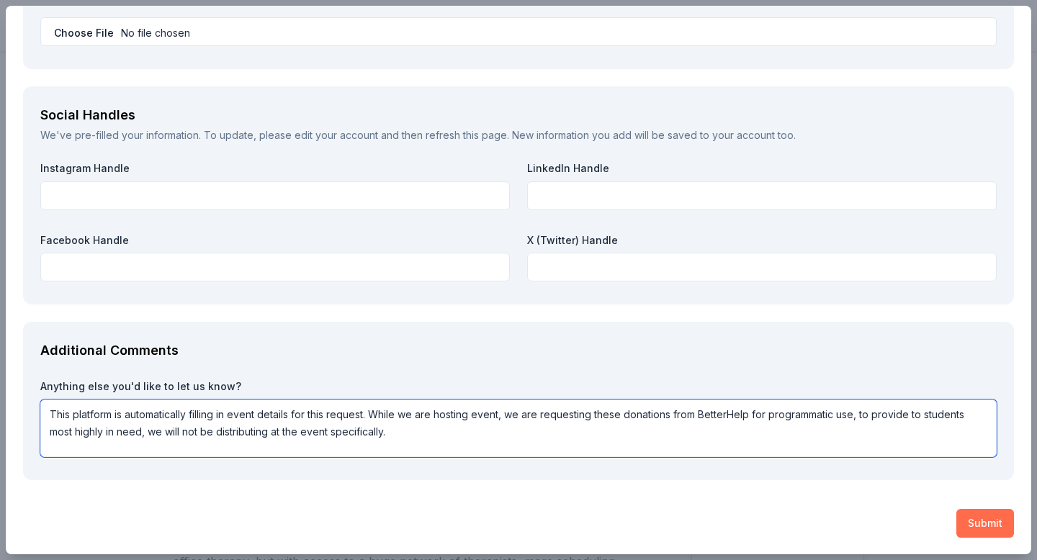
type textarea "This platform is automatically filling in event details for this request. While…"
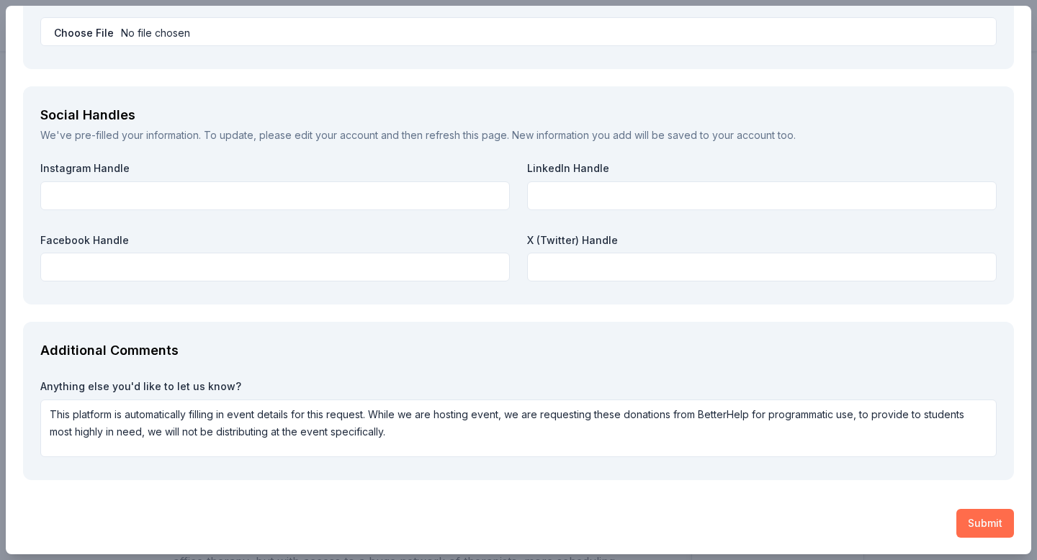
click at [967, 517] on button "Submit" at bounding box center [986, 523] width 58 height 29
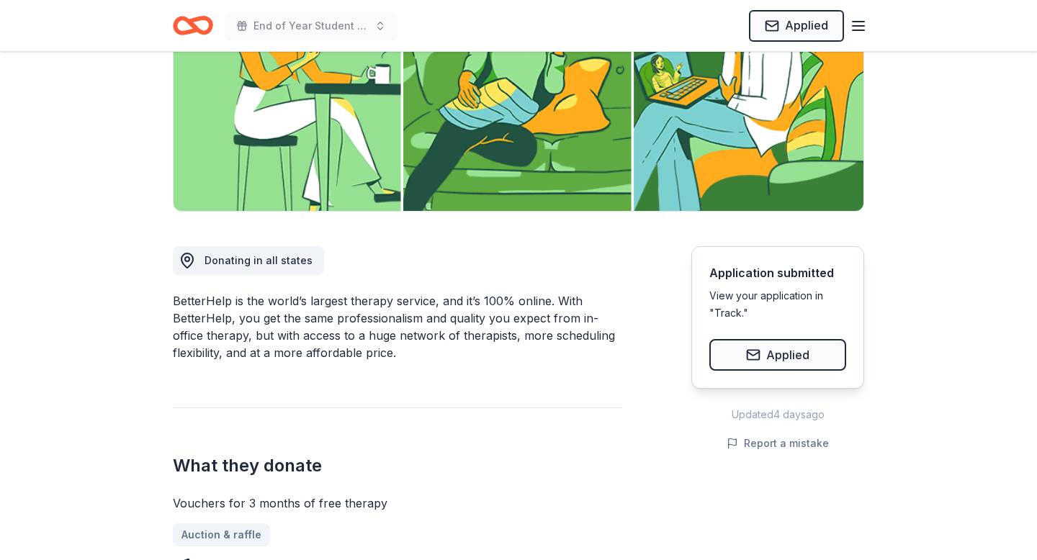
scroll to position [0, 0]
